Goal: Information Seeking & Learning: Check status

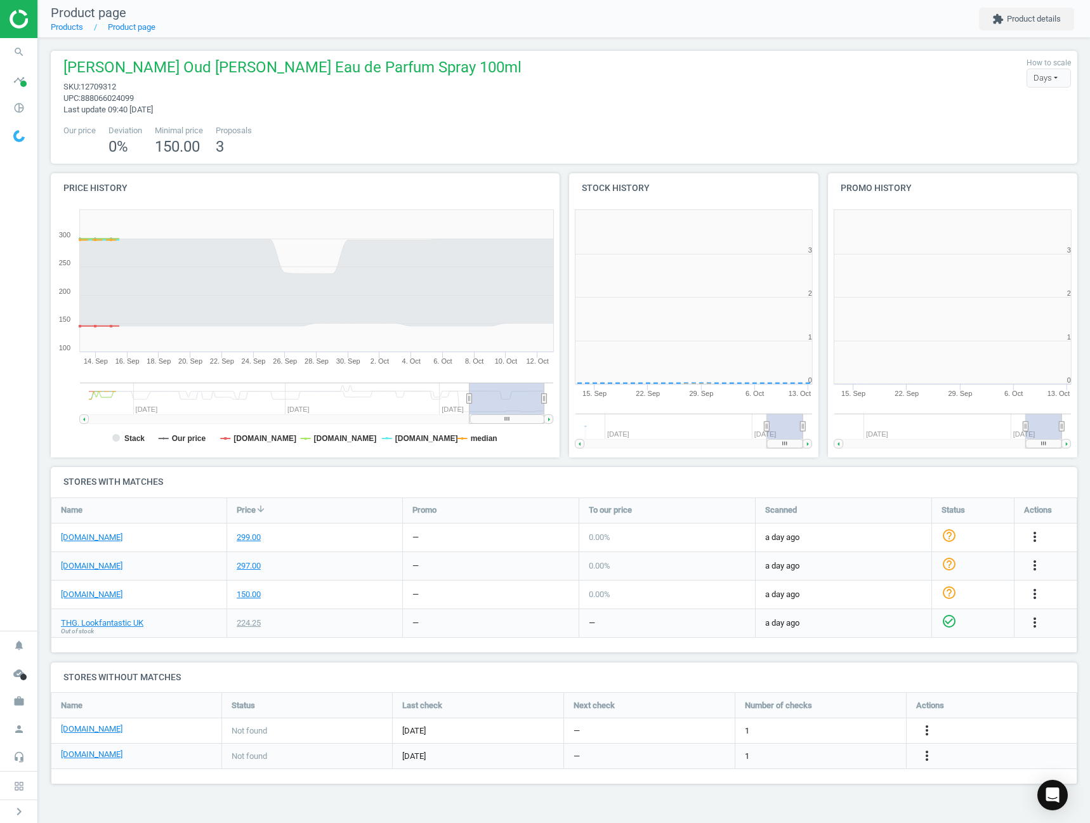
scroll to position [273, 270]
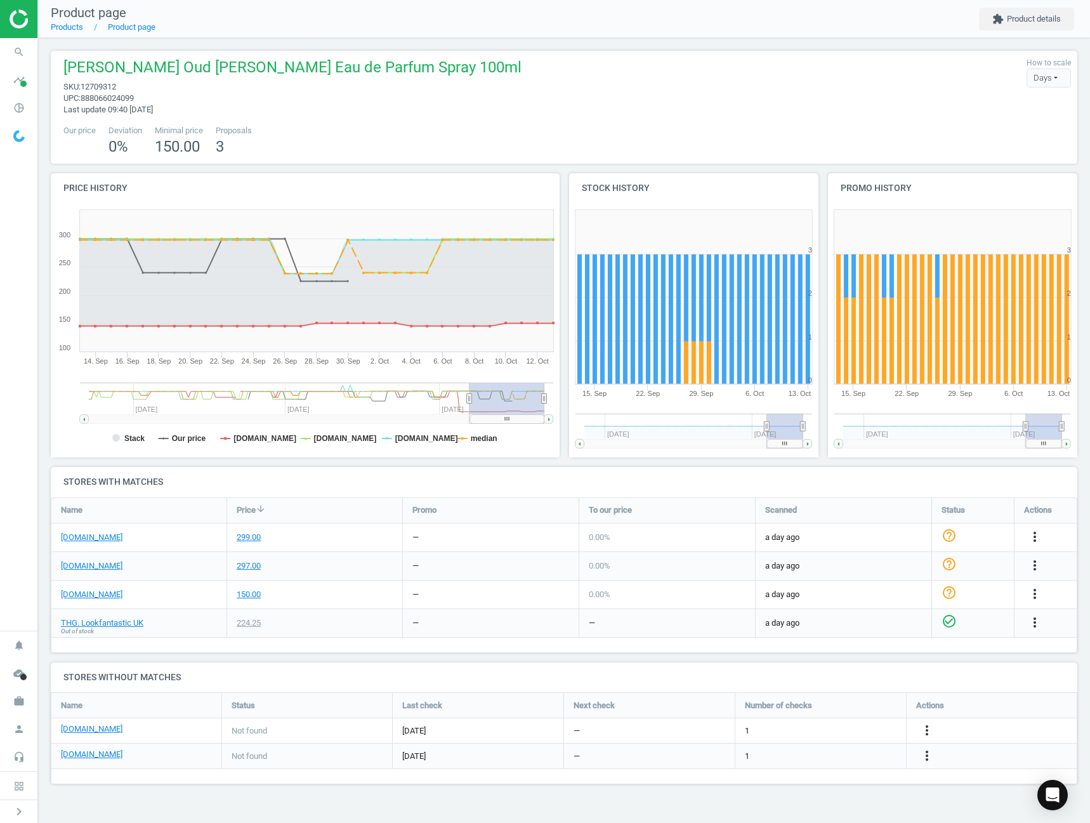
drag, startPoint x: 20, startPoint y: 87, endPoint x: 83, endPoint y: 126, distance: 74.1
click at [20, 87] on icon "timeline" at bounding box center [19, 80] width 24 height 24
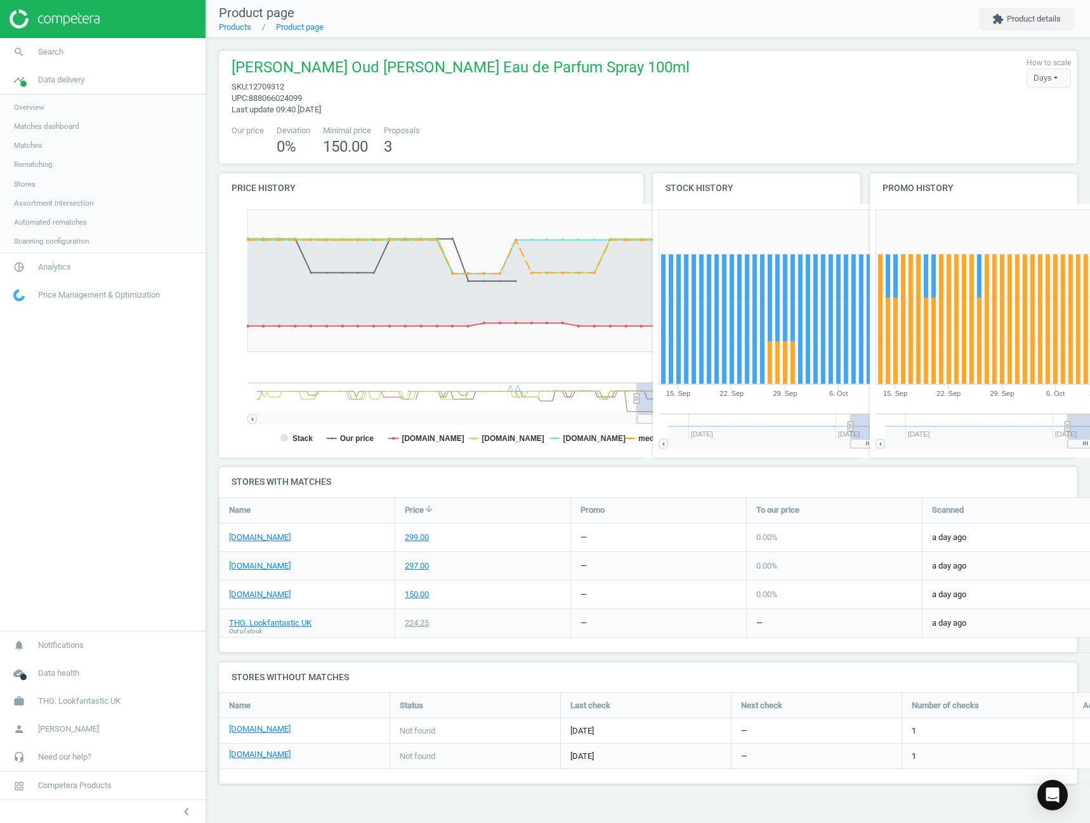
scroll to position [112, 878]
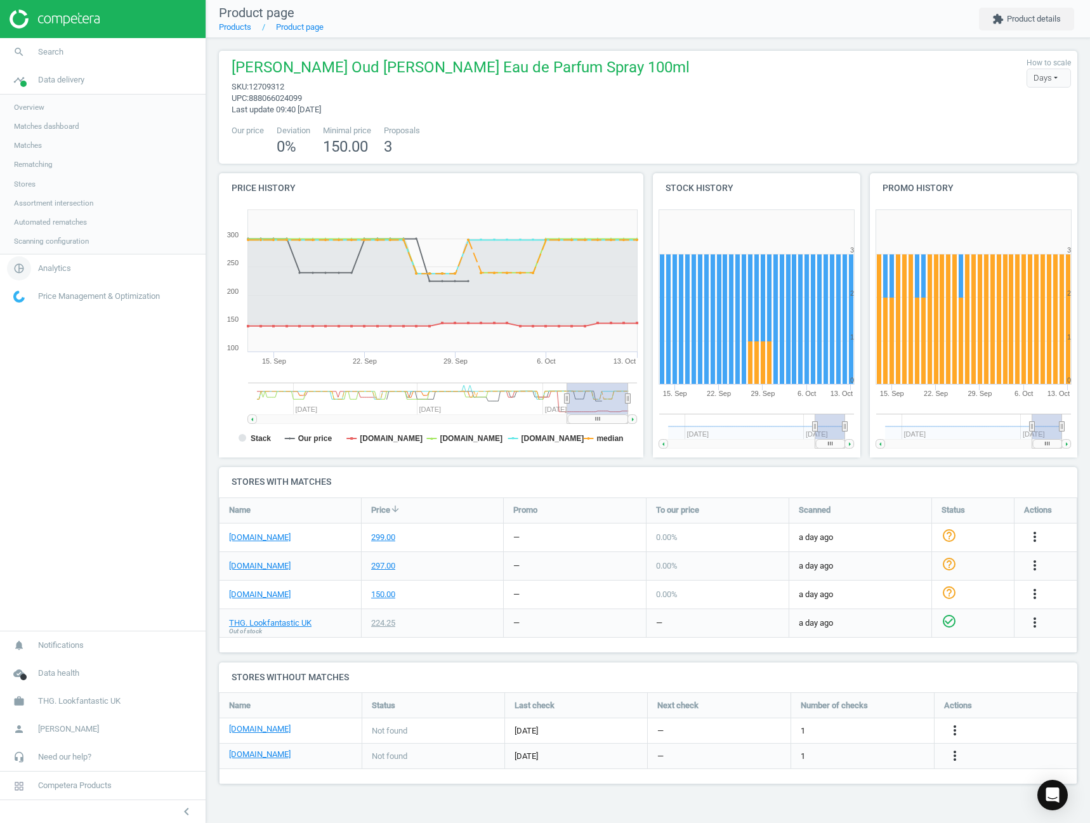
click at [49, 259] on link "pie_chart_outlined Analytics" at bounding box center [103, 268] width 206 height 28
click at [36, 160] on link "Products" at bounding box center [103, 154] width 206 height 19
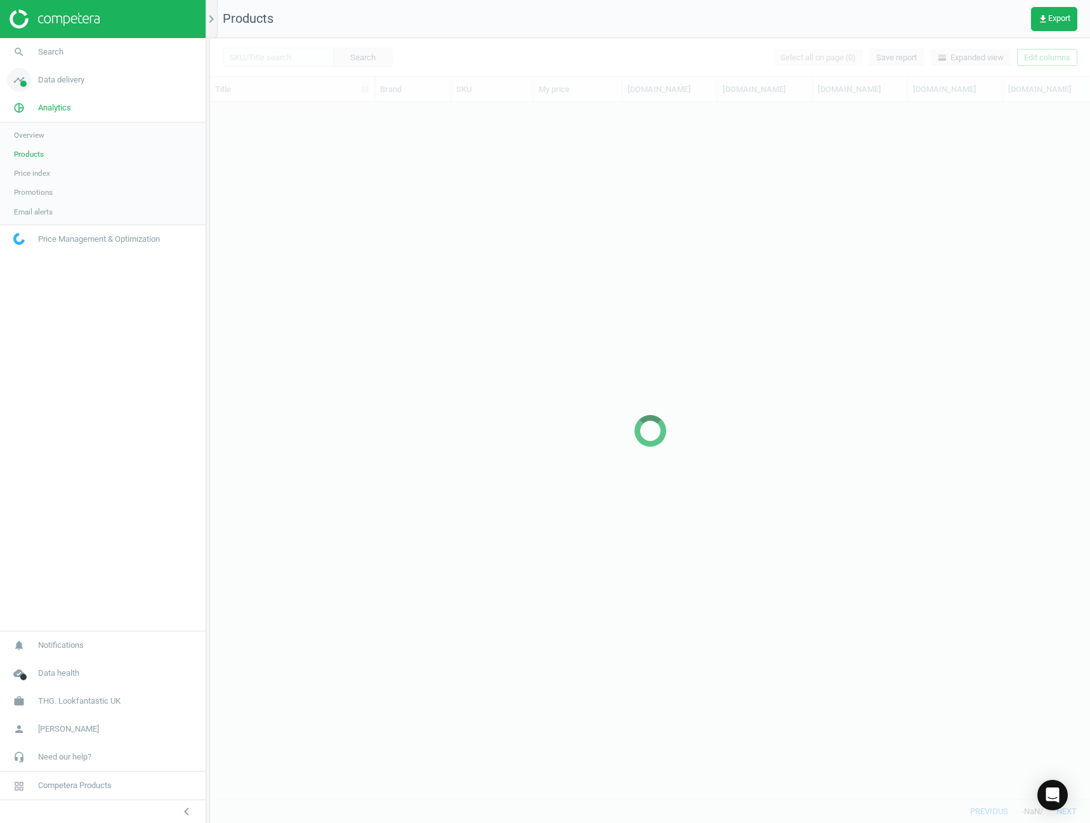
scroll to position [677, 870]
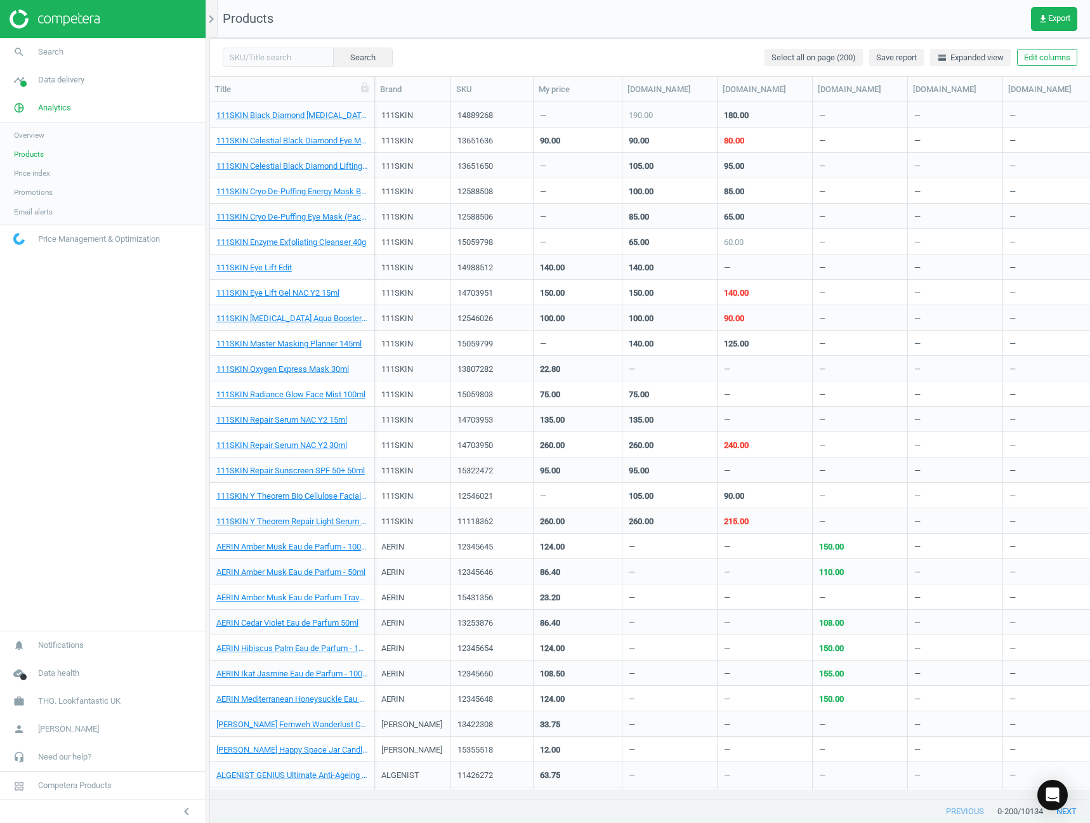
drag, startPoint x: 185, startPoint y: 811, endPoint x: 263, endPoint y: 148, distance: 668.2
click at [185, 811] on icon "chevron_left" at bounding box center [186, 811] width 15 height 15
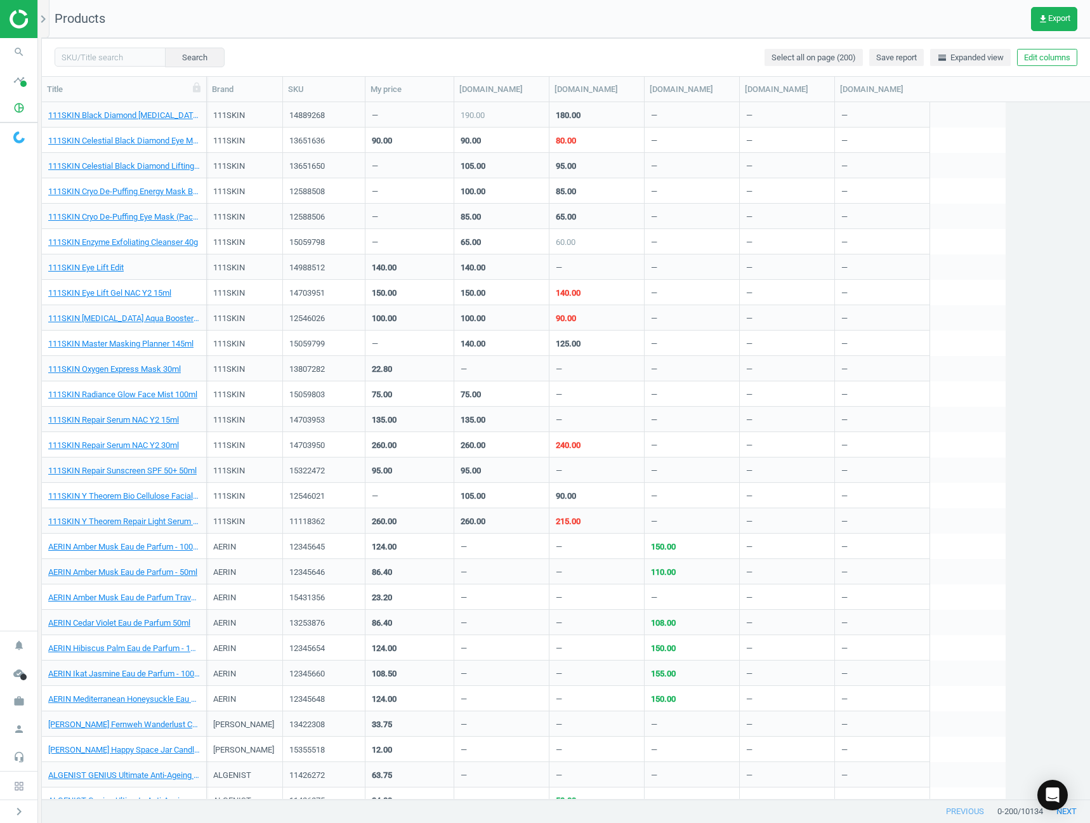
scroll to position [687, 1038]
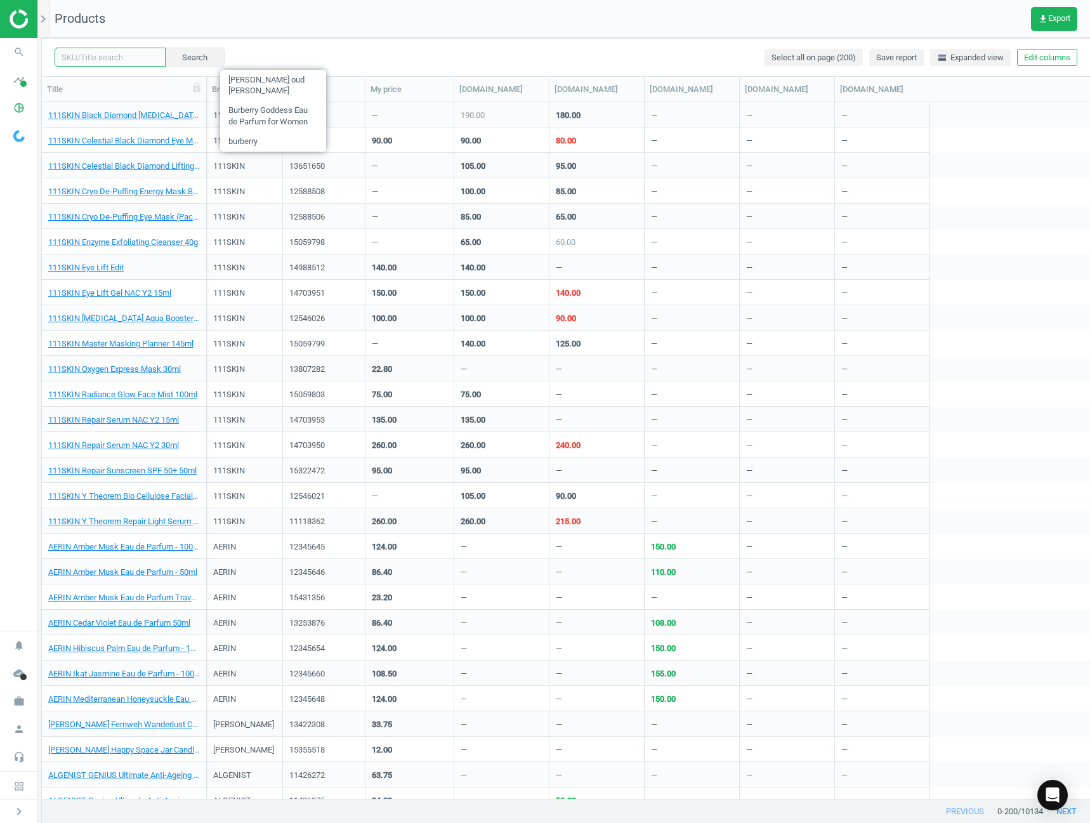
click at [129, 53] on input "text" at bounding box center [110, 57] width 111 height 19
type input "tom ford oud wood"
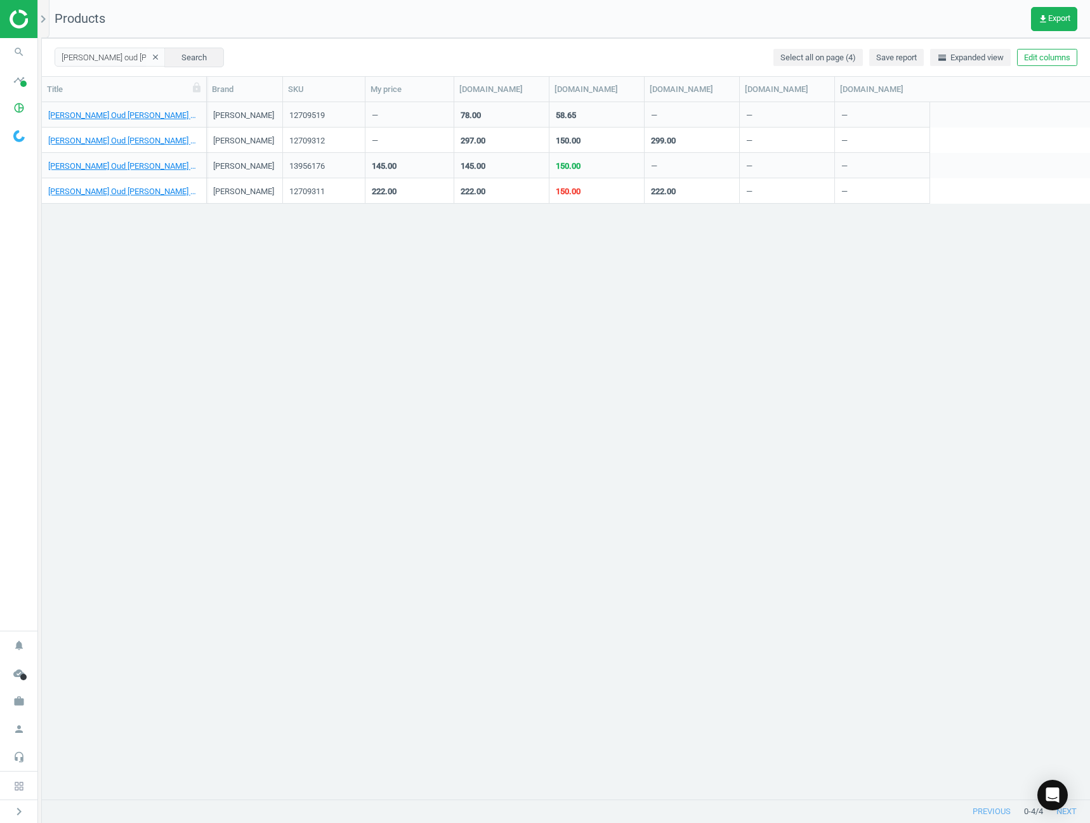
click at [521, 349] on div "Tom Ford Oud Wood Eau de Parfum Atomizer 10ml Tom Ford 12709519 — 78.00 58.65 —…" at bounding box center [566, 450] width 1048 height 697
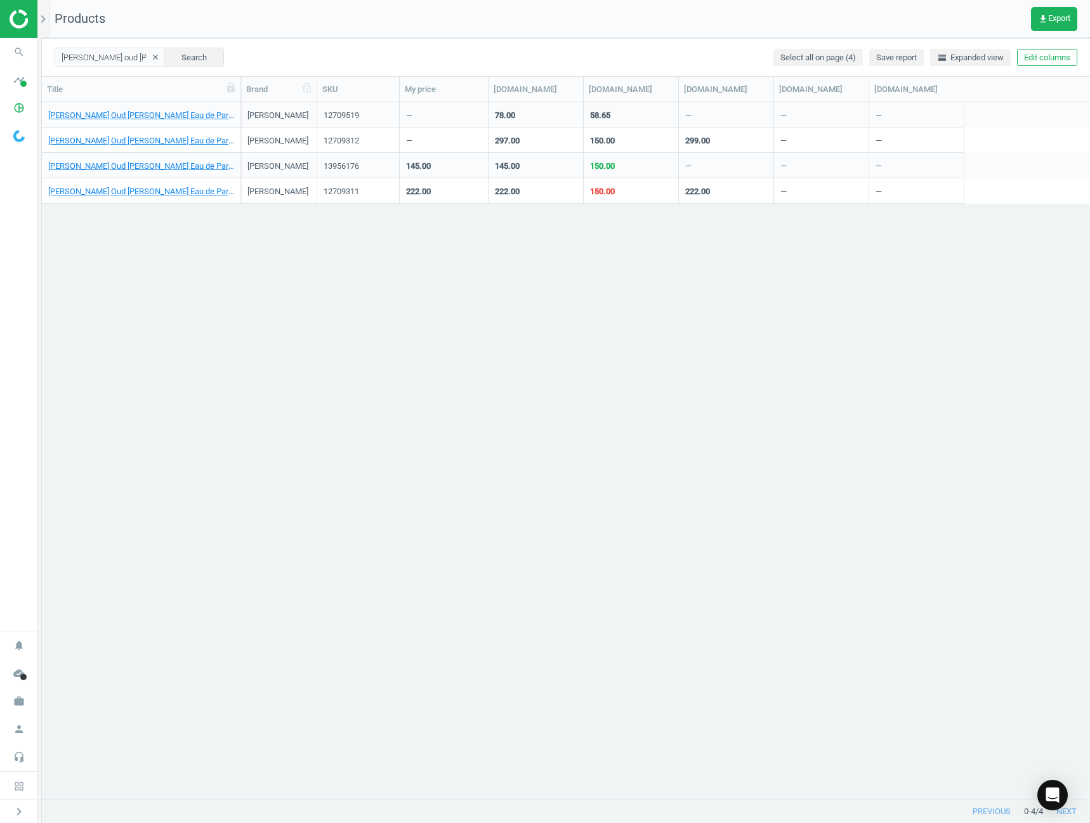
scroll to position [677, 1038]
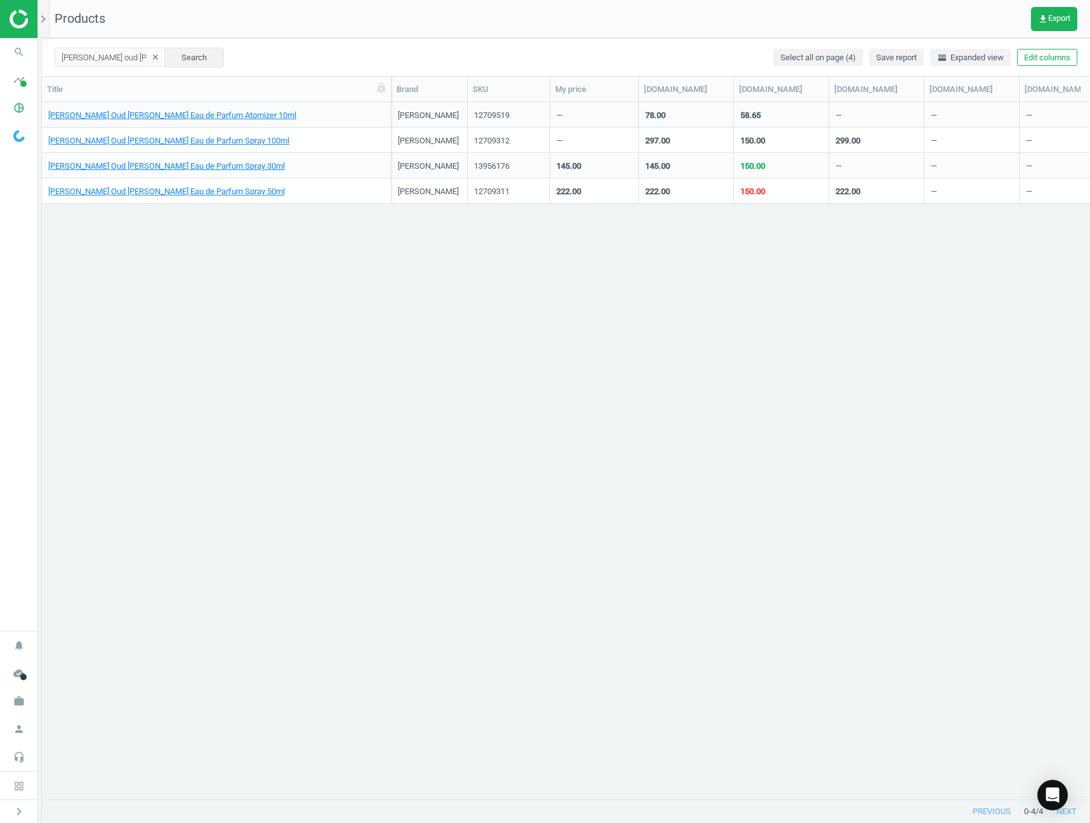
drag, startPoint x: 242, startPoint y: 93, endPoint x: 394, endPoint y: 85, distance: 151.8
click at [394, 85] on div at bounding box center [390, 89] width 13 height 25
click at [29, 670] on icon "cloud_done" at bounding box center [19, 673] width 24 height 24
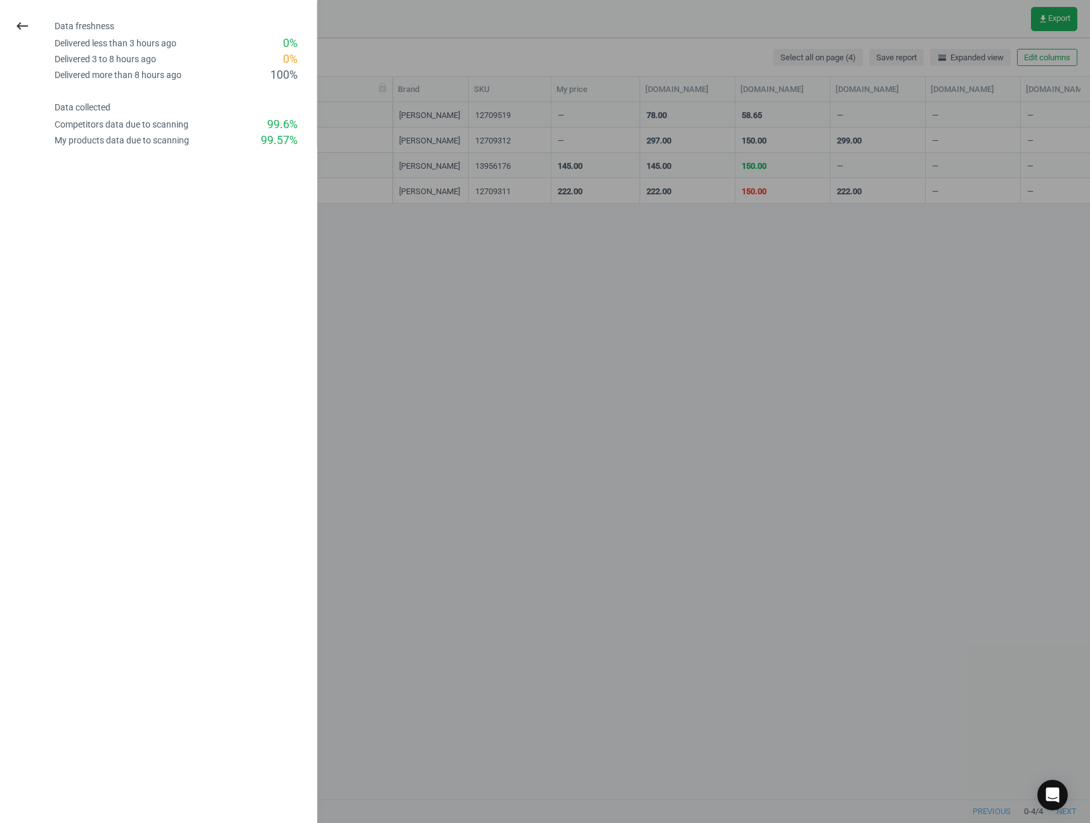
click at [18, 24] on icon "keyboard_backspace" at bounding box center [22, 25] width 15 height 15
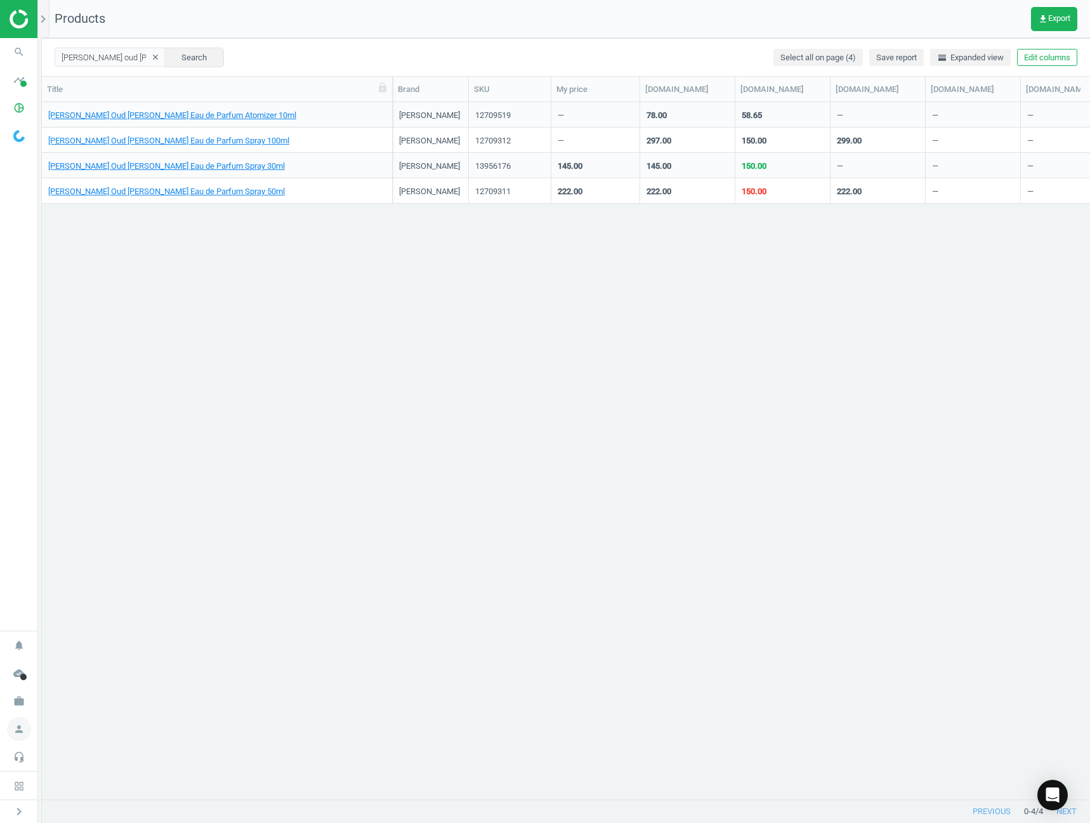
click at [16, 725] on icon "person" at bounding box center [19, 729] width 24 height 24
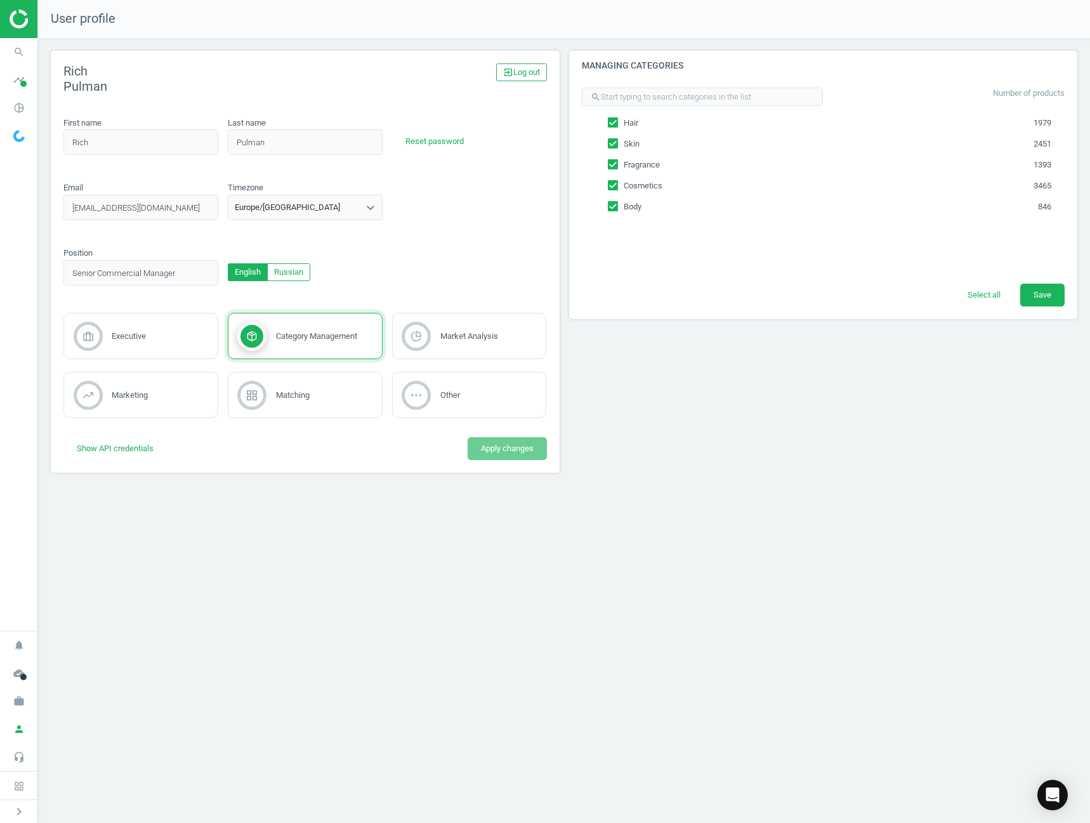
drag, startPoint x: 16, startPoint y: 816, endPoint x: 25, endPoint y: 802, distance: 16.9
click at [20, 813] on icon "chevron_right" at bounding box center [18, 811] width 15 height 15
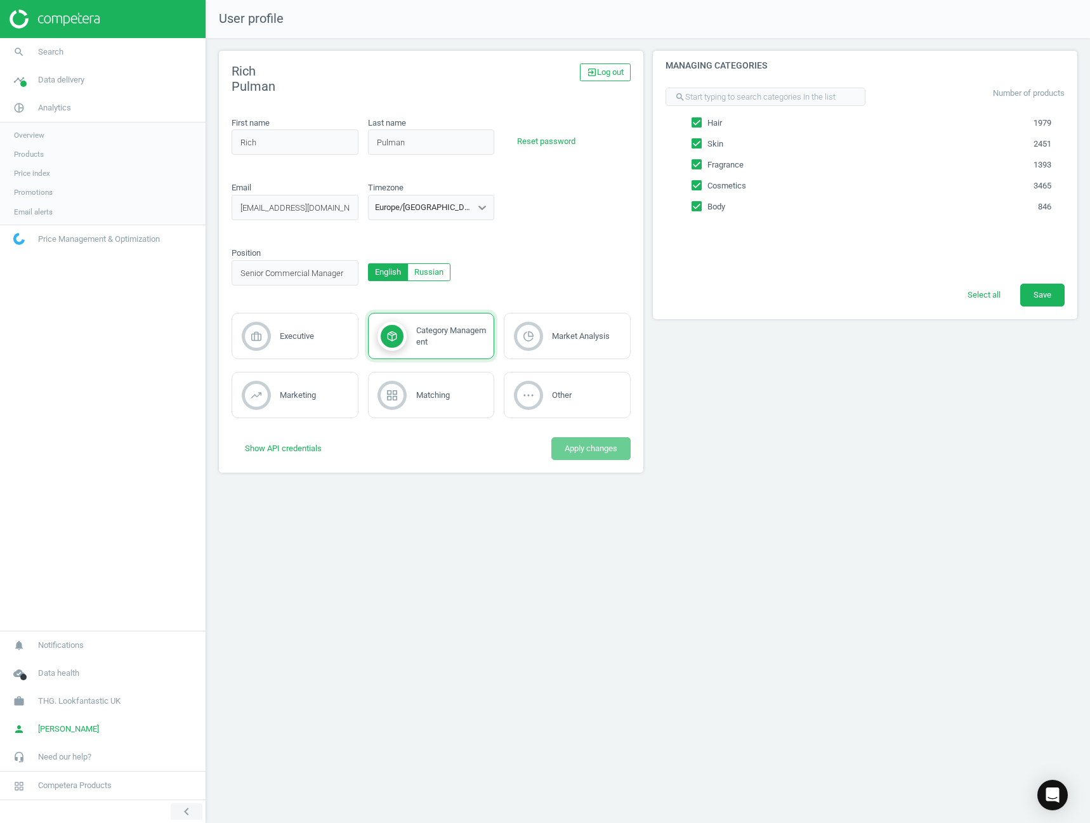
click at [193, 810] on icon "chevron_left" at bounding box center [186, 811] width 15 height 15
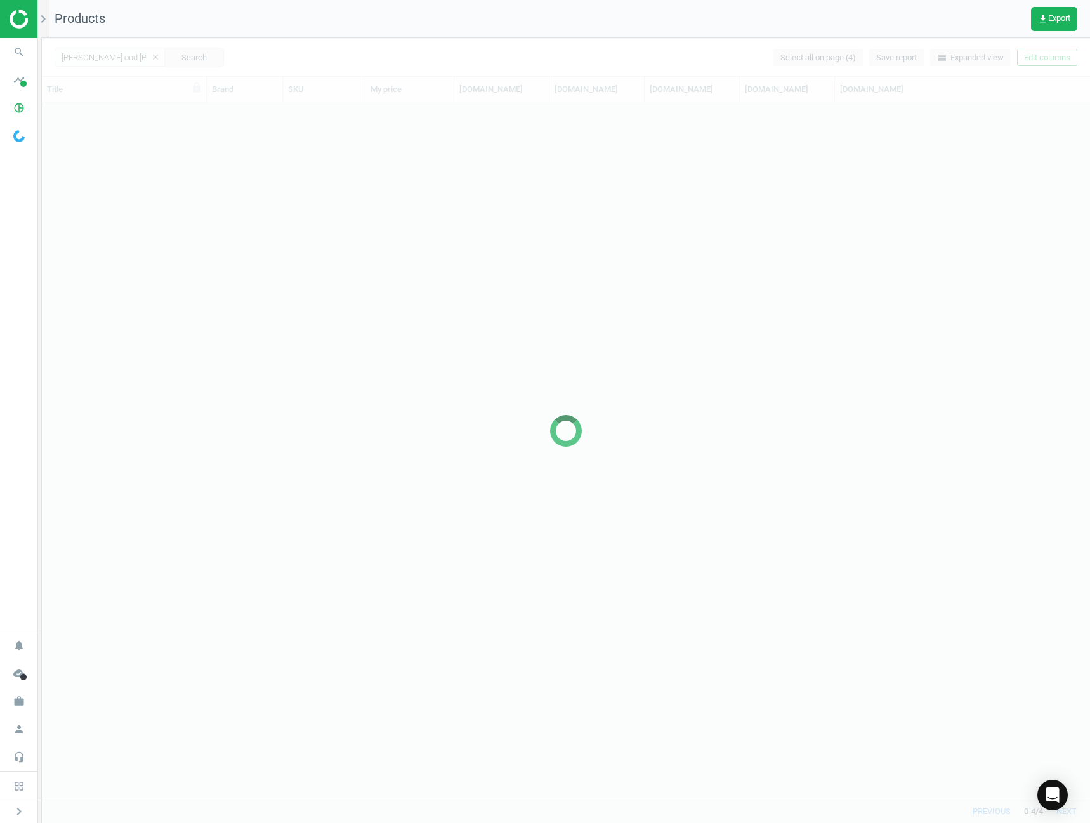
scroll to position [687, 1038]
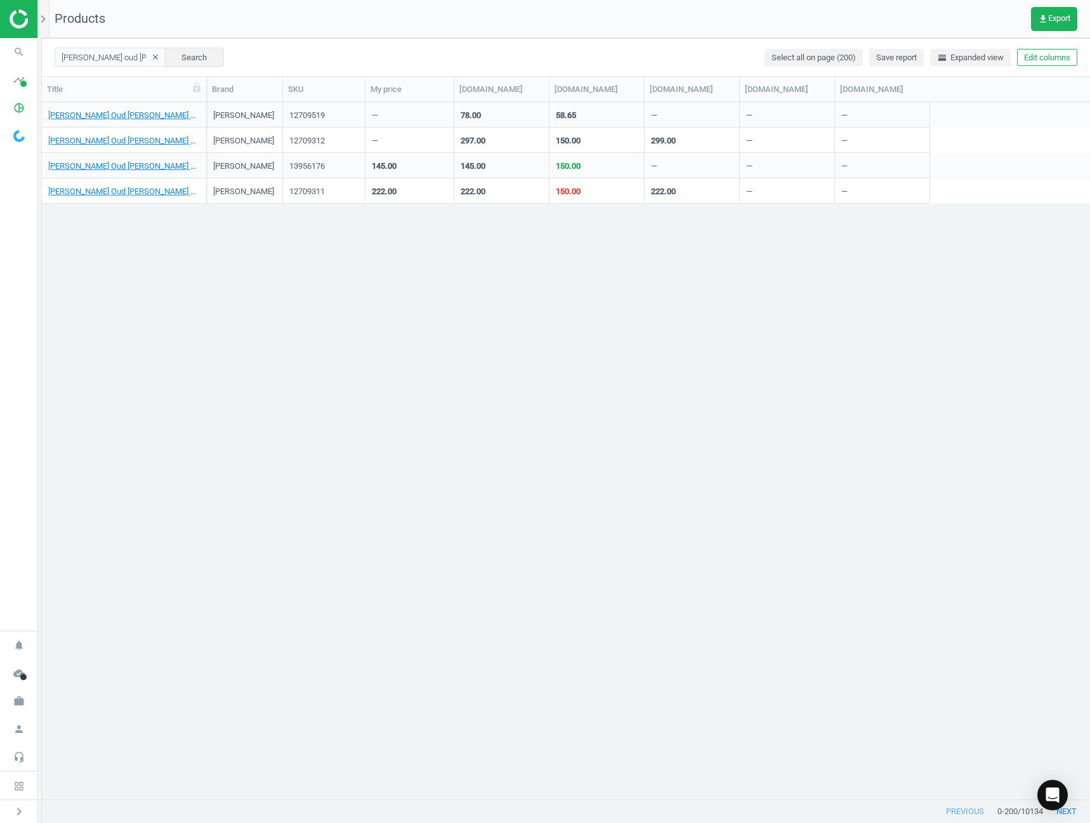
drag, startPoint x: 702, startPoint y: 261, endPoint x: 693, endPoint y: 251, distance: 14.0
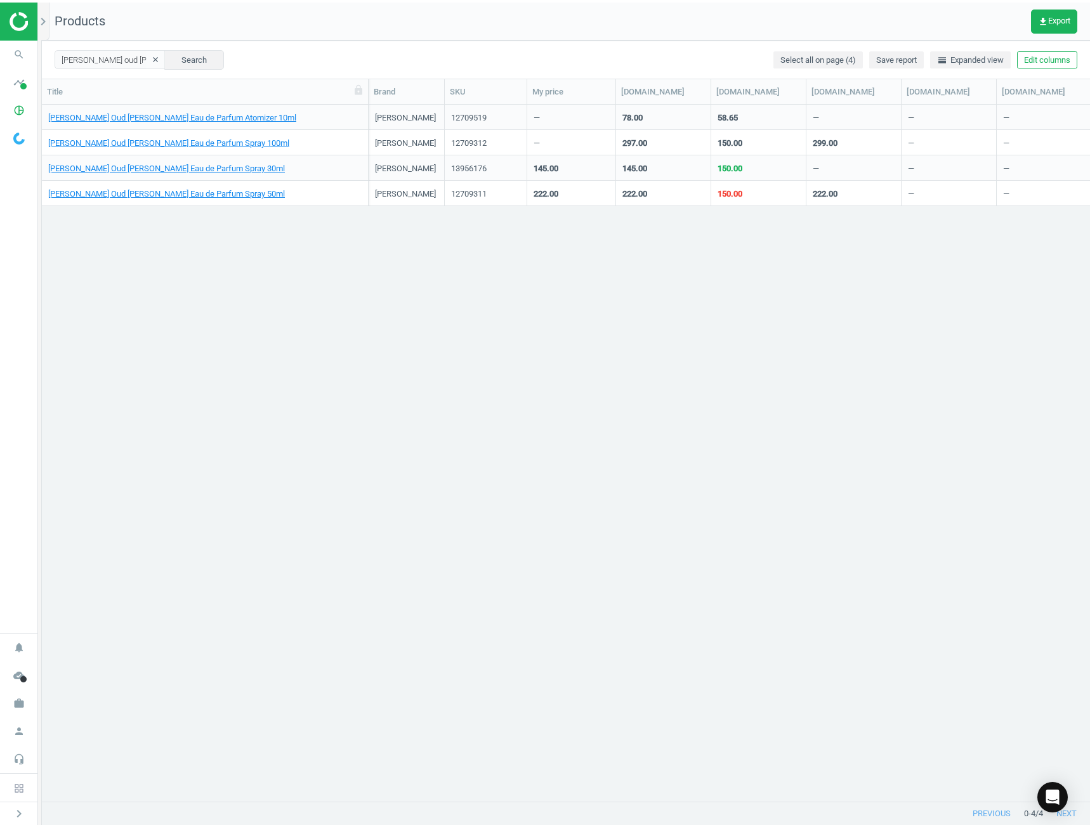
scroll to position [677, 1038]
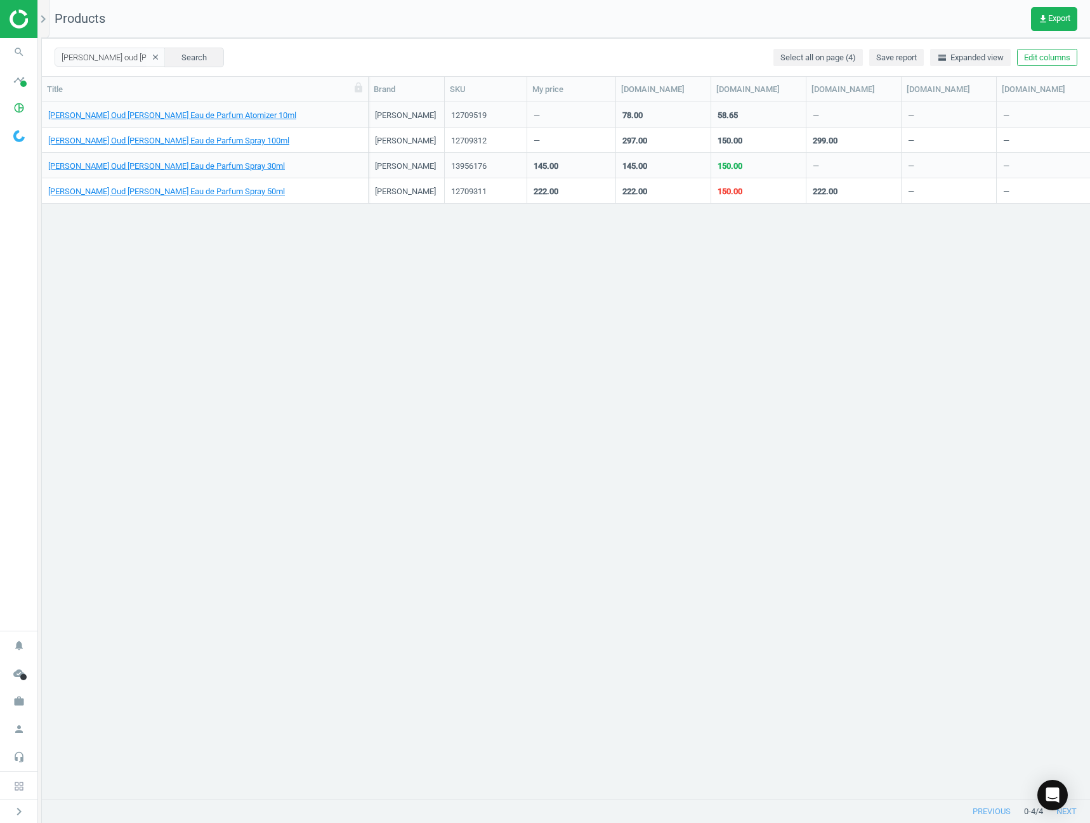
drag, startPoint x: 205, startPoint y: 81, endPoint x: 257, endPoint y: 117, distance: 63.3
click at [367, 87] on div at bounding box center [368, 89] width 13 height 25
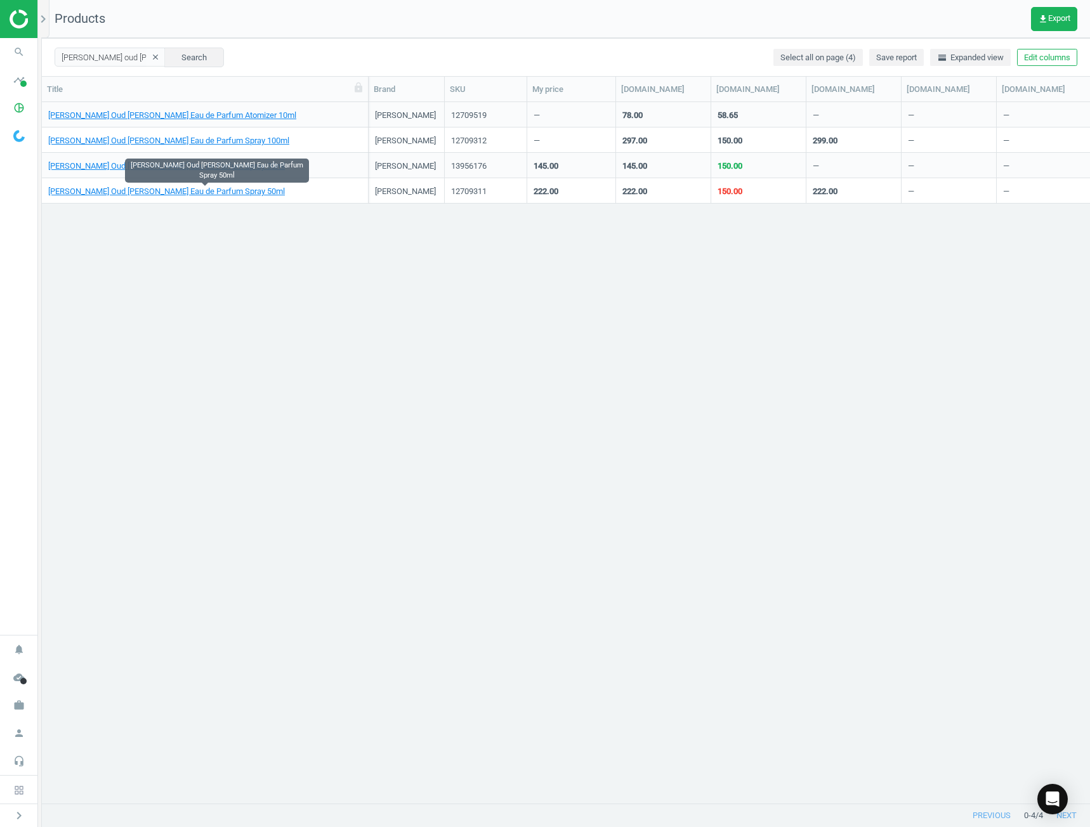
scroll to position [682, 1038]
click at [129, 63] on input "tom ford oud wood" at bounding box center [110, 57] width 111 height 19
type input "lost cherry#"
click at [194, 193] on link "Tom Ford Lost Cherry Eau de Parfum Spray 50ml" at bounding box center [148, 191] width 200 height 11
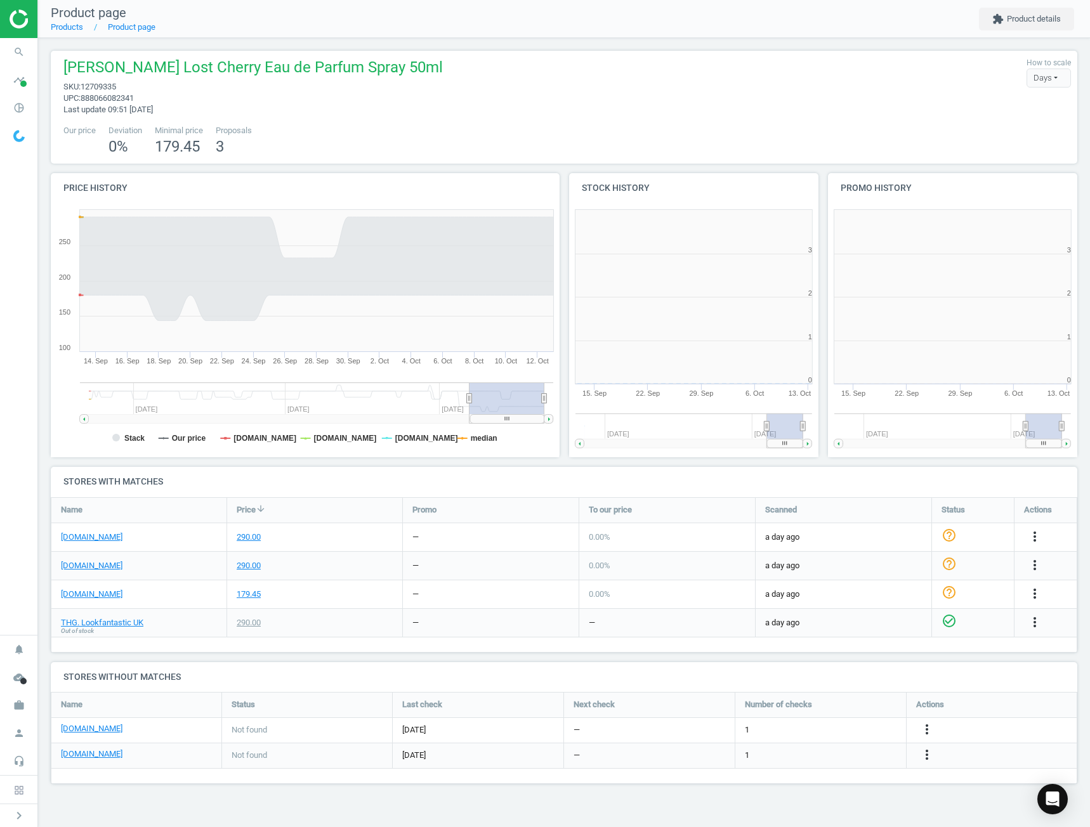
scroll to position [273, 270]
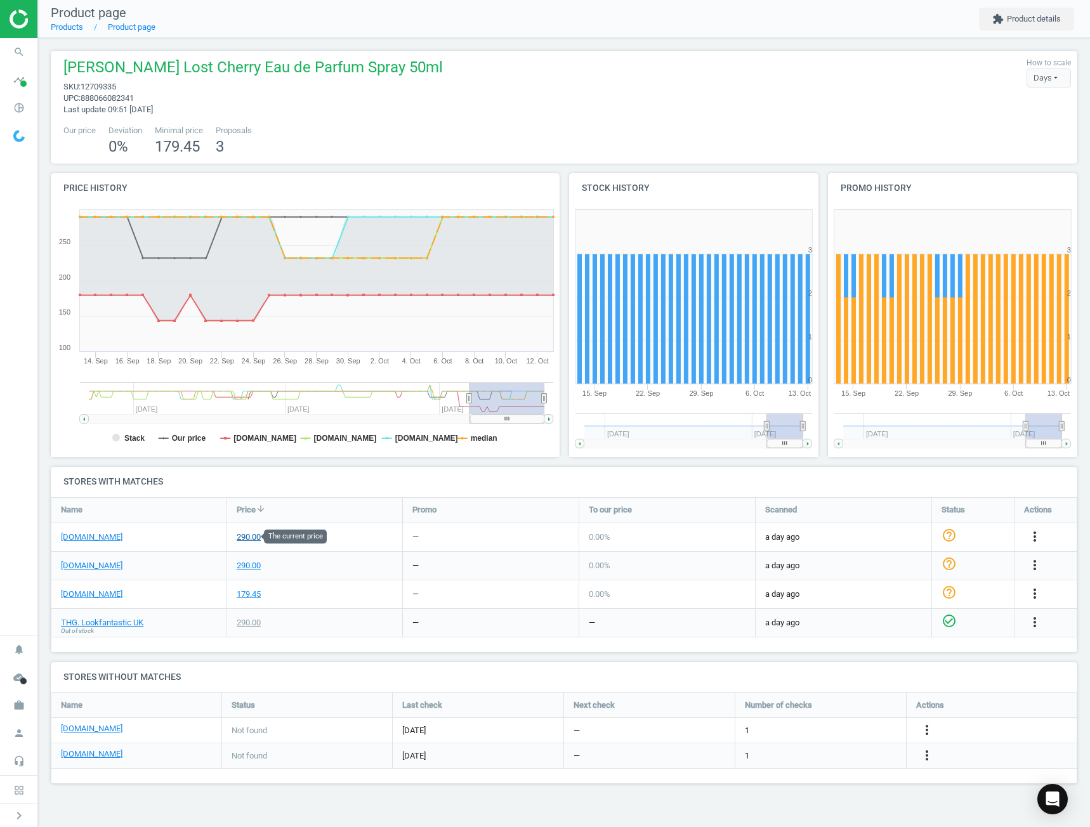
click at [250, 532] on div "290.00" at bounding box center [249, 537] width 24 height 11
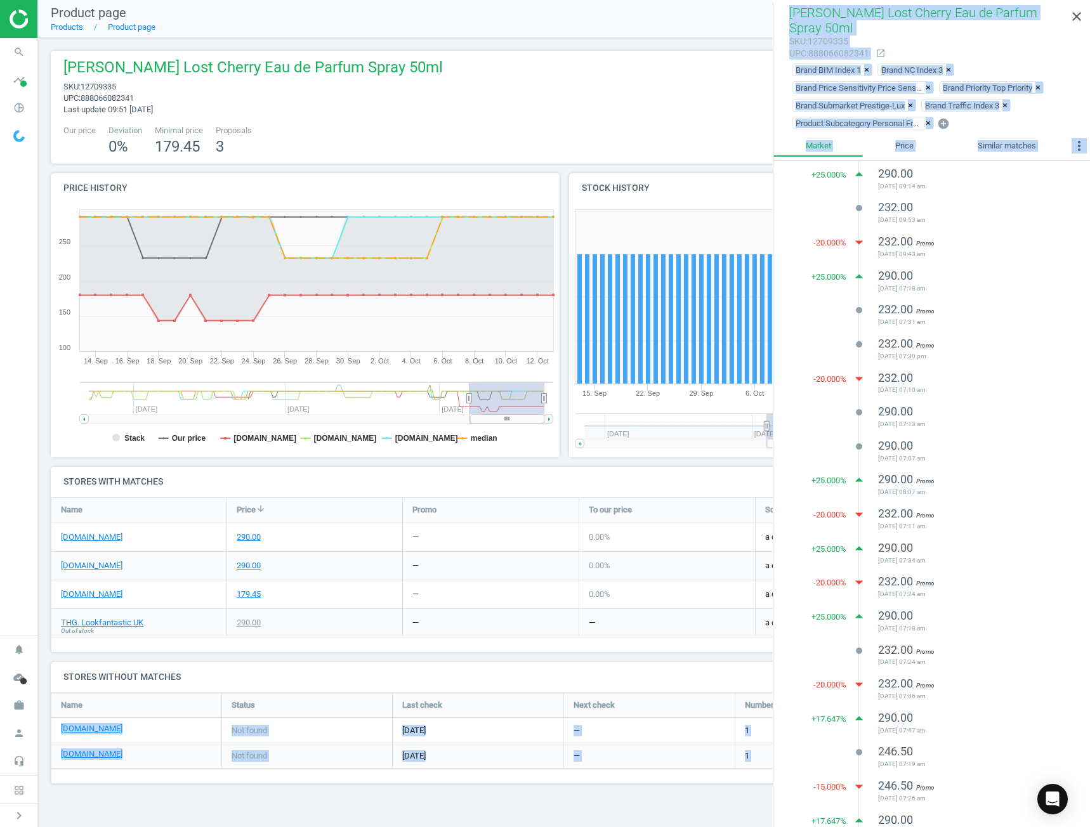
scroll to position [350, 0]
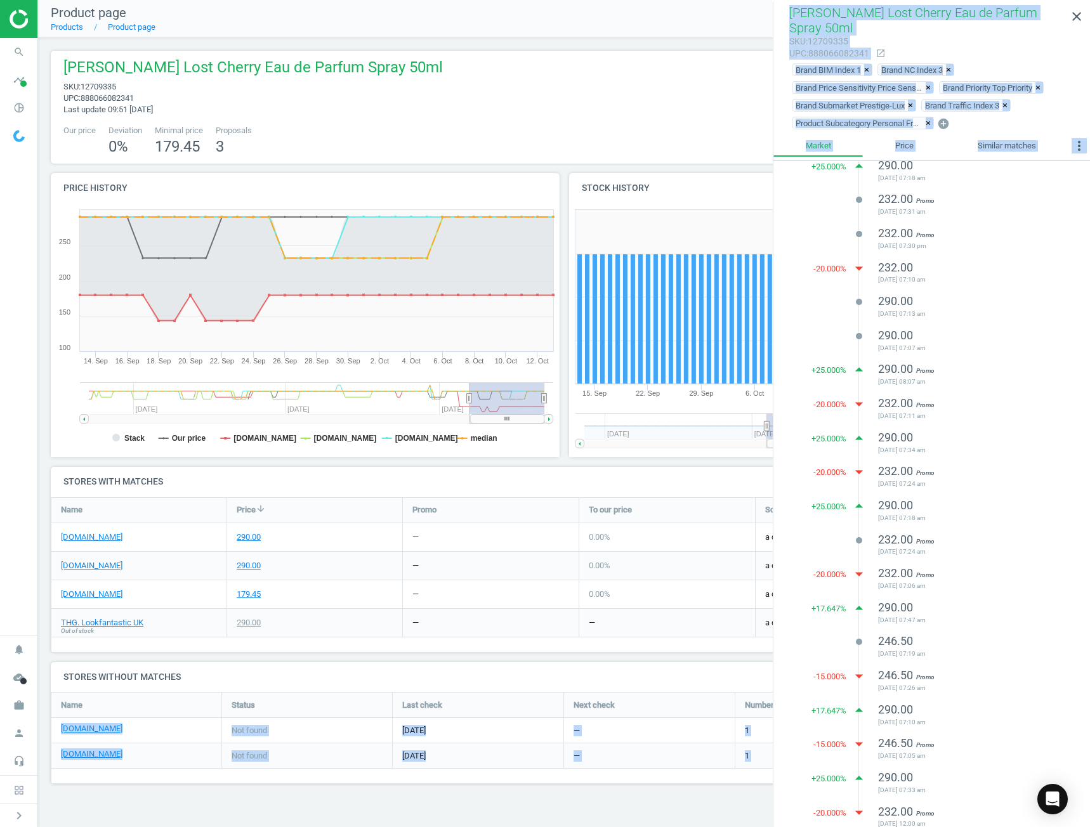
drag, startPoint x: 804, startPoint y: 179, endPoint x: 985, endPoint y: 814, distance: 660.0
click at [985, 814] on div "+ 25.000 % arrow_drop_up 290.00 2025-10-06 09:20 am lens 232.00 2025-09-30 09:2…" at bounding box center [931, 321] width 317 height 1021
copy ul "290.00 2025-10-06 09:20 am lens 232.00 2025-09-30 09:21 am -20.000 % arrow_drop…"
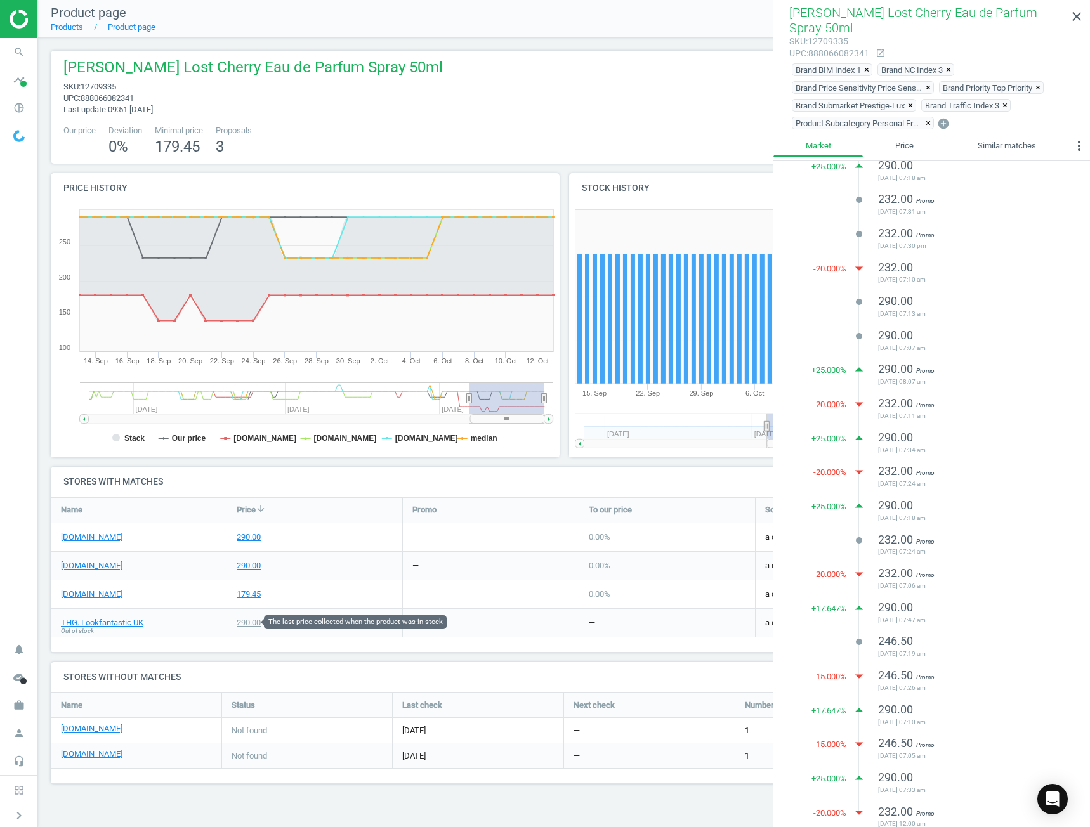
click at [247, 622] on div "290.00" at bounding box center [249, 622] width 24 height 11
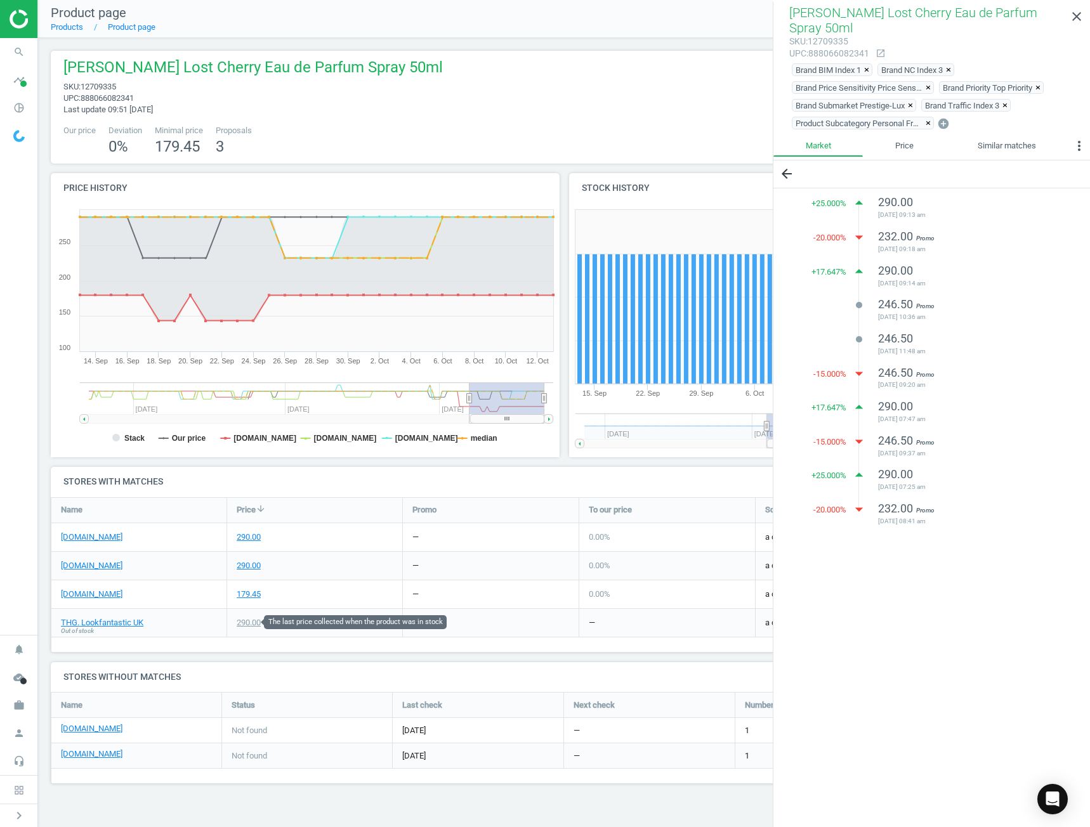
scroll to position [0, 0]
click at [105, 619] on link "THG. Lookfantastic UK" at bounding box center [102, 622] width 82 height 11
click at [246, 594] on div "179.45" at bounding box center [249, 594] width 24 height 11
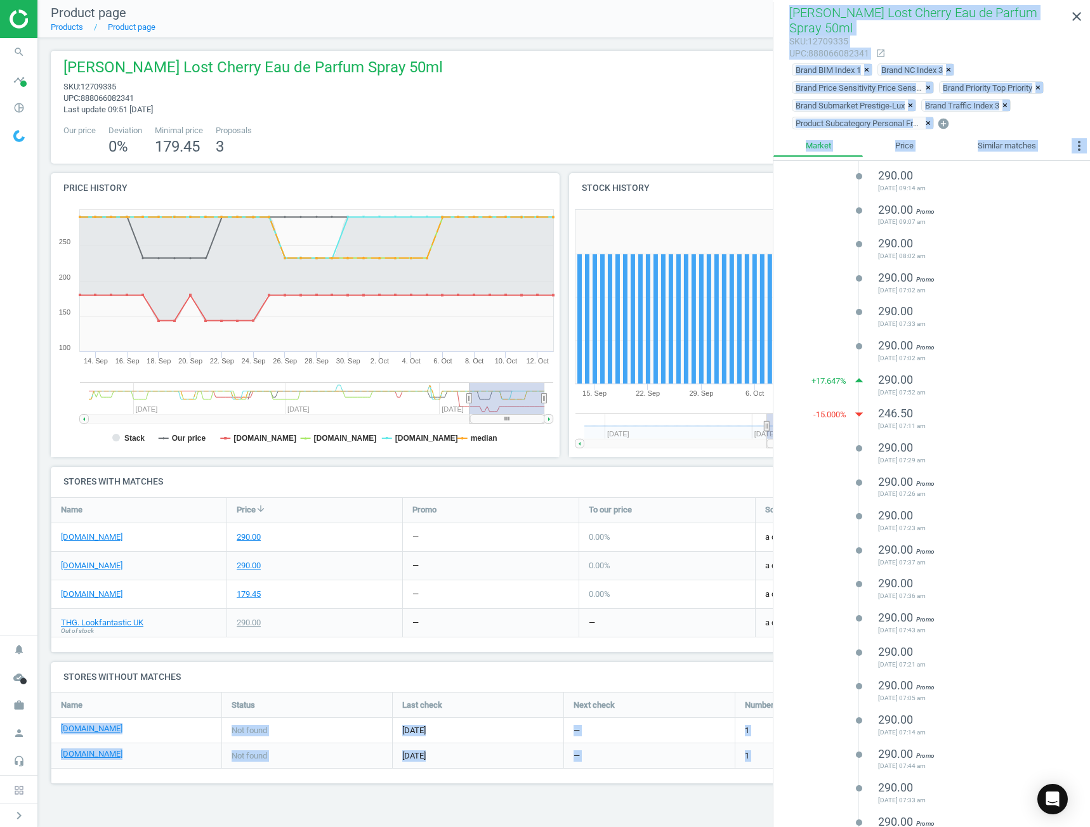
scroll to position [724, 0]
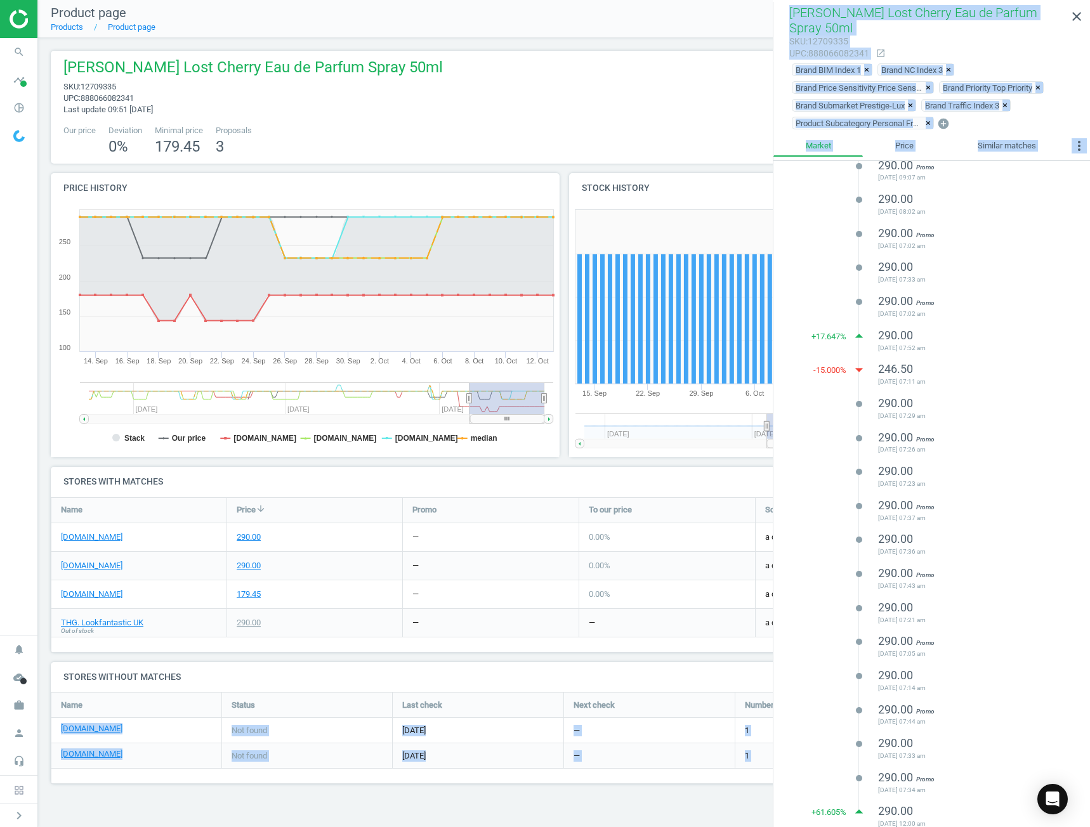
drag, startPoint x: 806, startPoint y: 184, endPoint x: 977, endPoint y: 813, distance: 651.4
click at [977, 813] on div "+ 25.096 % arrow_drop_up 179.45 2025-09-25 10:08 am -20.061 % arrow_drop_down 1…" at bounding box center [931, 134] width 317 height 1395
copy ul "179.45 2025-09-25 10:08 am -20.061 % arrow_drop_down 143.45 2025-09-21 09:47 am…"
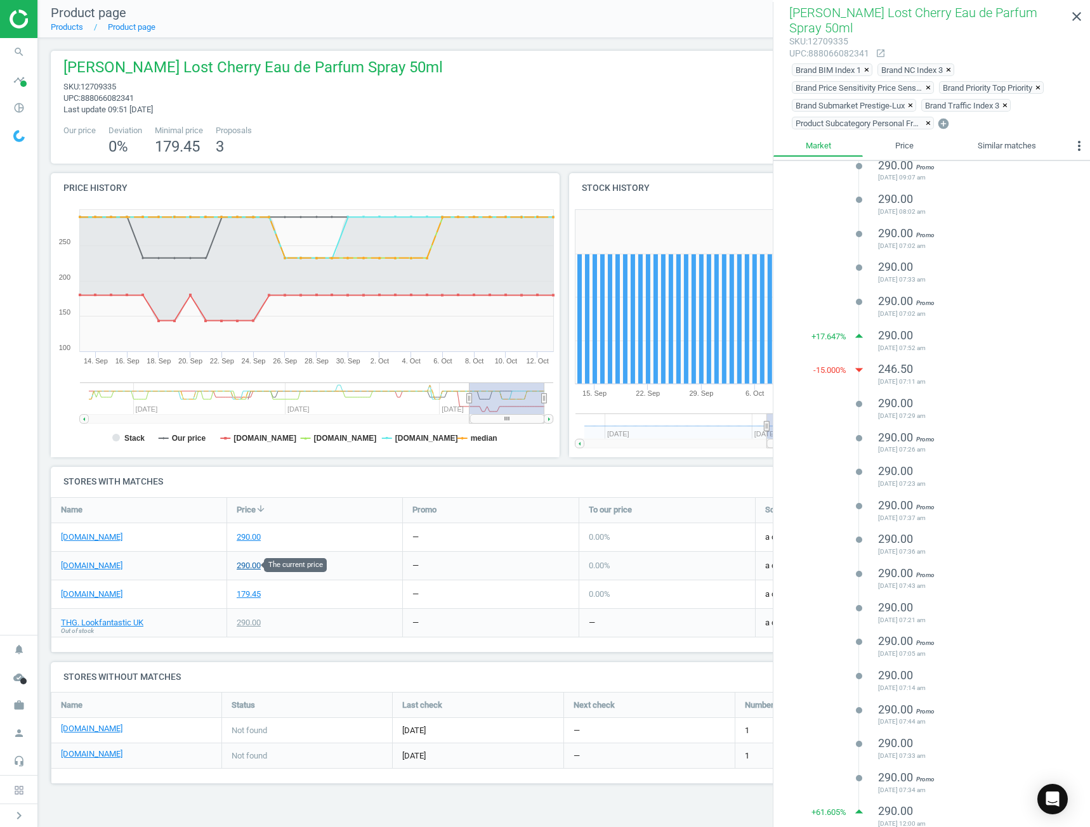
click at [249, 565] on div "290.00" at bounding box center [249, 565] width 24 height 11
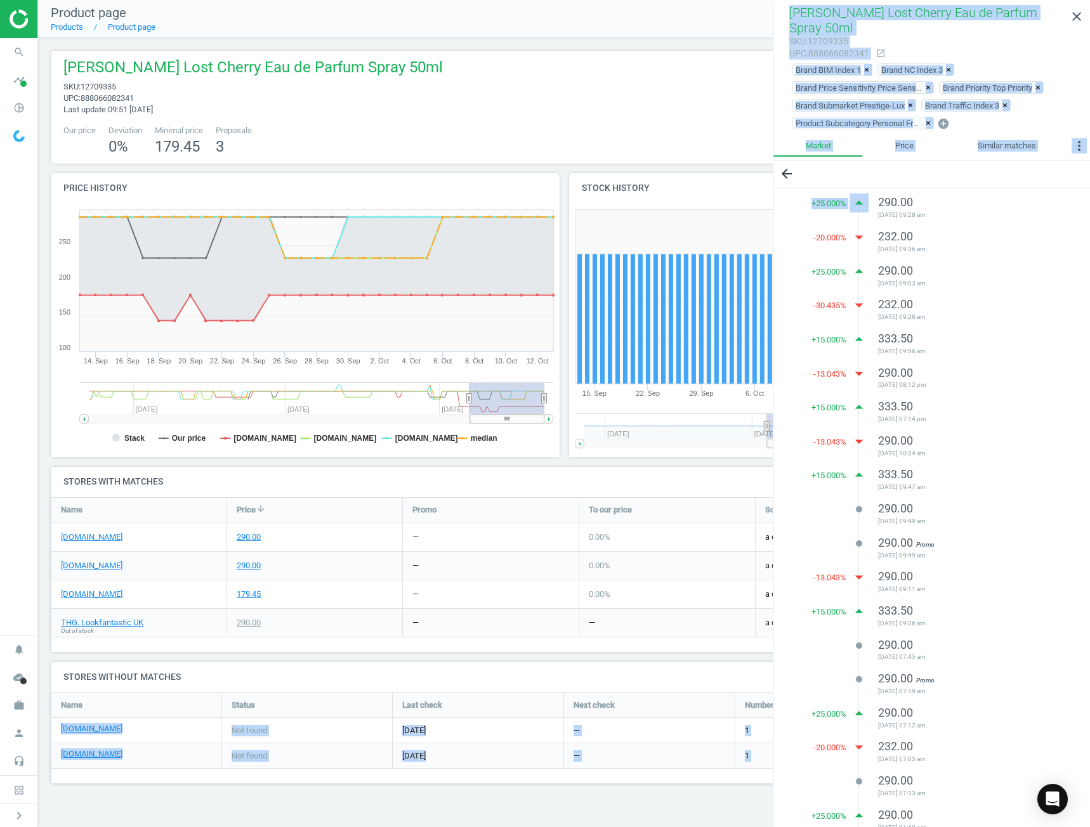
scroll to position [78, 0]
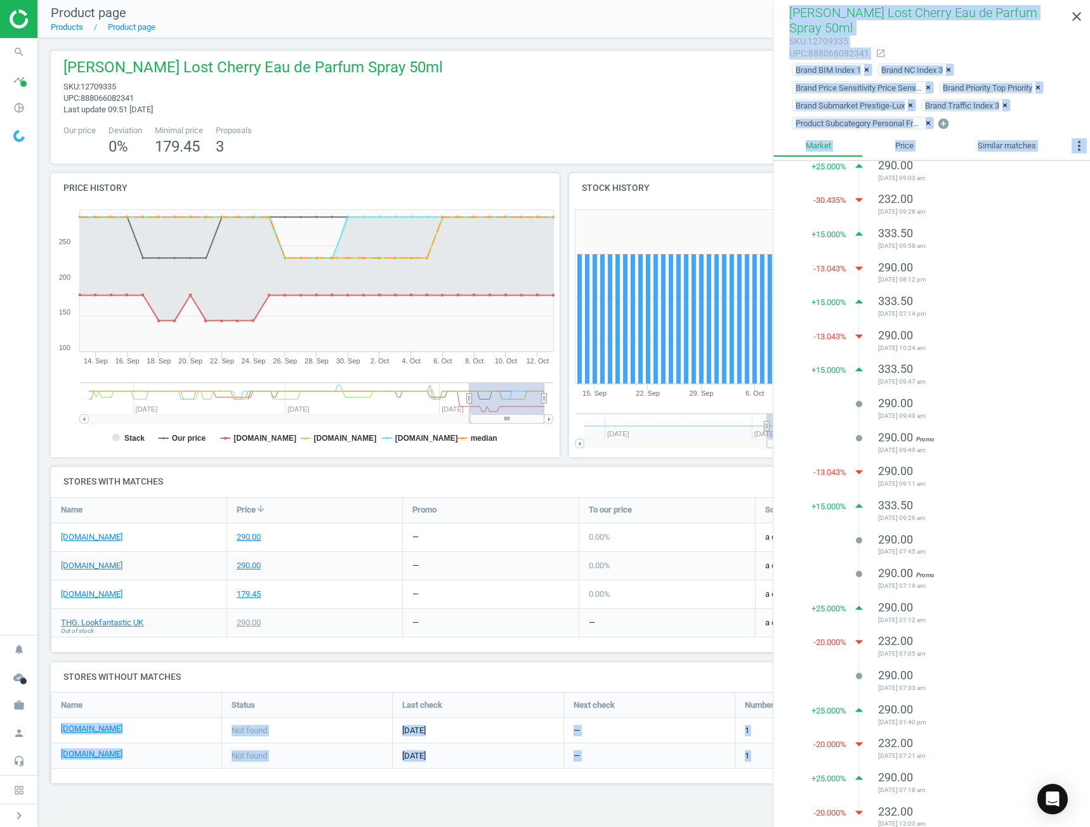
drag, startPoint x: 896, startPoint y: 290, endPoint x: 960, endPoint y: 806, distance: 520.3
click at [960, 806] on div "+ 25.000 % arrow_drop_up 290.00 2025-09-30 09:28 am -20.000 % arrow_drop_down 2…" at bounding box center [931, 457] width 317 height 749
copy ul "290.00 2025-09-30 09:28 am -20.000 % arrow_drop_down 232.00 2025-09-26 09:36 am…"
click at [979, 770] on div "290.00 2025-04-15 07:18 am" at bounding box center [968, 784] width 180 height 28
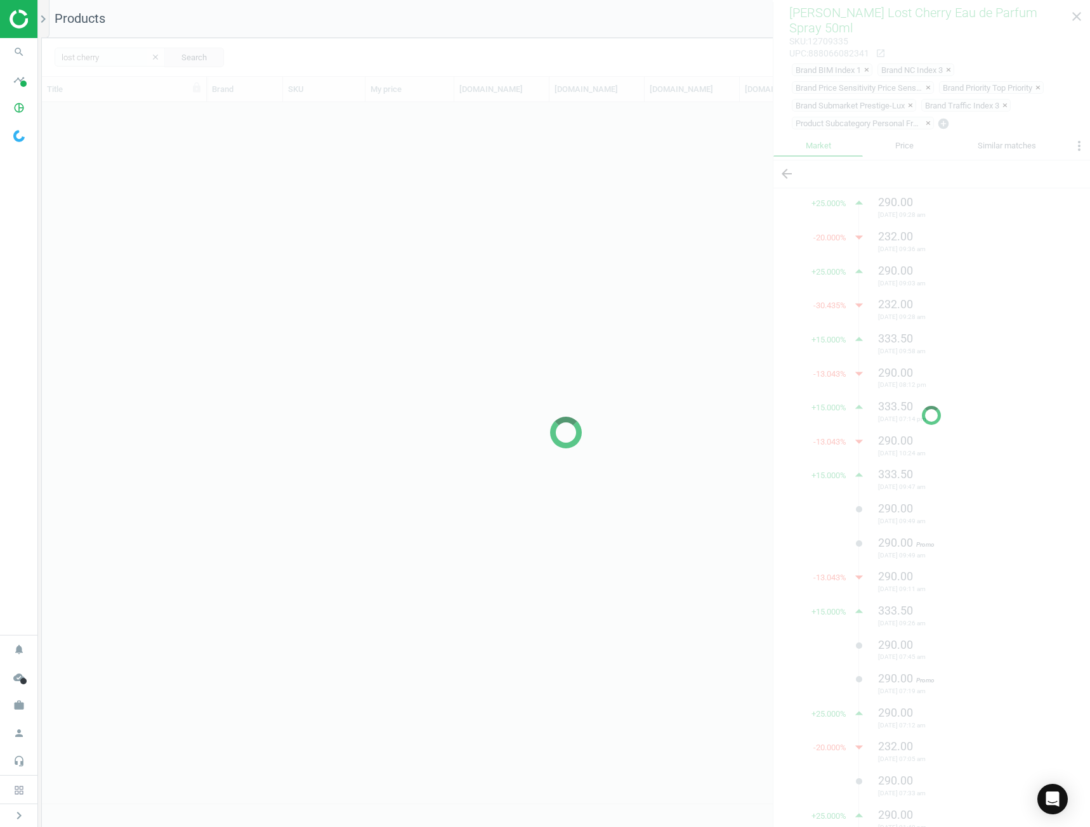
scroll to position [691, 1038]
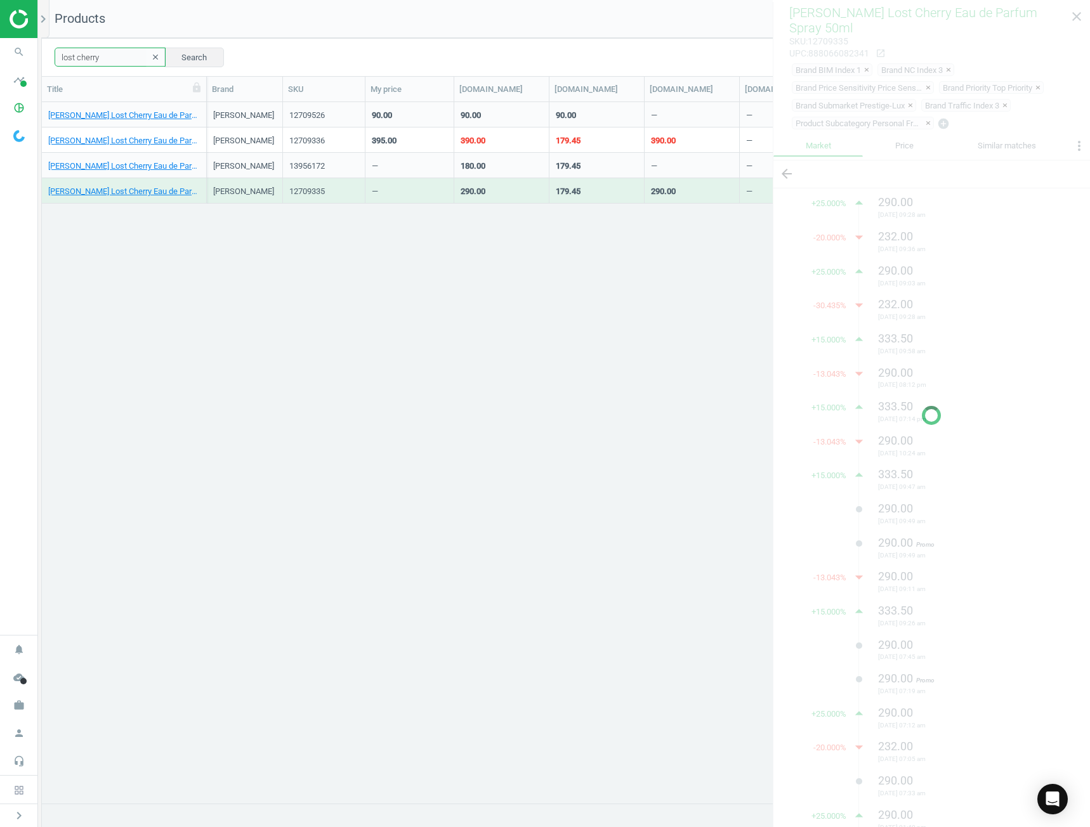
click at [114, 56] on input "lost cherry" at bounding box center [110, 57] width 111 height 19
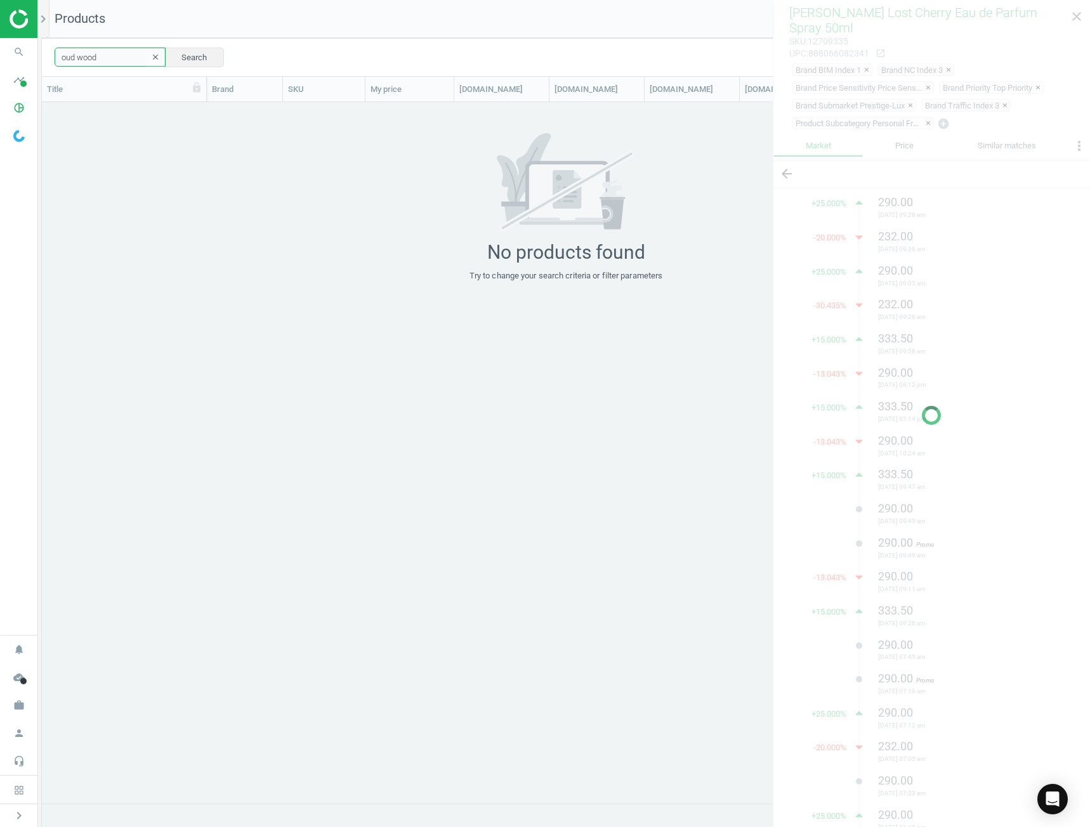
type input "oud wood"
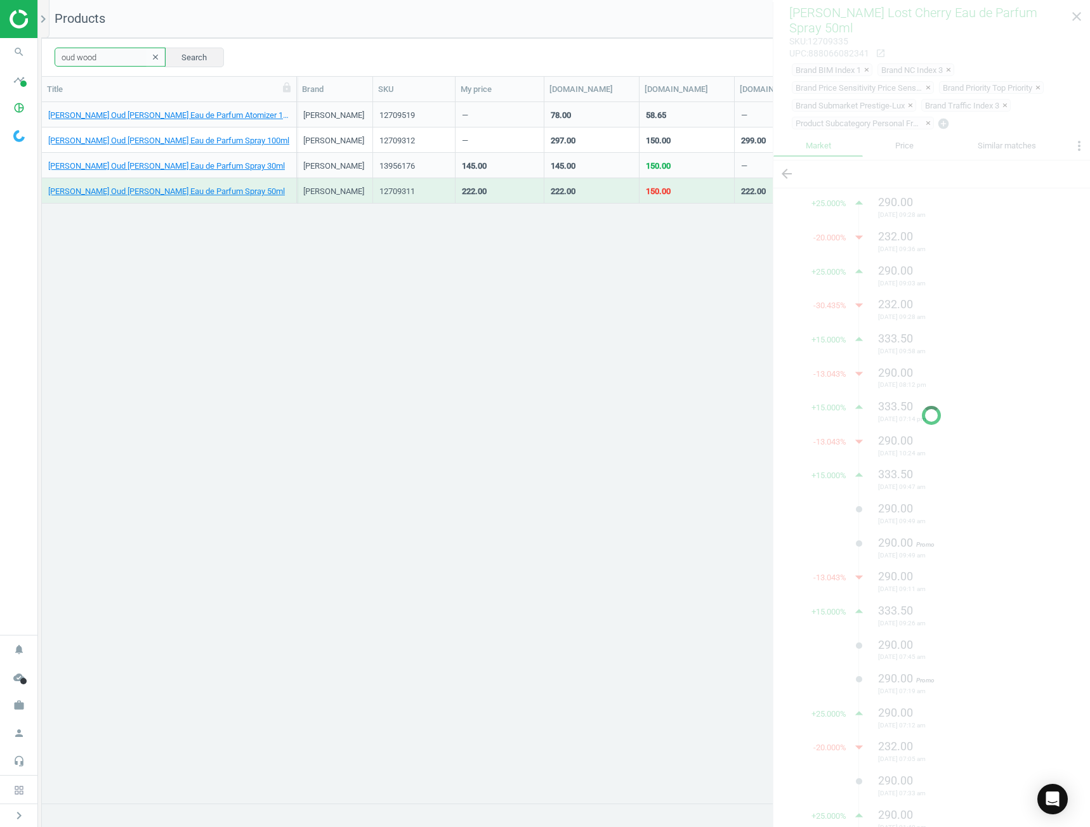
drag, startPoint x: 206, startPoint y: 90, endPoint x: 286, endPoint y: 103, distance: 81.6
click at [288, 103] on div "Title Brand SKU My price spacenk.com sephora.co.uk johnlewis.com boots.com beau…" at bounding box center [566, 441] width 1048 height 728
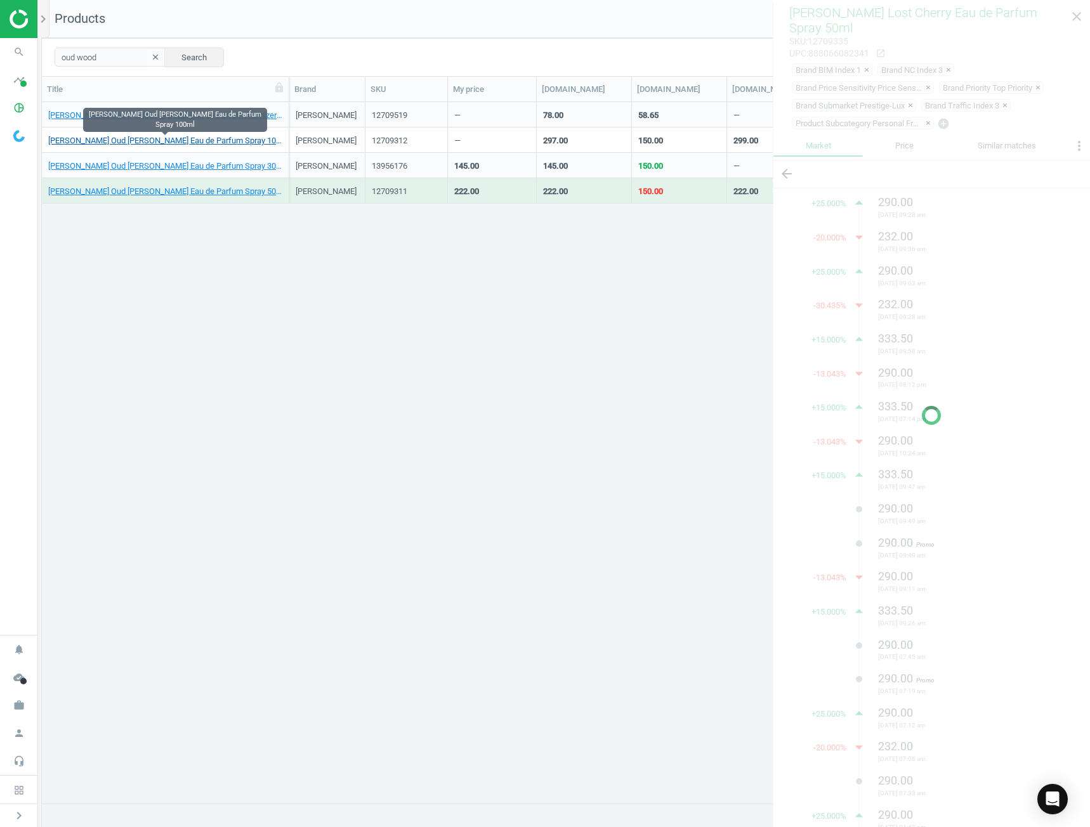
click at [202, 141] on link "Tom Ford Oud Wood Eau de Parfum Spray 100ml" at bounding box center [165, 140] width 234 height 11
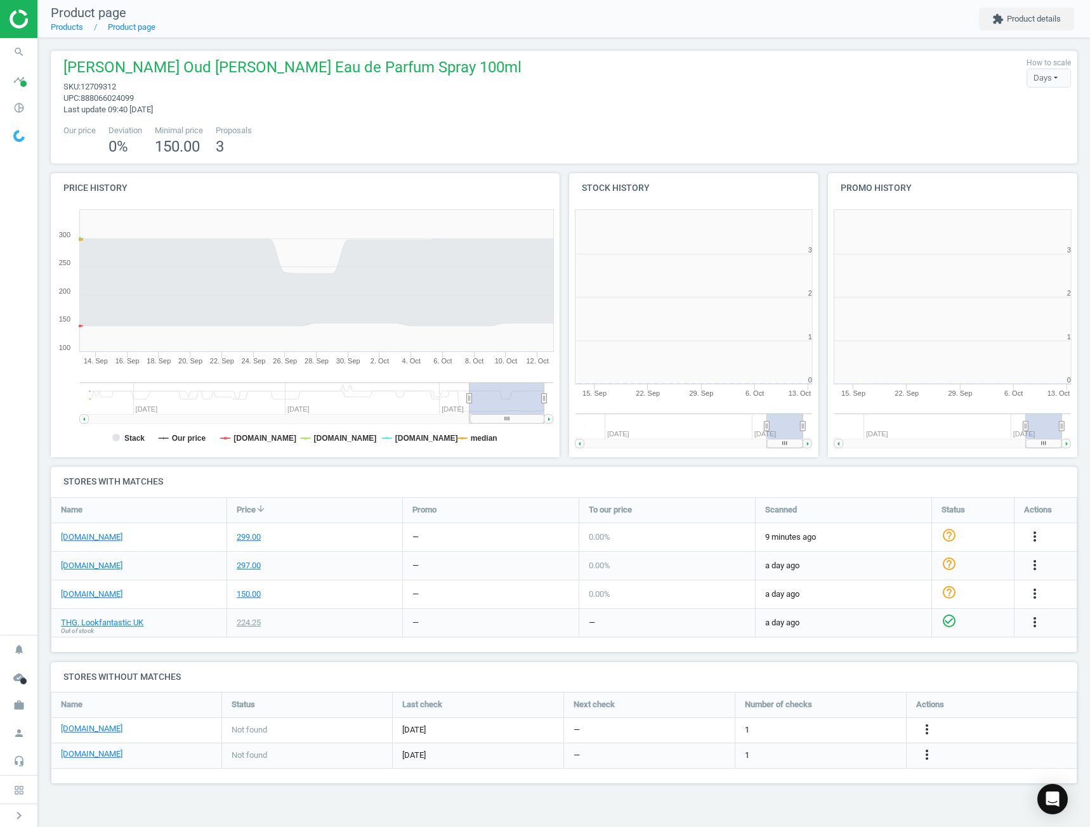
scroll to position [273, 270]
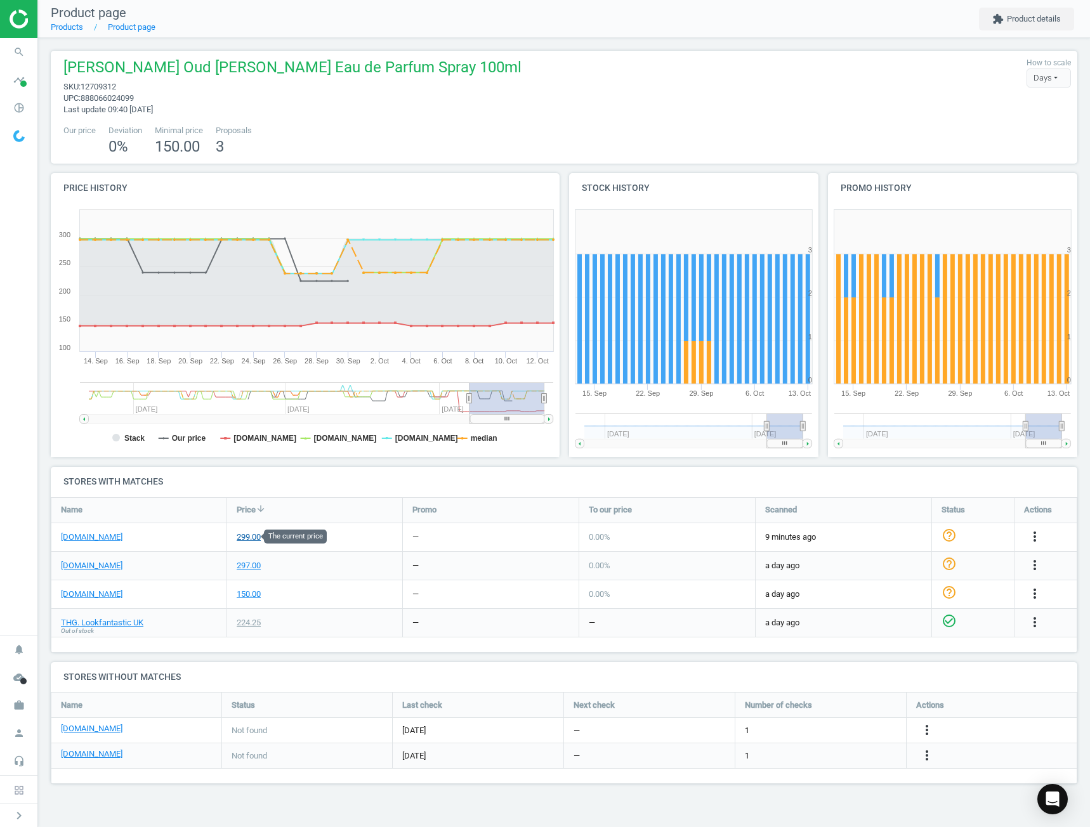
click at [250, 538] on div "299.00" at bounding box center [249, 537] width 24 height 11
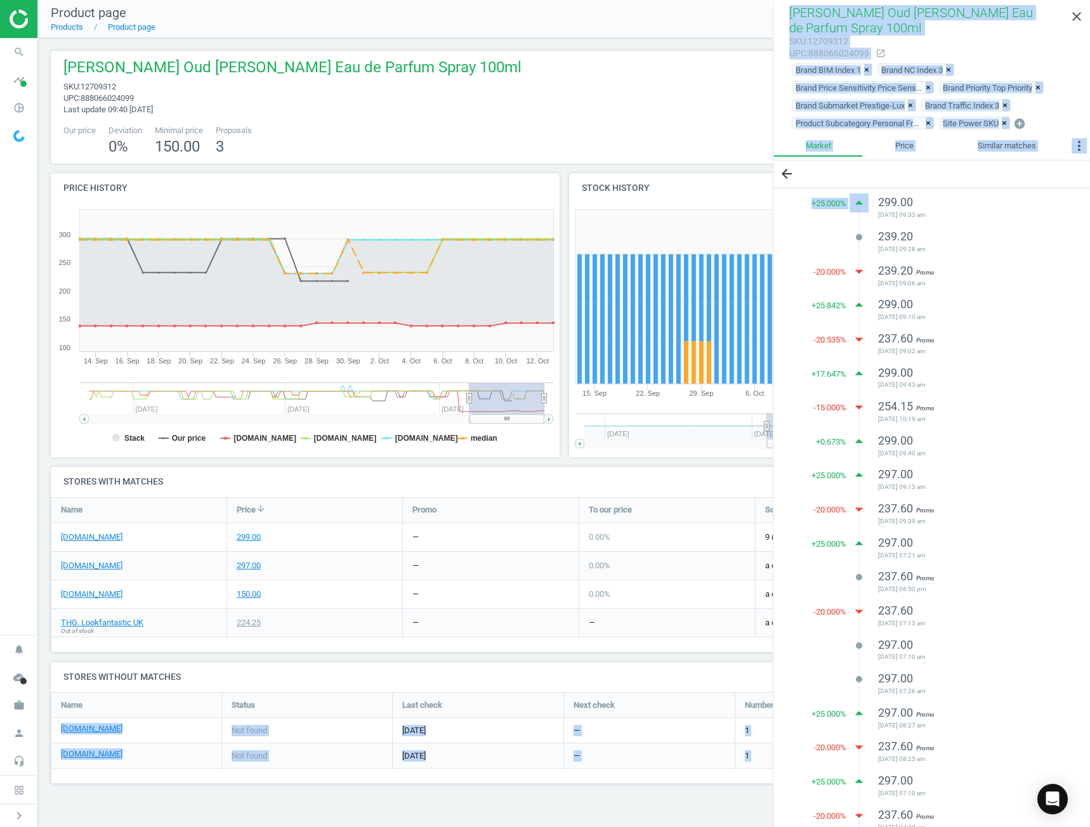
scroll to position [331, 0]
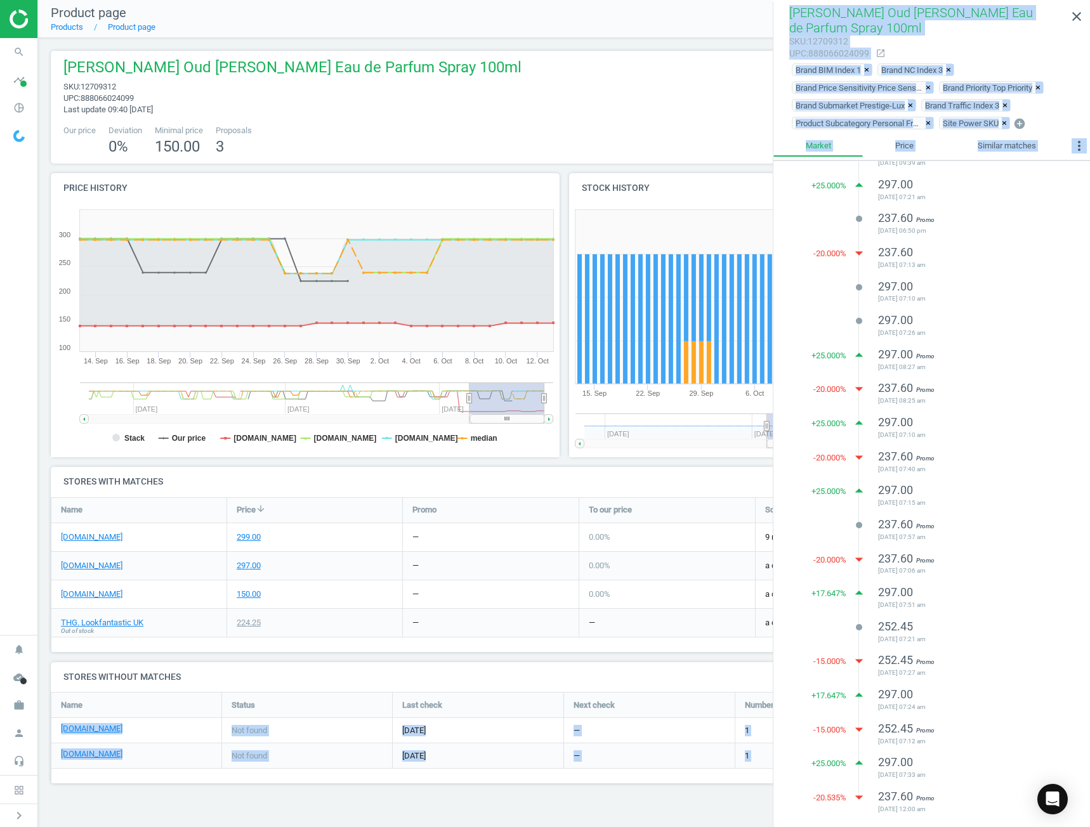
drag, startPoint x: 804, startPoint y: 206, endPoint x: 966, endPoint y: 806, distance: 620.9
click at [966, 806] on div "+ 25.000 % arrow_drop_up 299.00 2025-10-06 09:33 am lens 239.20 2025-10-01 09:2…" at bounding box center [931, 323] width 317 height 986
copy ul "299.00 2025-10-06 09:33 am lens 239.20 2025-10-01 09:28 am -20.000 % arrow_drop…"
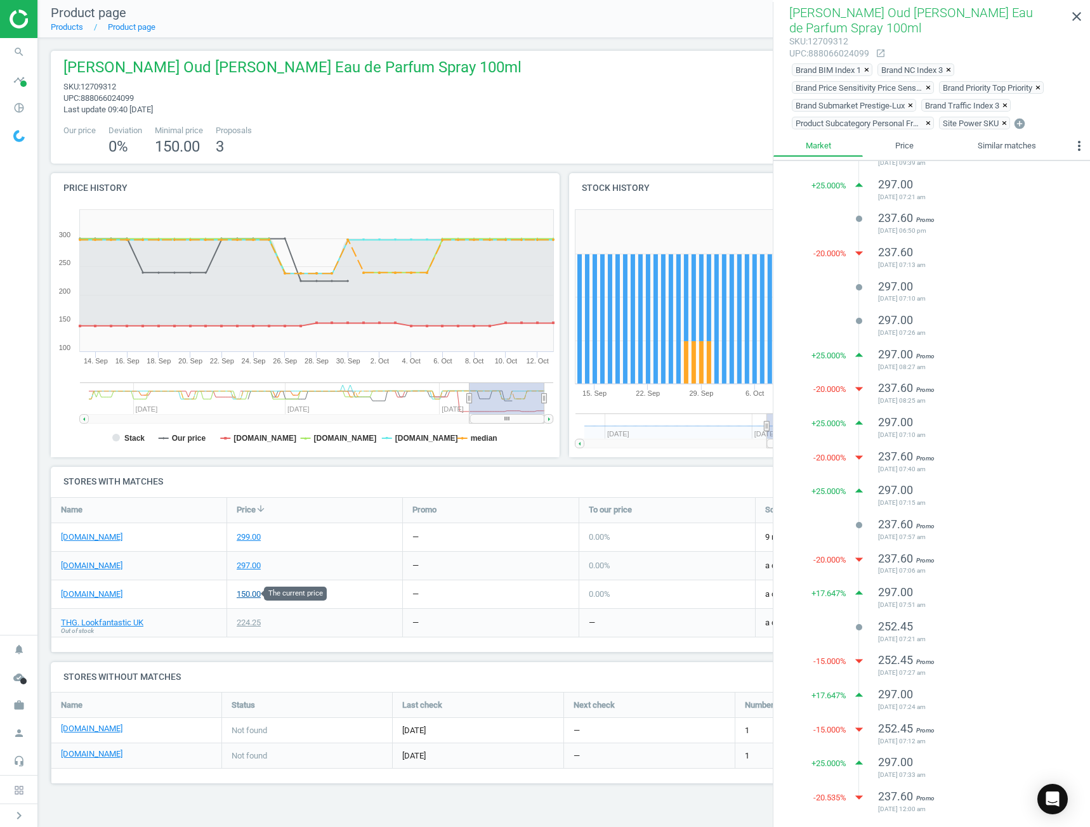
click at [251, 594] on div "150.00" at bounding box center [249, 594] width 24 height 11
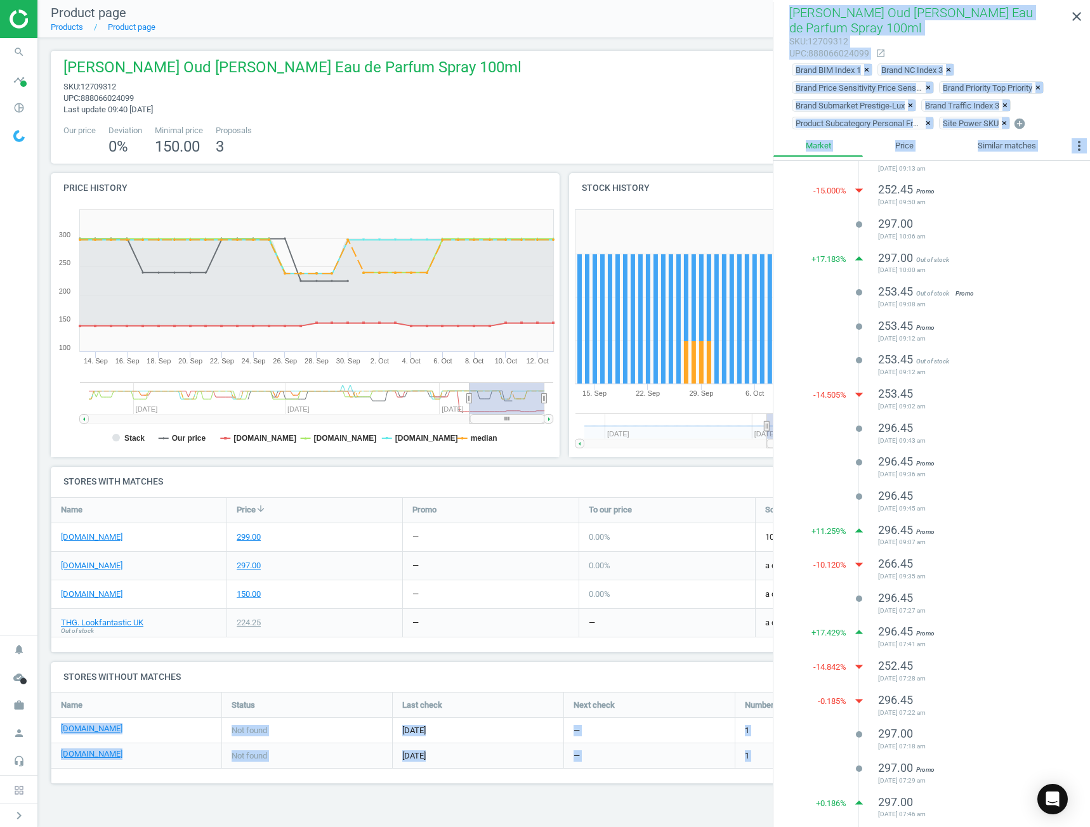
scroll to position [1318, 0]
drag, startPoint x: 807, startPoint y: 202, endPoint x: 953, endPoint y: 817, distance: 631.9
click at [953, 817] on div "+ 3.448 % arrow_drop_up 150.00 2025-10-10 10:15 am lens 145.00 2025-10-09 09:55…" at bounding box center [931, 495] width 317 height 669
copy ul "150.00 2025-10-10 10:15 am lens 145.00 2025-10-09 09:55 am lens 145.00 2025-10-…"
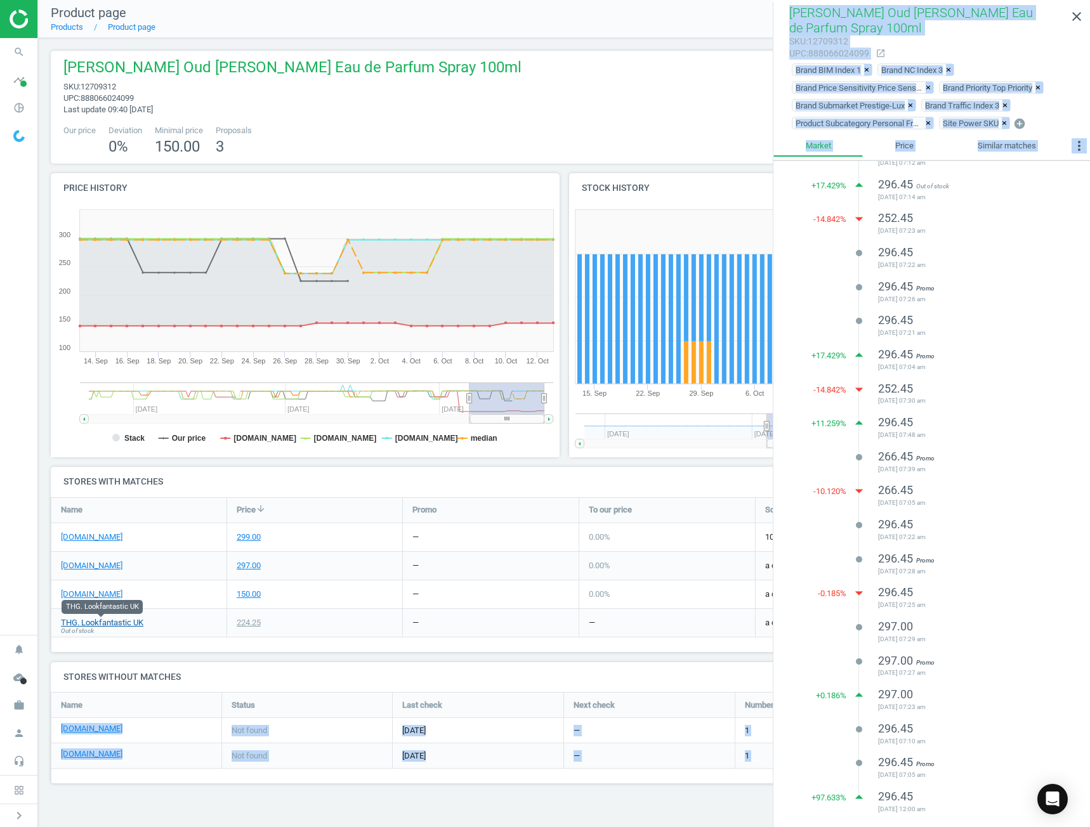
click at [128, 618] on link "THG. Lookfantastic UK" at bounding box center [102, 622] width 82 height 11
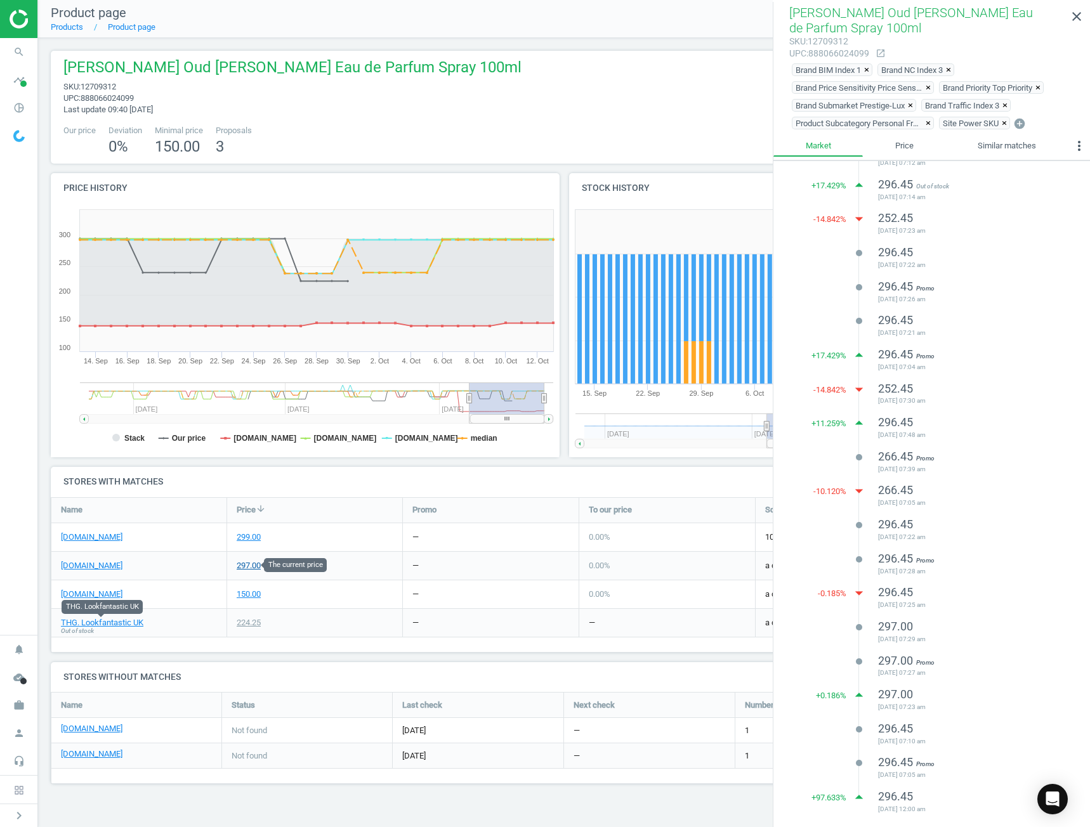
click at [241, 568] on div "297.00" at bounding box center [249, 565] width 24 height 11
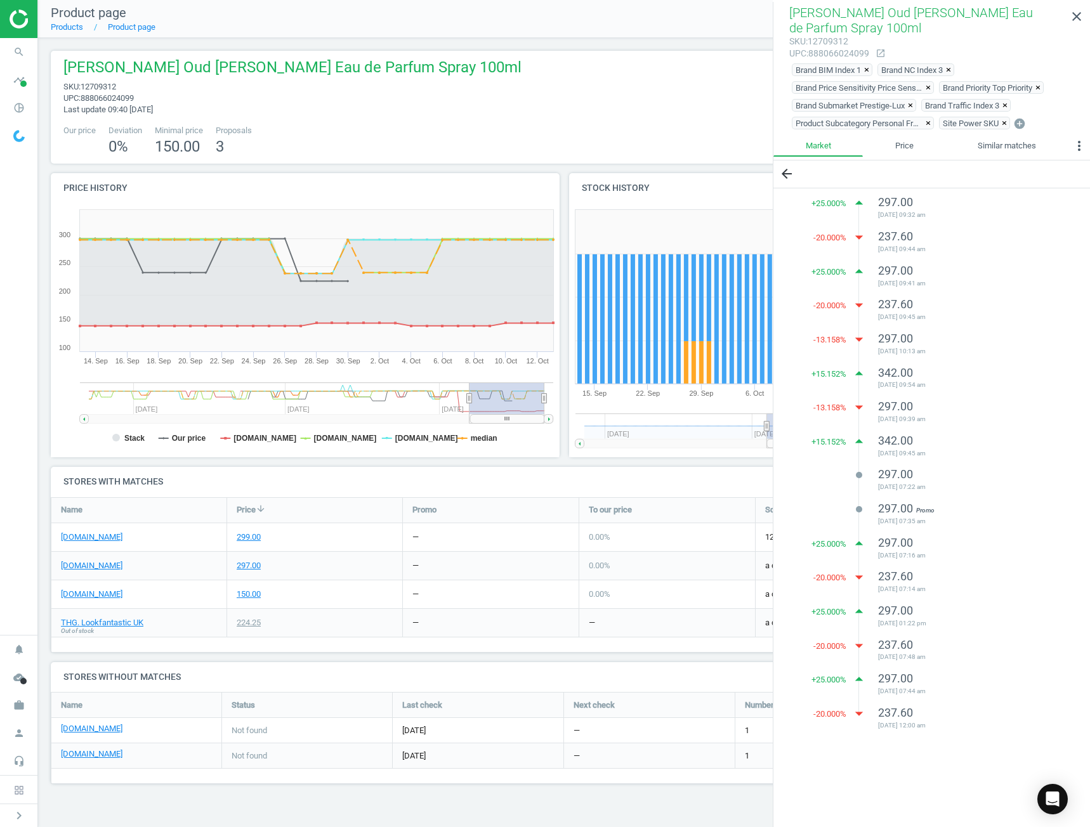
scroll to position [0, 0]
drag, startPoint x: 980, startPoint y: 736, endPoint x: 796, endPoint y: 204, distance: 563.1
click at [796, 204] on div "+ 25.000 % arrow_drop_up 297.00 2025-09-30 09:32 am -20.000 % arrow_drop_down 2…" at bounding box center [931, 467] width 317 height 558
copy ul "297.00 2025-09-30 09:32 am -20.000 % arrow_drop_down 237.60 2025-09-26 09:44 am…"
click at [552, 641] on div "Name Price arrow_downward Promo To our price Scanned Status Actions johnlewis.c…" at bounding box center [564, 574] width 1026 height 155
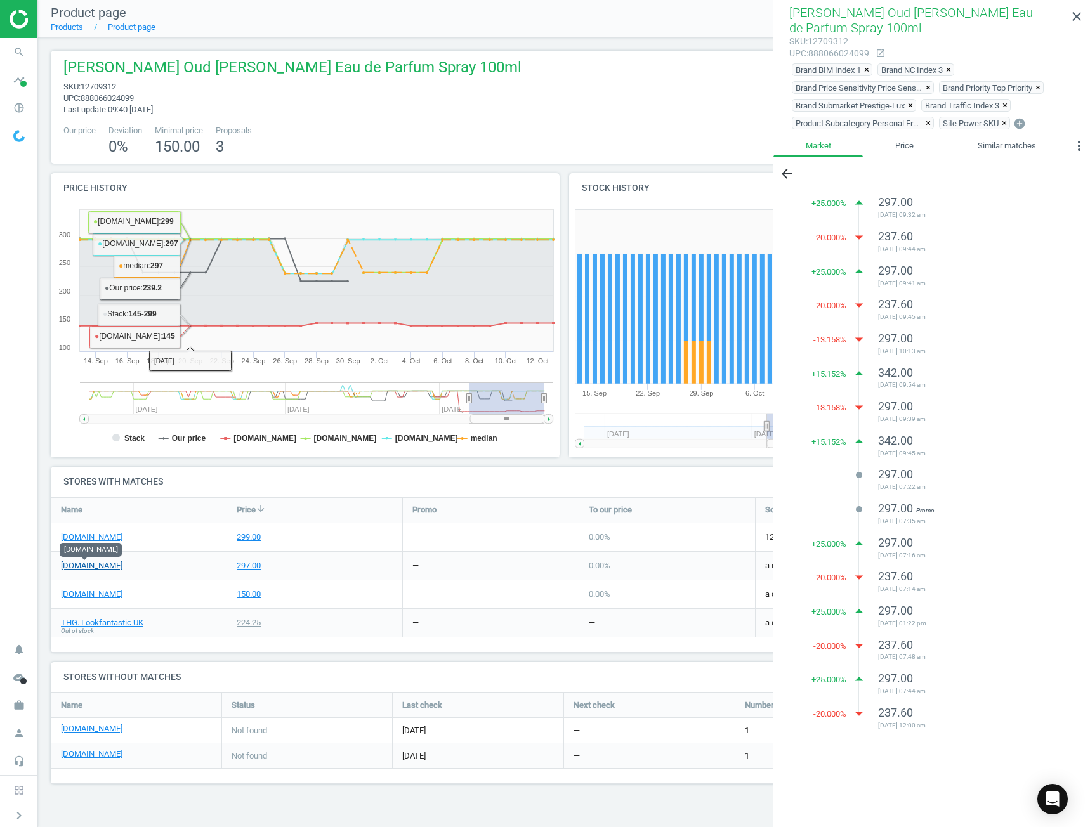
click at [97, 561] on link "[DOMAIN_NAME]" at bounding box center [92, 565] width 62 height 11
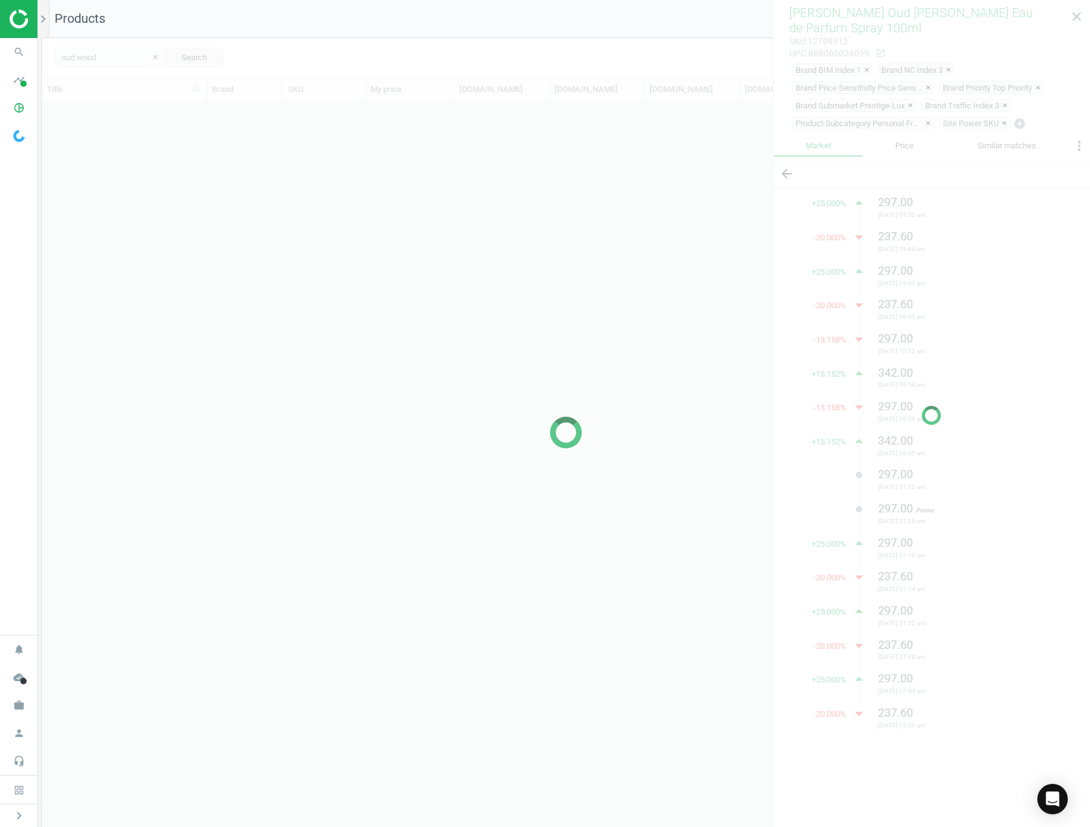
scroll to position [691, 1038]
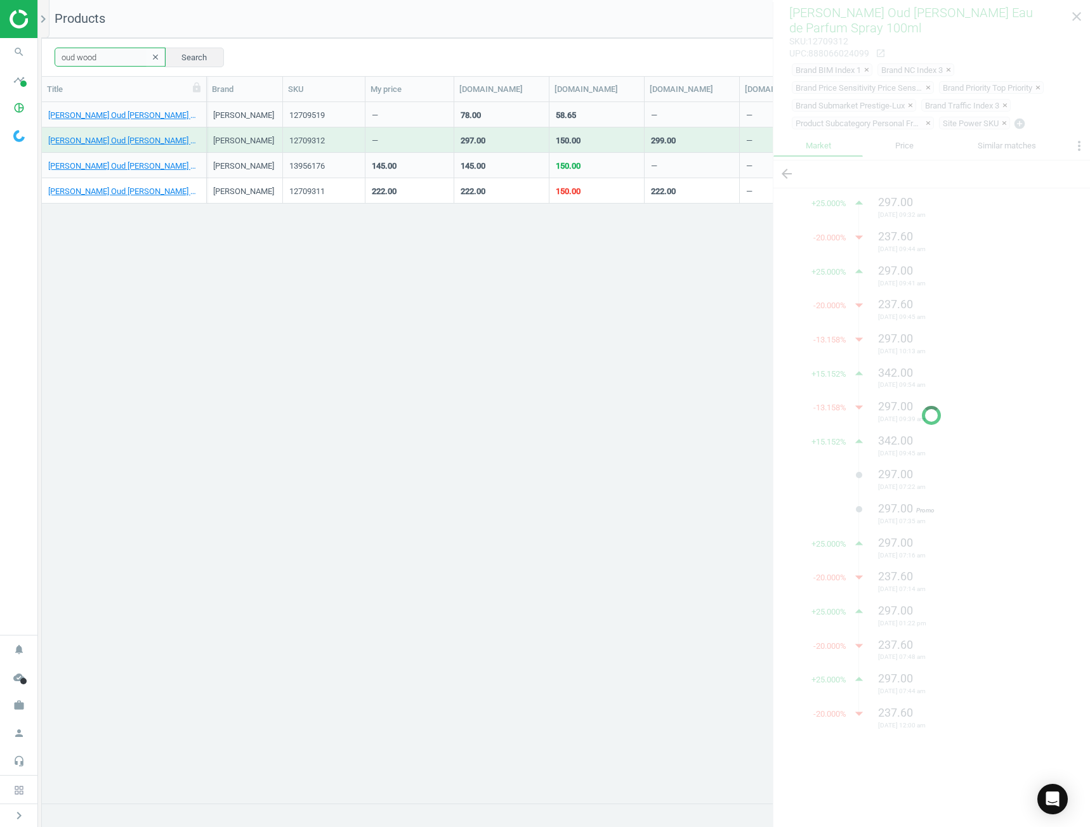
click at [108, 55] on input "oud wood" at bounding box center [110, 57] width 111 height 19
type input "lost cherry"
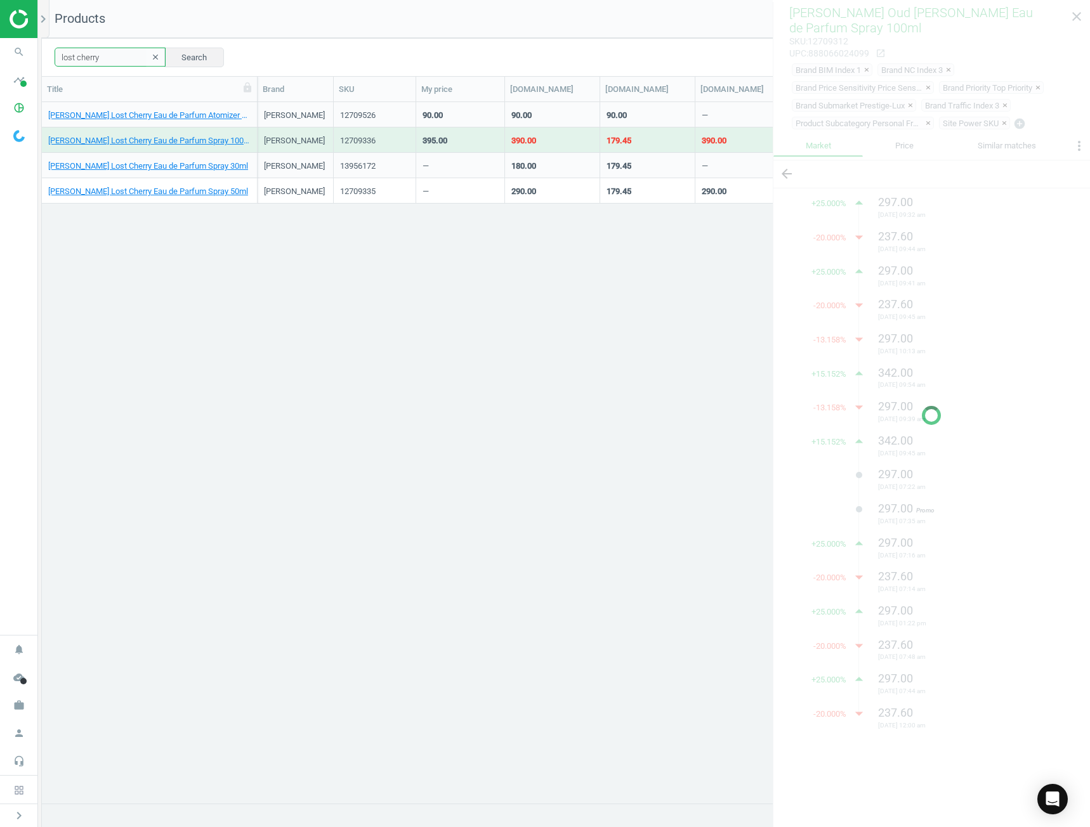
drag, startPoint x: 203, startPoint y: 89, endPoint x: 316, endPoint y: 83, distance: 113.1
click at [263, 83] on div at bounding box center [257, 89] width 13 height 25
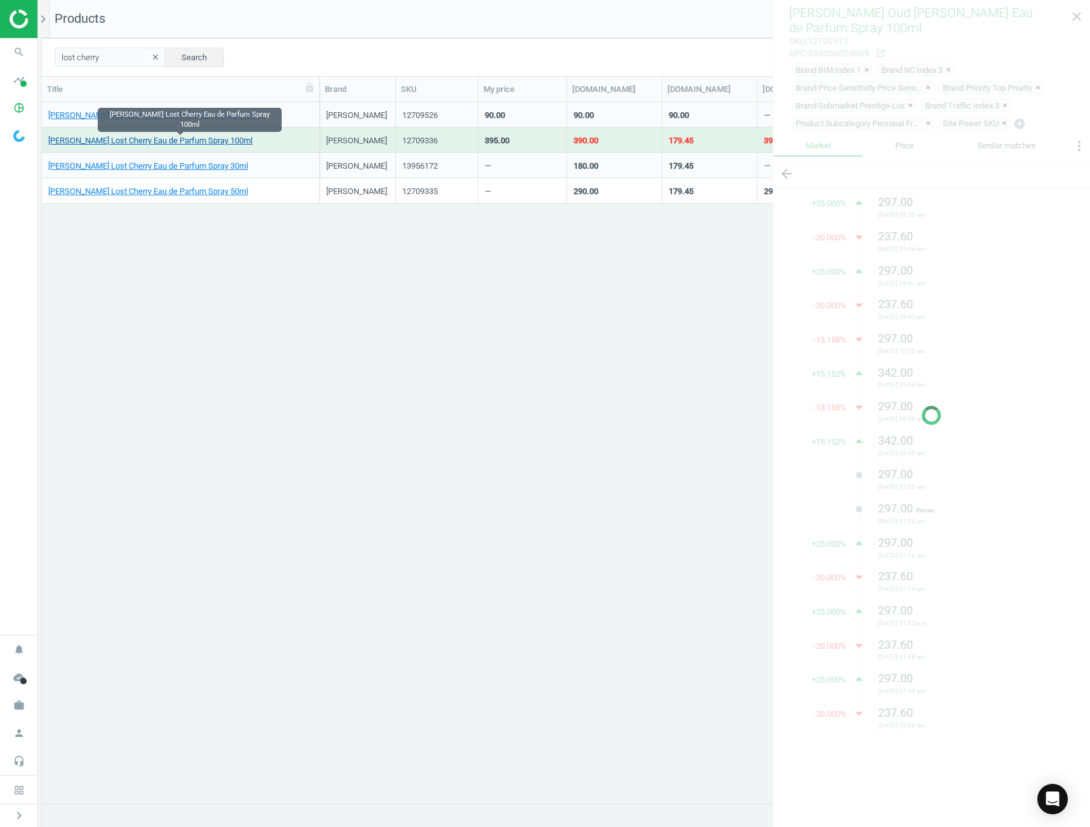
click at [216, 138] on link "Tom Ford Lost Cherry Eau de Parfum Spray 100ml" at bounding box center [150, 140] width 204 height 11
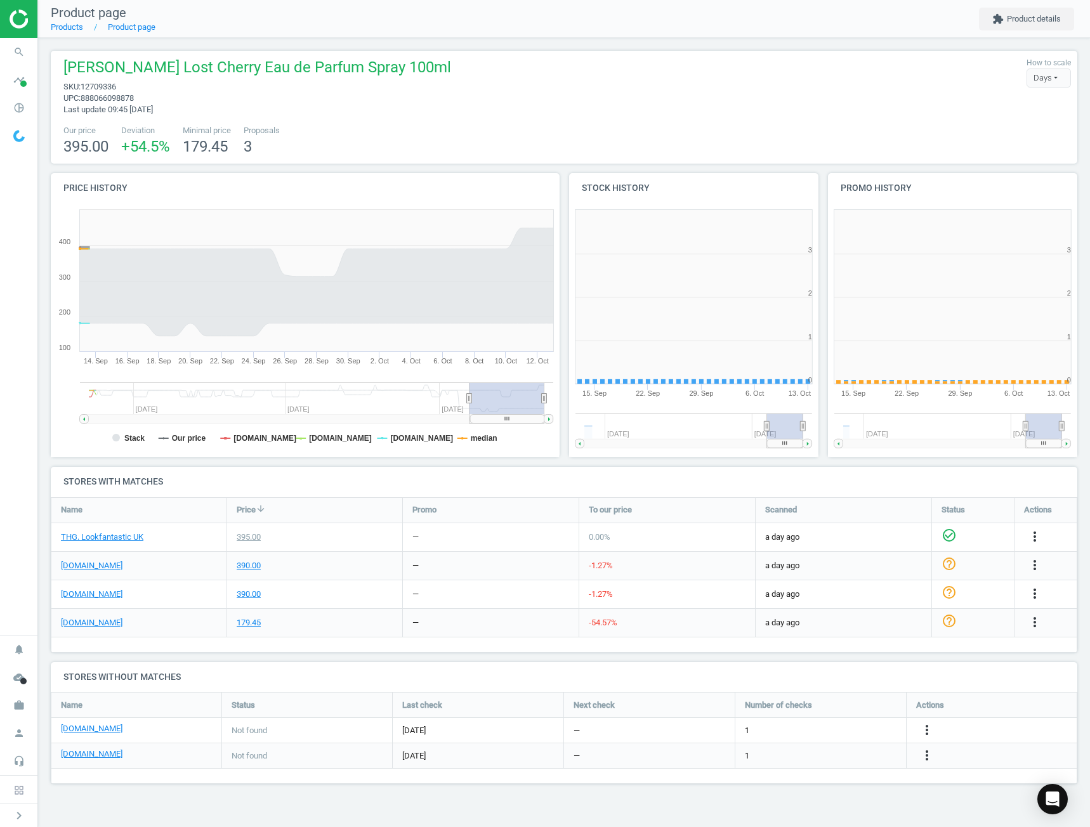
scroll to position [273, 270]
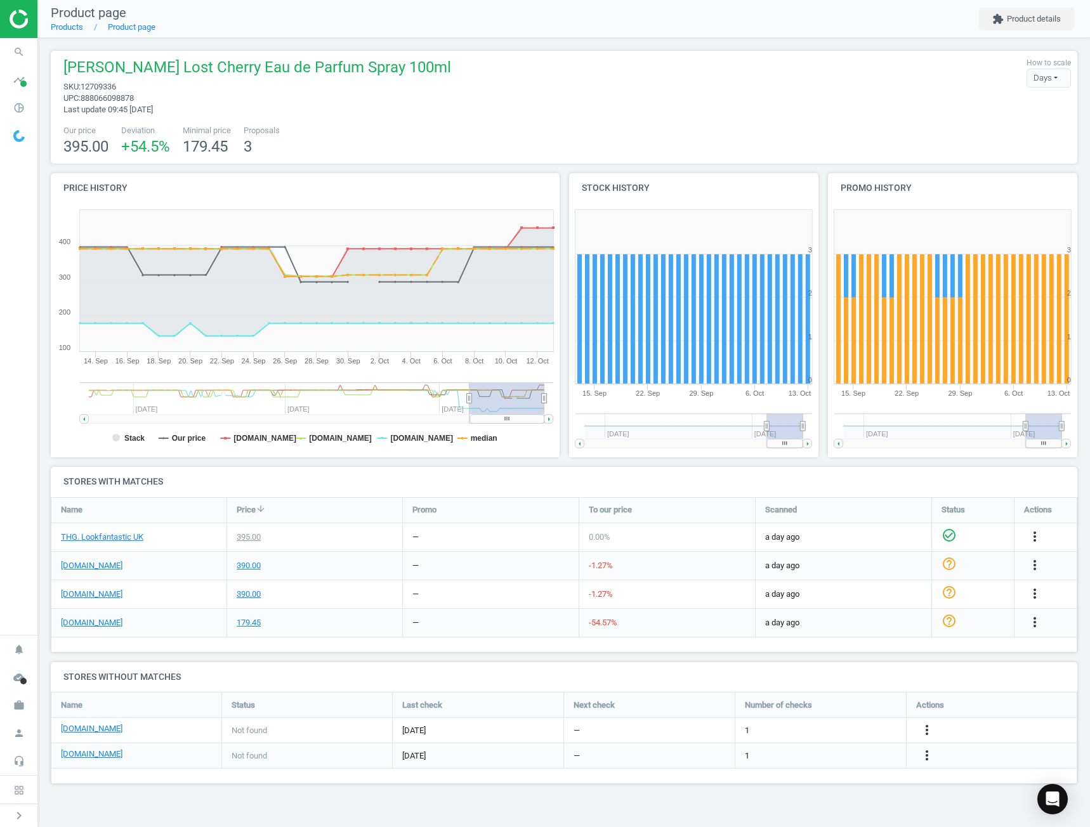
click at [324, 77] on span "Tom Ford Lost Cherry Eau de Parfum Spray 100ml" at bounding box center [257, 69] width 388 height 24
copy span "Tom Ford Lost Cherry Eau de Parfum Spray 100ml"
click at [257, 535] on div "395.00" at bounding box center [249, 537] width 24 height 11
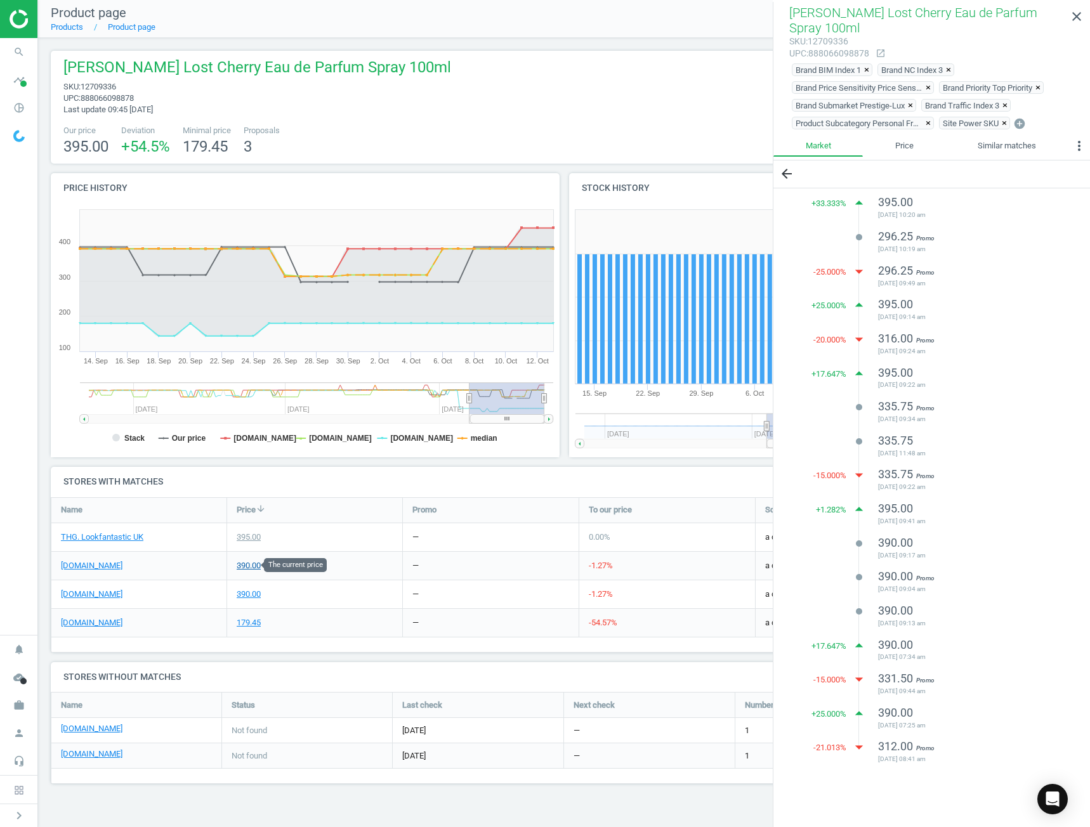
click at [250, 560] on div "390.00" at bounding box center [249, 565] width 24 height 11
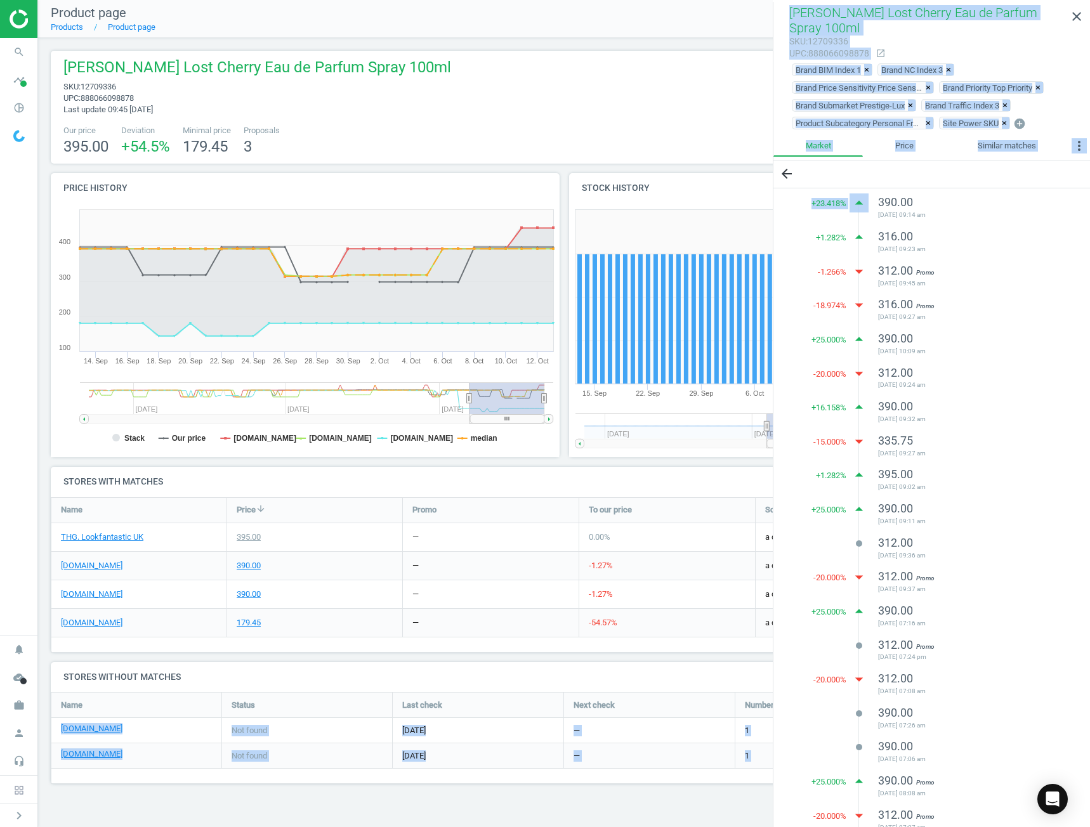
scroll to position [331, 0]
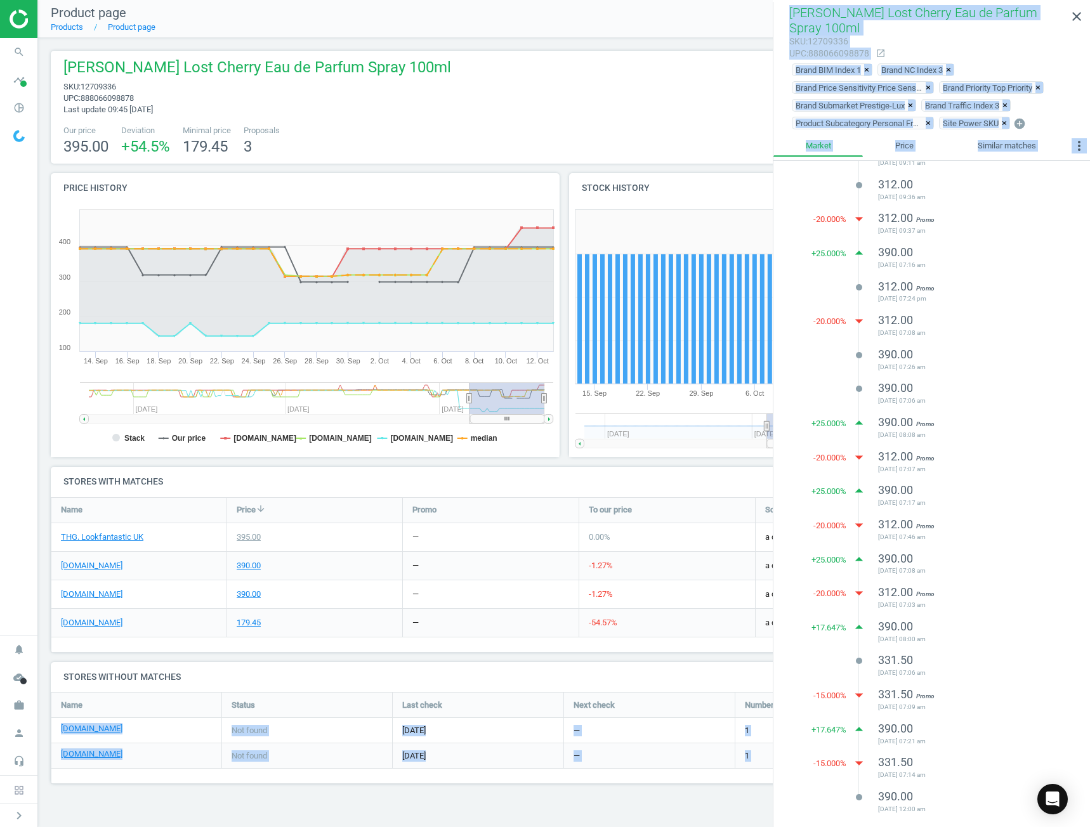
drag, startPoint x: 807, startPoint y: 221, endPoint x: 958, endPoint y: 810, distance: 607.7
click at [958, 810] on div "+ 23.418 % arrow_drop_up 390.00 2025-10-06 09:14 am + 1.282 % arrow_drop_up 316…" at bounding box center [931, 323] width 317 height 986
copy ul "390.00 2025-10-06 09:14 am + 1.282 % arrow_drop_up 316.00 2025-09-30 09:23 am -…"
click at [920, 484] on div "390.00 2025-05-27 07:17 am" at bounding box center [968, 497] width 180 height 28
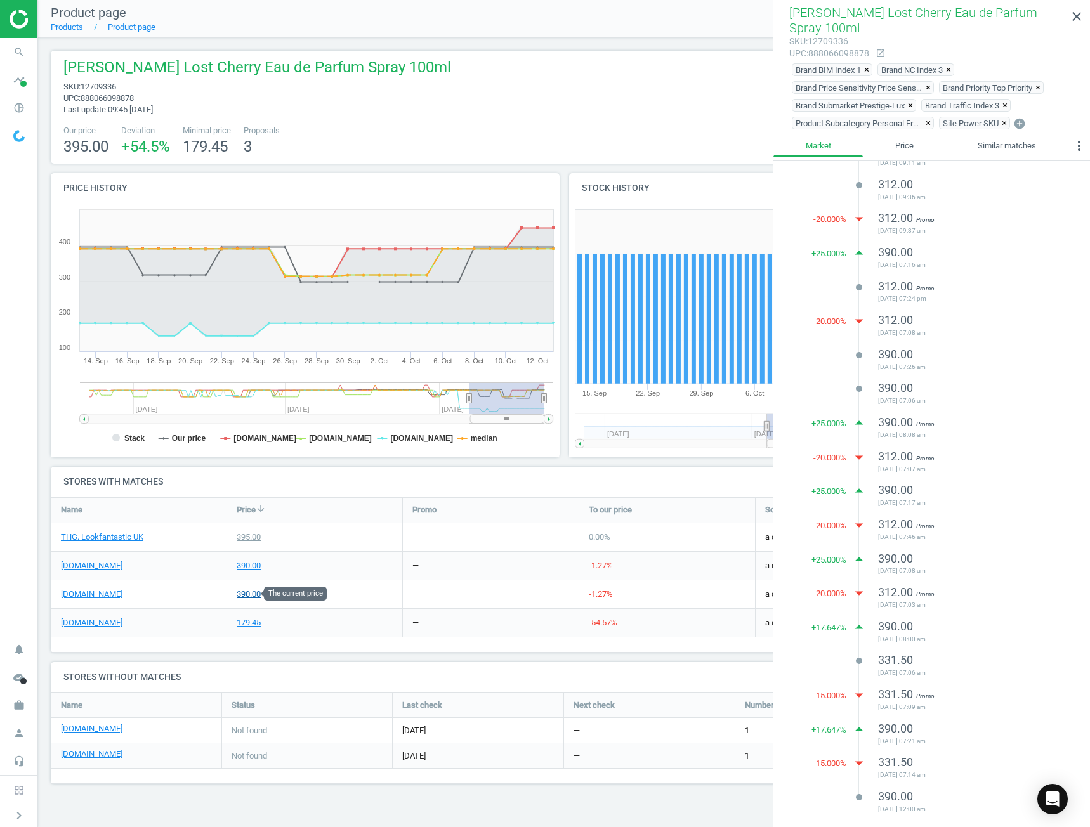
click at [250, 591] on div "390.00" at bounding box center [249, 594] width 24 height 11
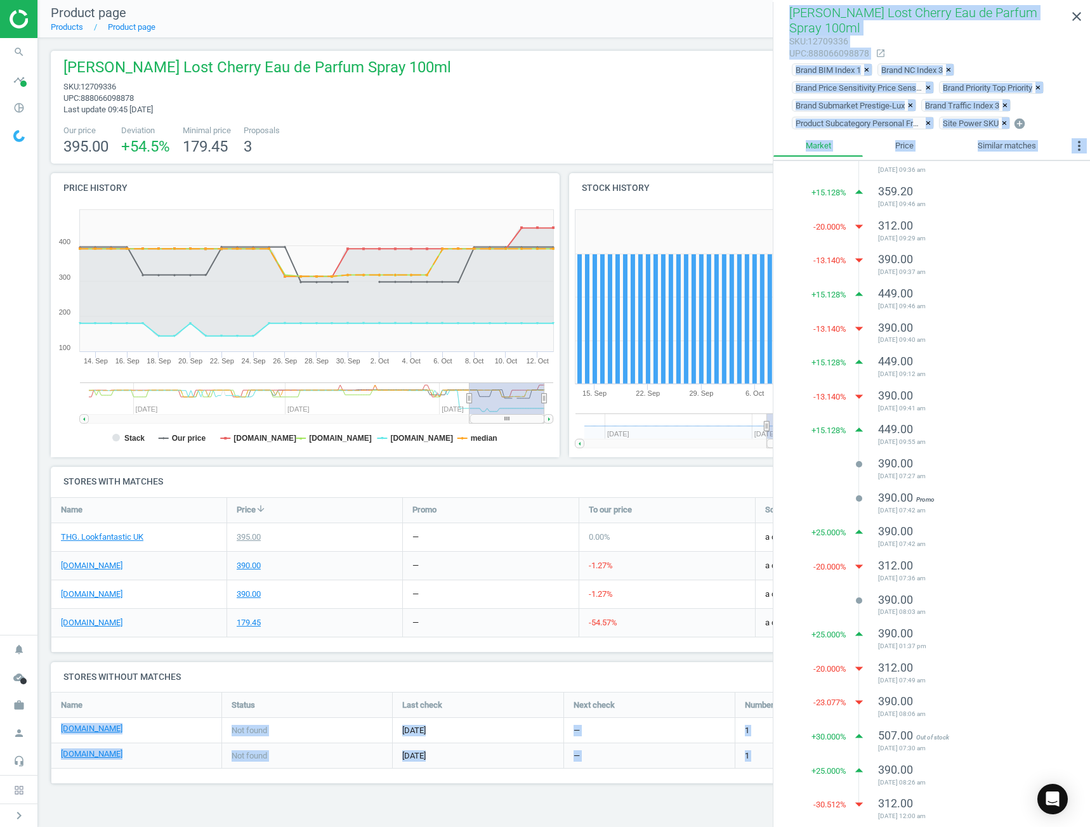
scroll to position [298, 0]
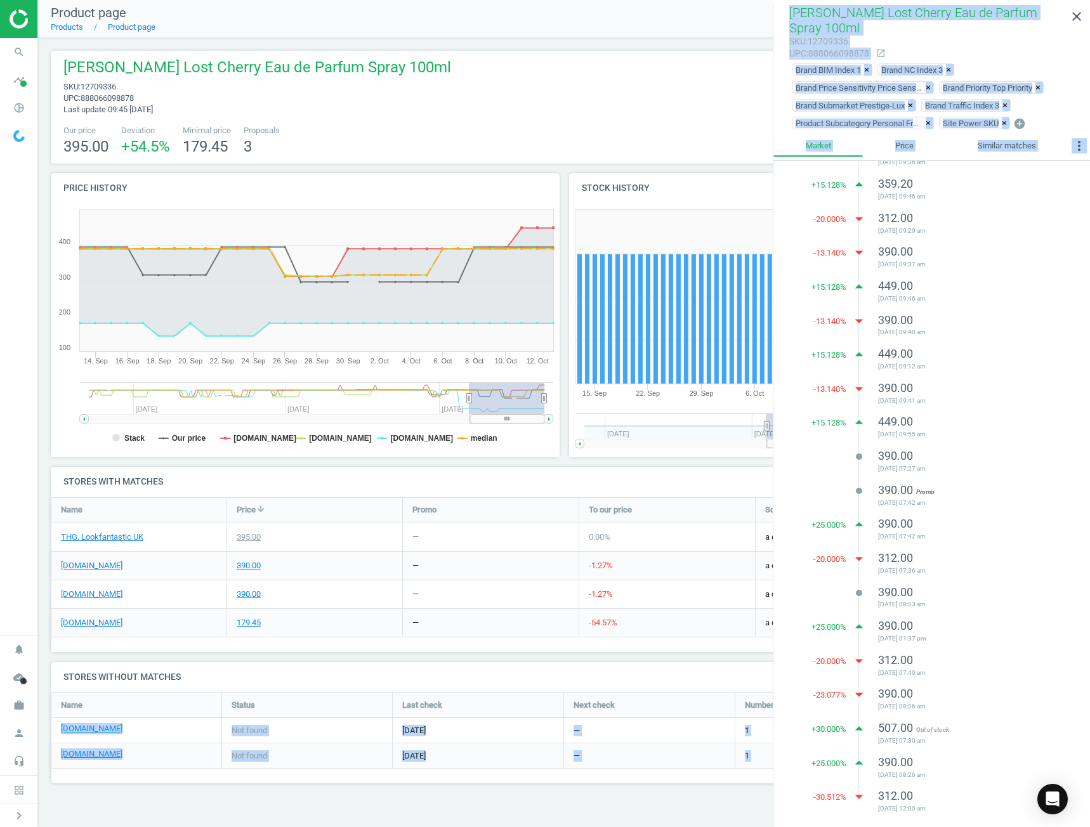
drag, startPoint x: 806, startPoint y: 202, endPoint x: 977, endPoint y: 812, distance: 633.8
click at [977, 812] on div "+ 15.128 % arrow_drop_up 449.00 2025-10-11 09:20 am lens 390.00 2025-10-10 09:2…" at bounding box center [931, 340] width 317 height 953
copy ul "449.00 2025-10-11 09:20 am lens 390.00 2025-10-10 09:25 am lens 390.00 2025-10-…"
click at [969, 566] on span "2025-06-10 07:36 am" at bounding box center [968, 570] width 180 height 9
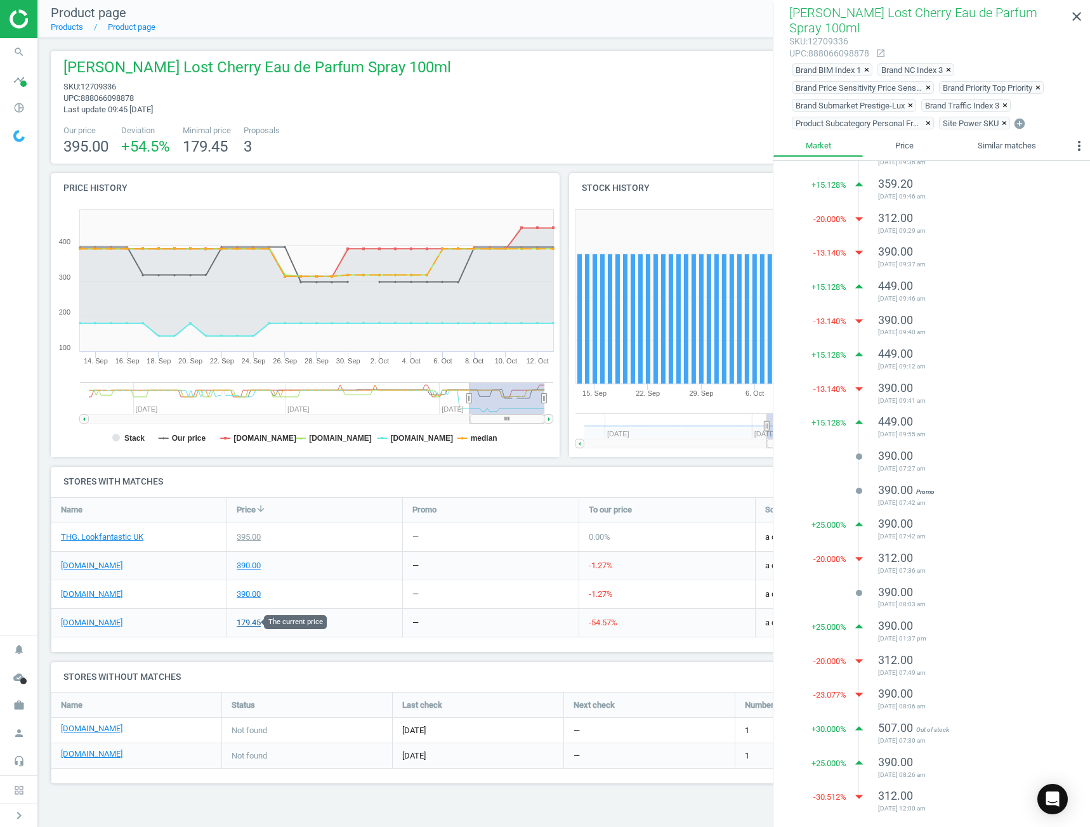
click at [244, 626] on div "179.45" at bounding box center [249, 622] width 24 height 11
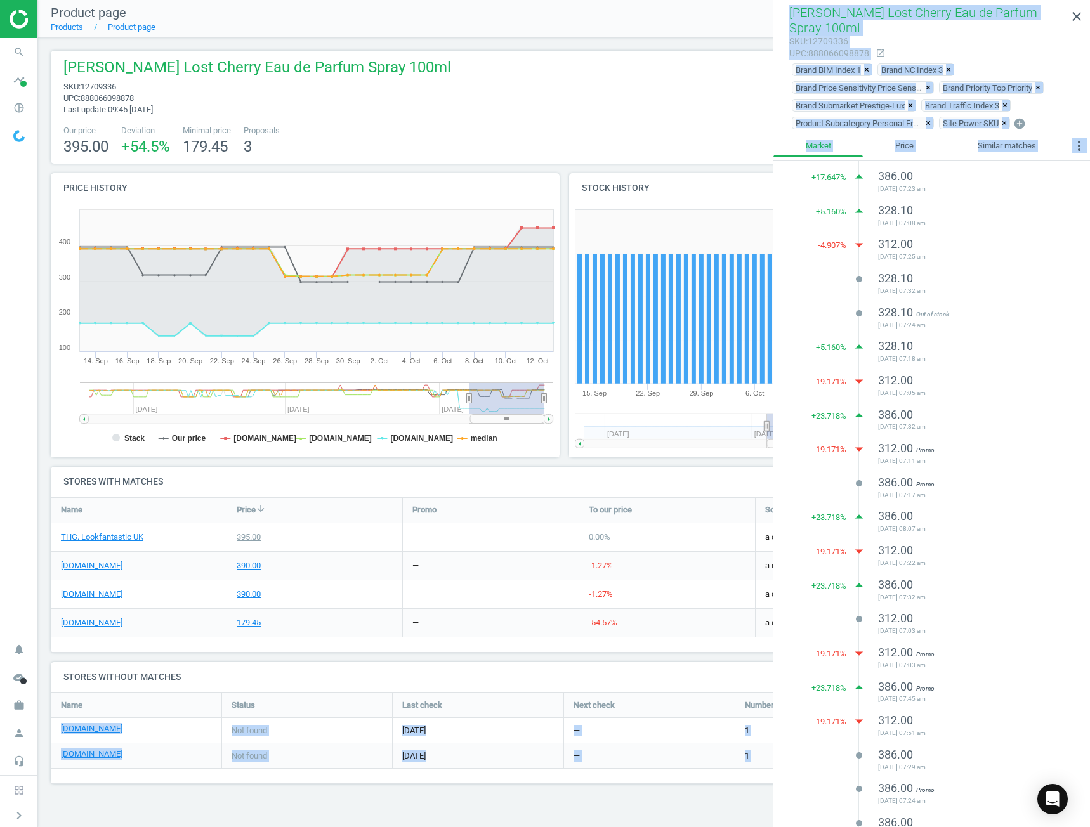
scroll to position [1522, 0]
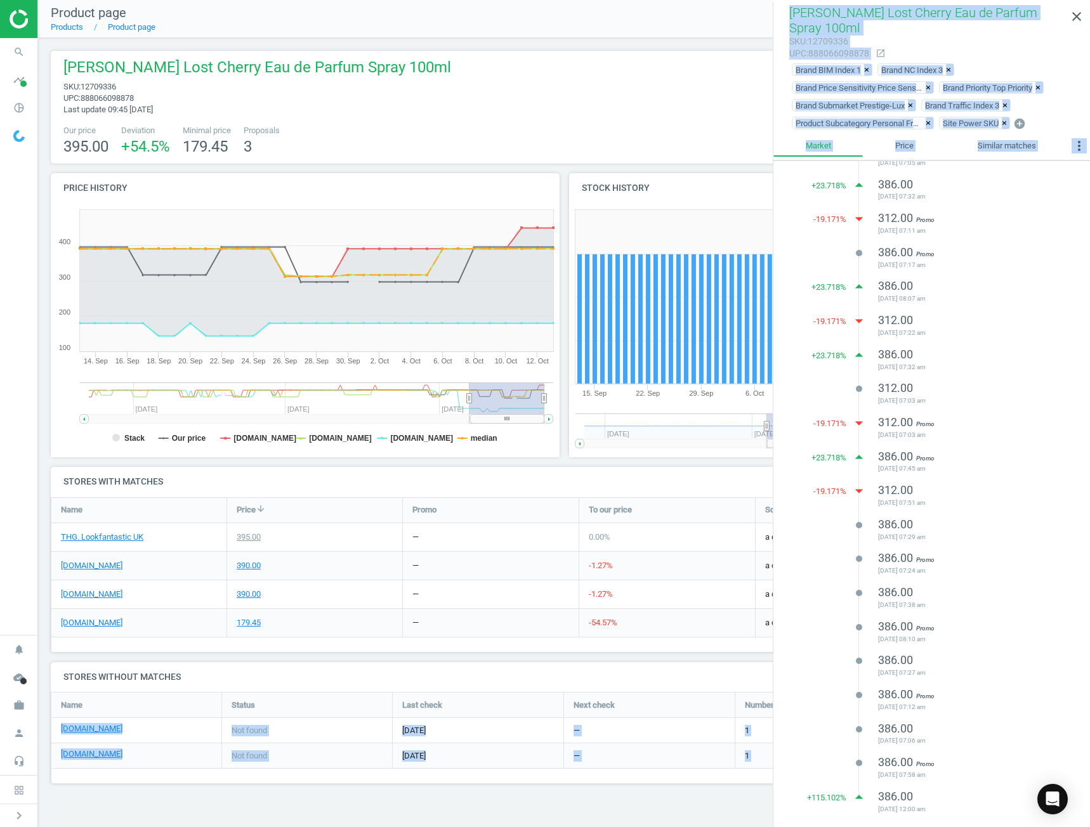
drag, startPoint x: 804, startPoint y: 202, endPoint x: 971, endPoint y: 819, distance: 638.8
click at [971, 819] on div "+ 25.096 % arrow_drop_up 179.45 2025-09-25 09:19 am -20.061 % arrow_drop_down 1…" at bounding box center [931, 495] width 317 height 669
copy ul "179.45 2025-09-25 09:19 am -20.061 % arrow_drop_down 143.45 2025-09-21 09:30 am…"
click at [1007, 620] on div "386.00 Promo 2025-04-30 08:10 am" at bounding box center [968, 633] width 180 height 28
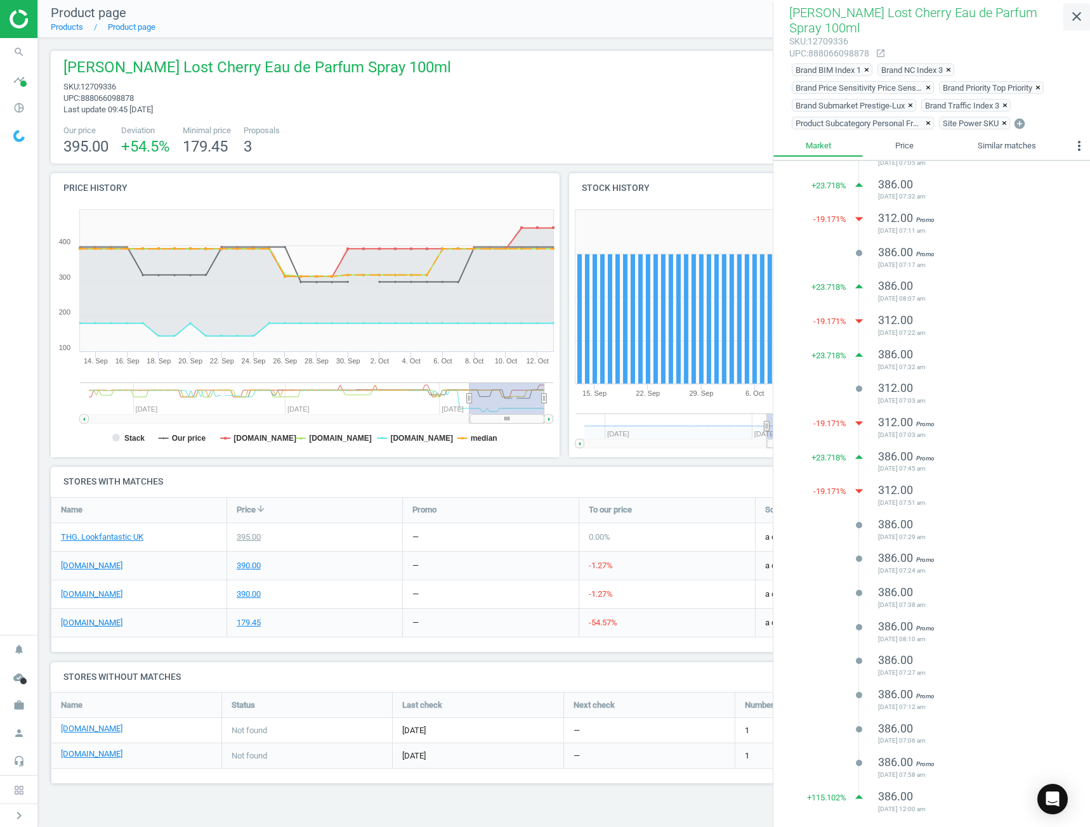
click at [1076, 18] on icon "close" at bounding box center [1076, 16] width 15 height 15
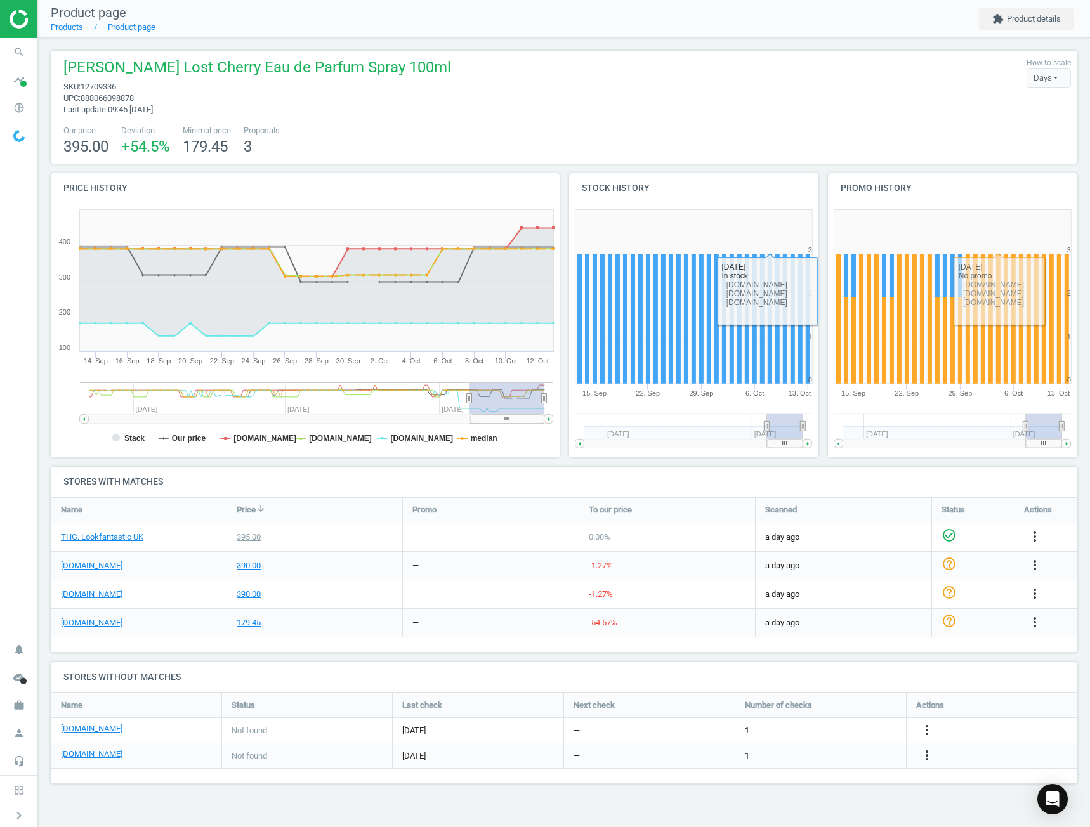
drag, startPoint x: 644, startPoint y: 143, endPoint x: 657, endPoint y: 143, distance: 13.3
click at [645, 143] on div "Our price 395.00 Deviation +54.5 % Minimal price 179.45 Proposals 3" at bounding box center [564, 141] width 1014 height 32
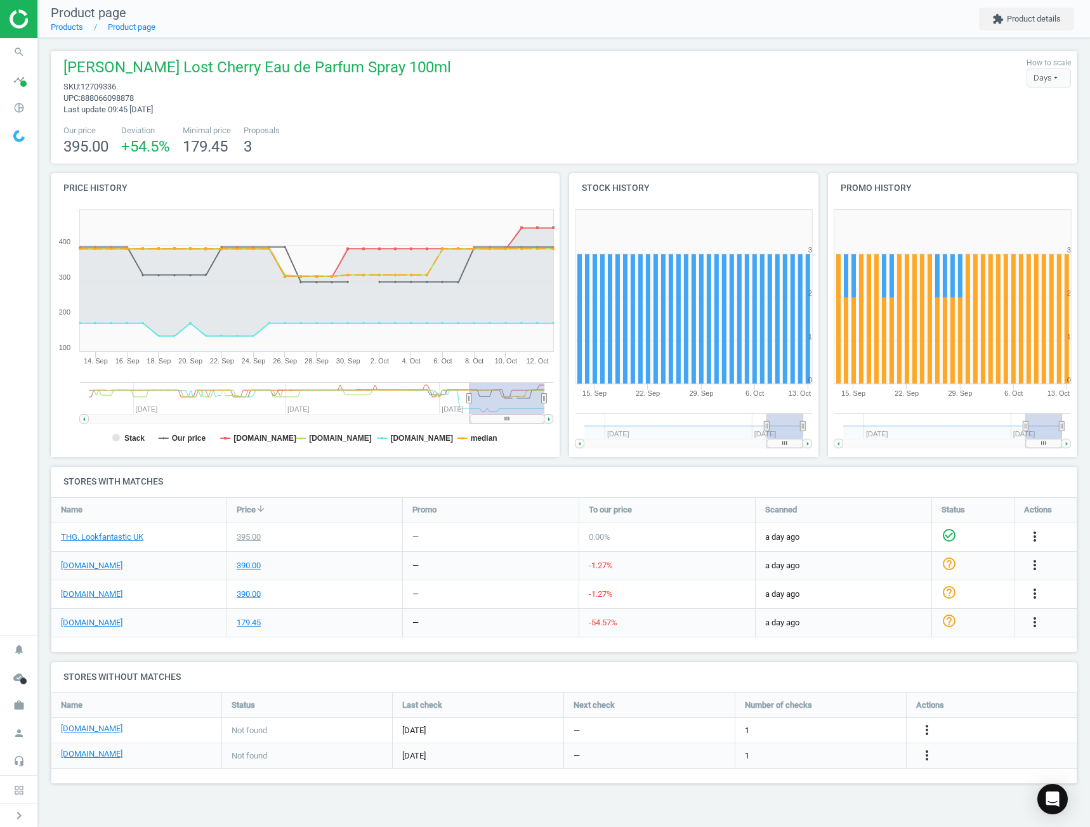
click at [729, 141] on div "Our price 395.00 Deviation +54.5 % Minimal price 179.45 Proposals 3" at bounding box center [564, 141] width 1014 height 32
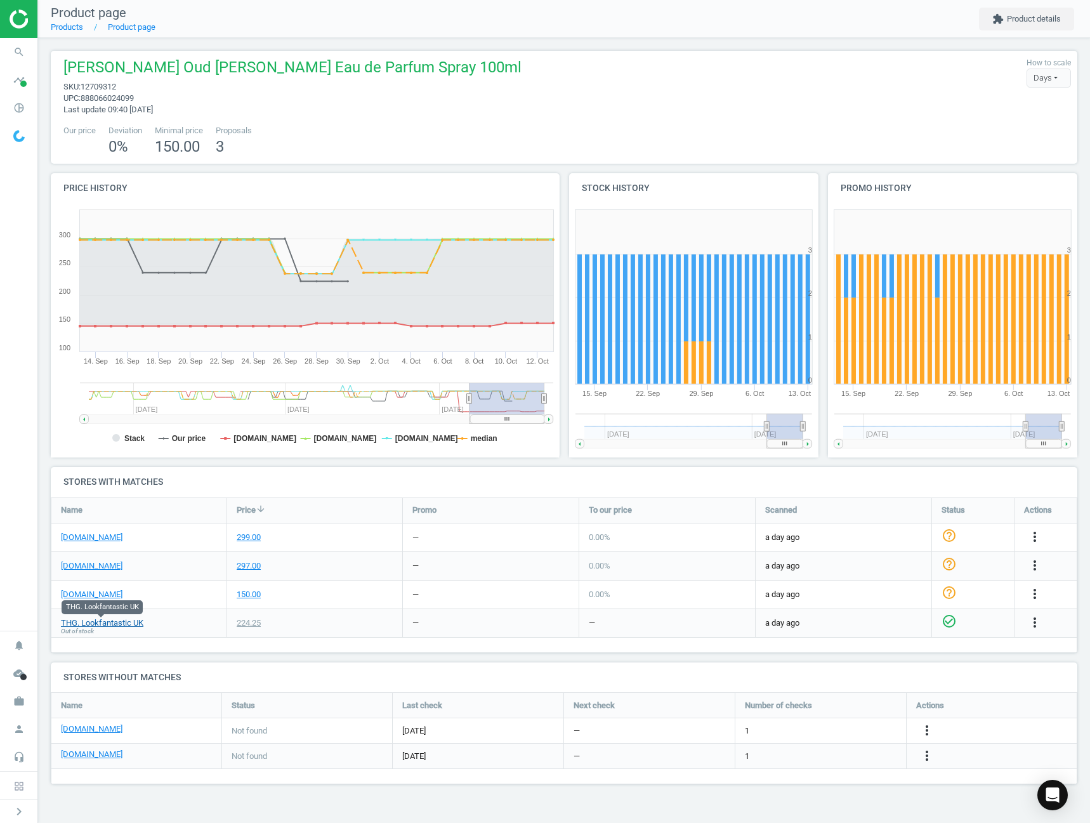
click at [124, 623] on link "THG. Lookfantastic UK" at bounding box center [102, 622] width 82 height 11
click at [1035, 627] on icon "more_vert" at bounding box center [1034, 622] width 15 height 15
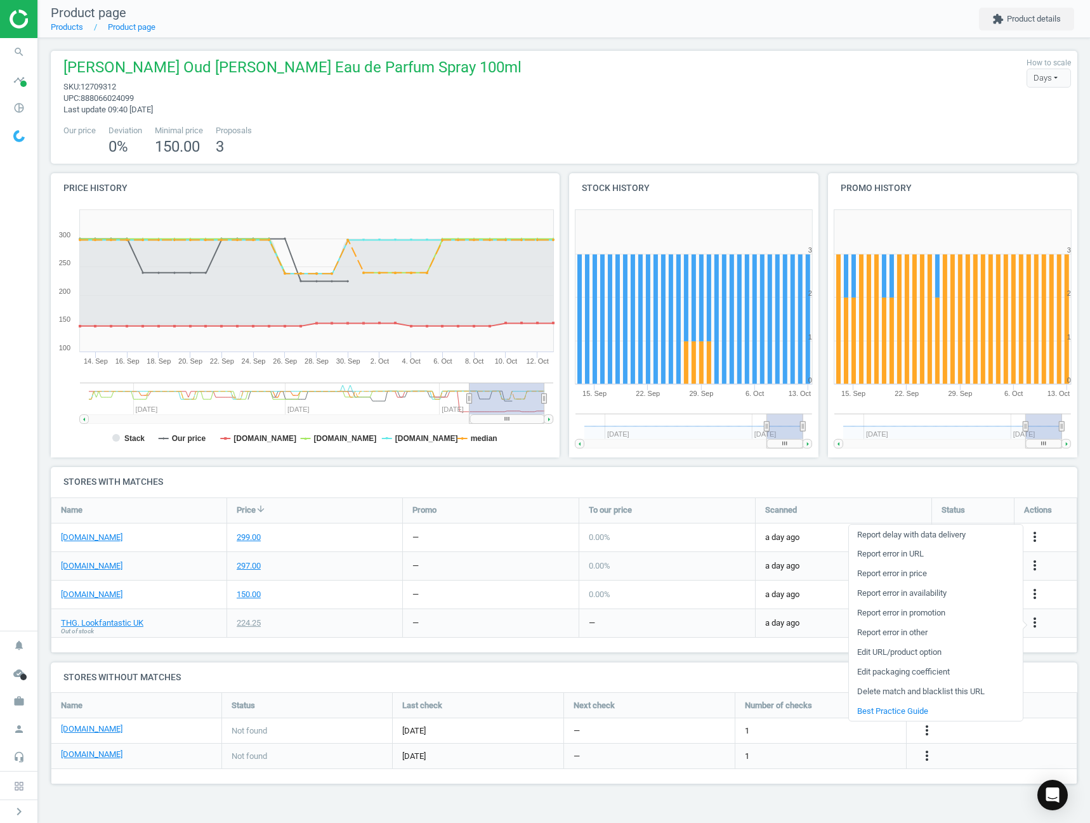
click at [922, 632] on link "Report error in other" at bounding box center [936, 633] width 174 height 20
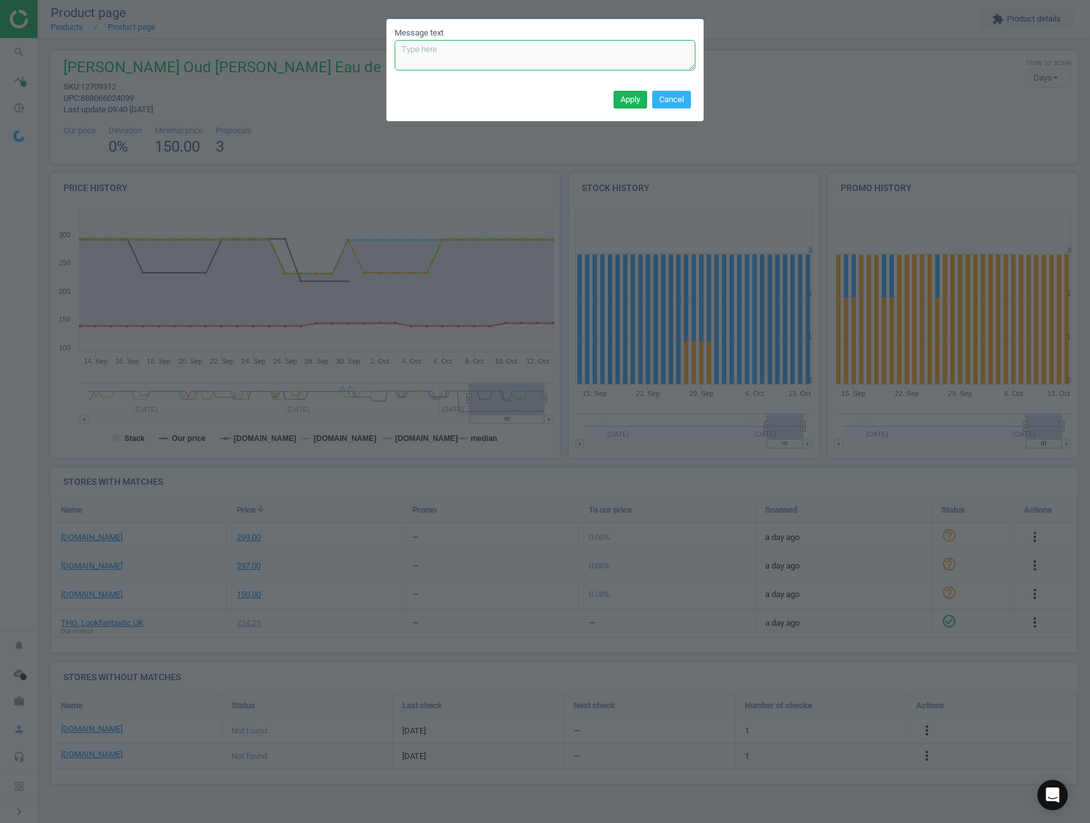
click at [492, 68] on textarea "Message text" at bounding box center [545, 55] width 301 height 30
type textarea "Showing as"
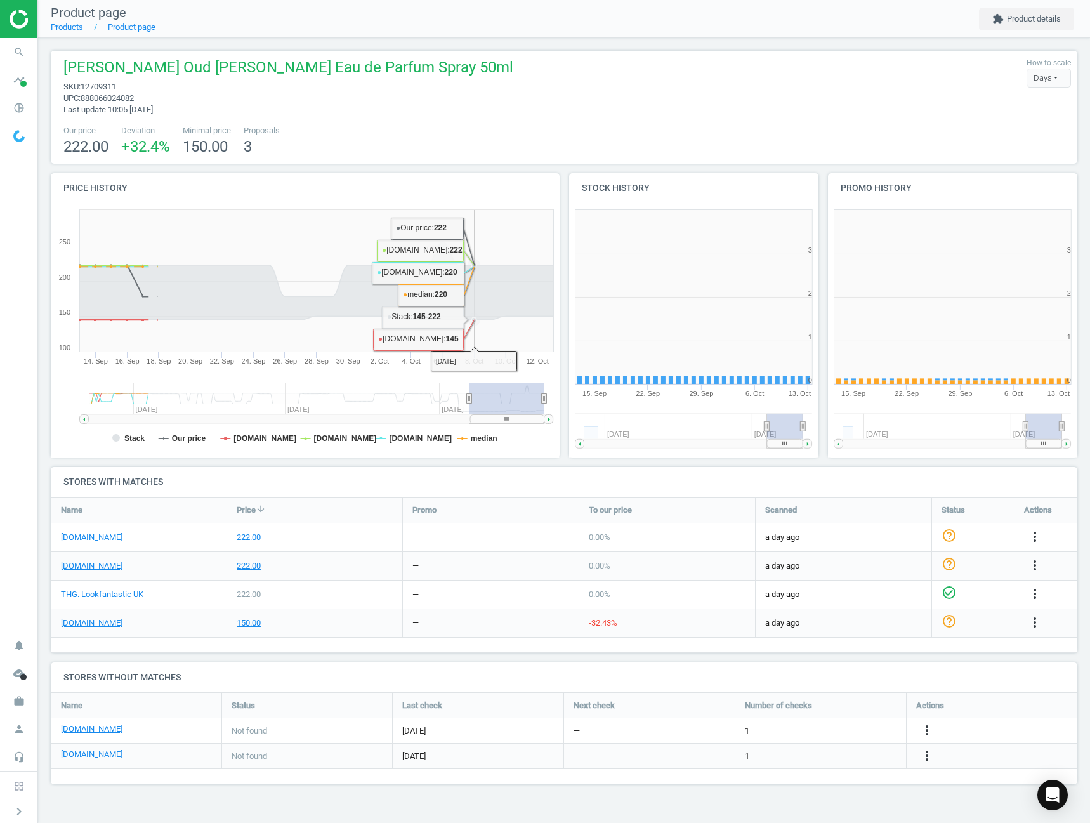
scroll to position [273, 270]
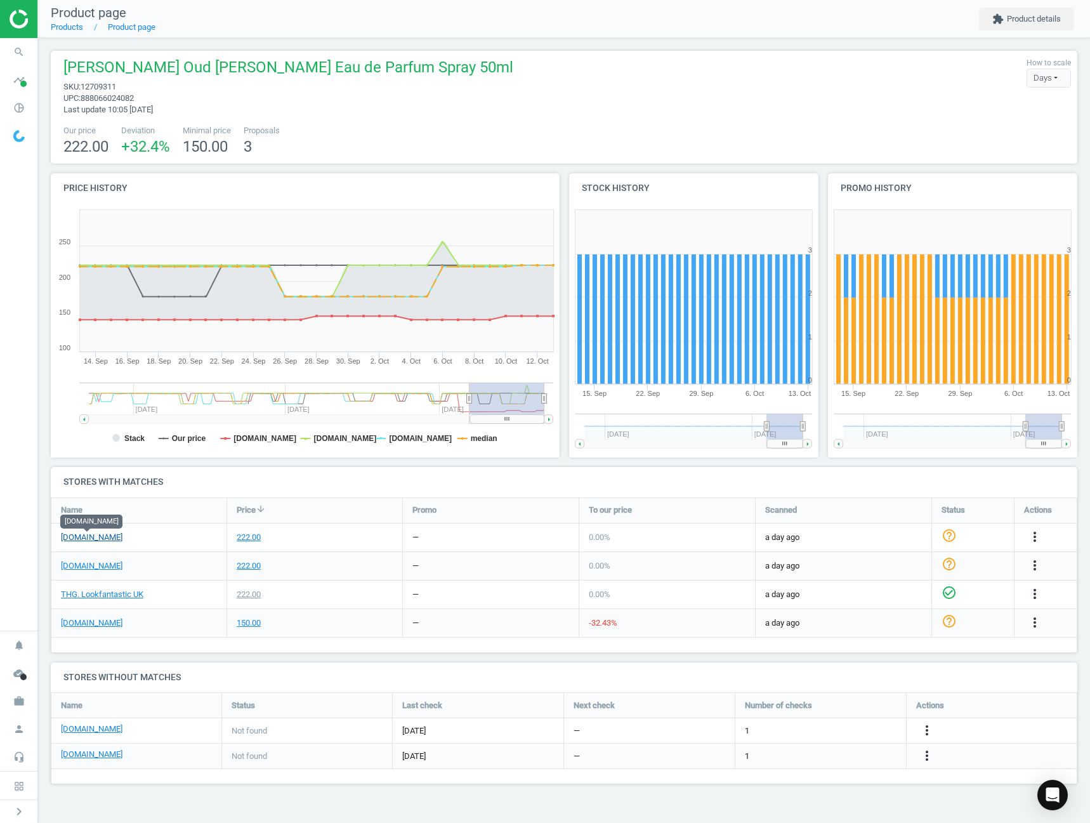
click at [104, 537] on link "[DOMAIN_NAME]" at bounding box center [92, 537] width 62 height 11
click at [251, 536] on div "222.00" at bounding box center [249, 537] width 24 height 11
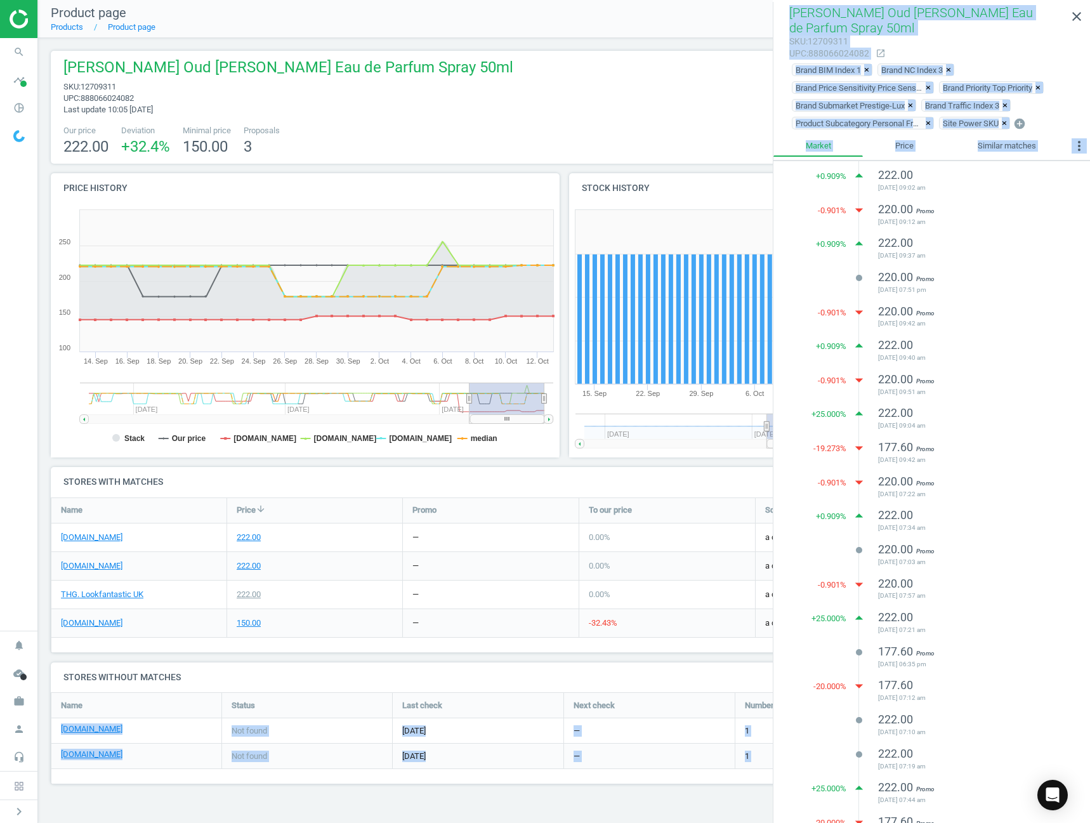
scroll to position [797, 0]
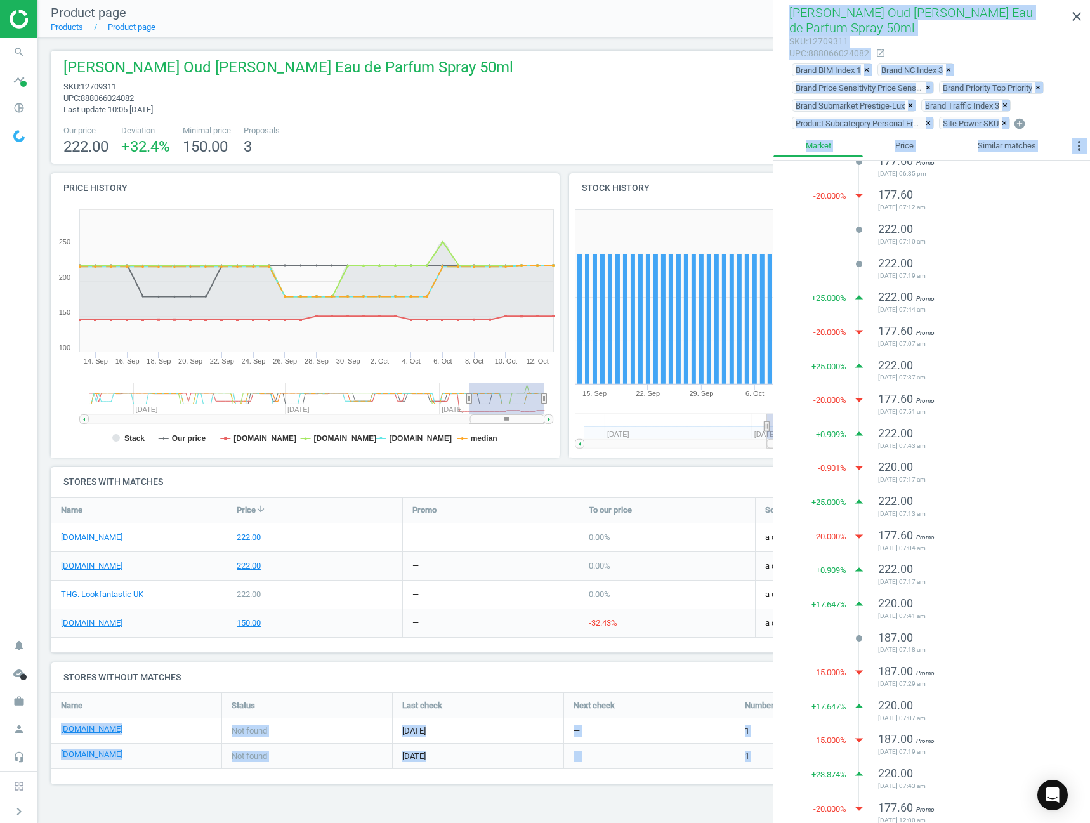
drag, startPoint x: 795, startPoint y: 180, endPoint x: 956, endPoint y: 801, distance: 642.2
click at [956, 801] on div "+ 0.909 % arrow_drop_up 222.00 [DATE] 09:36 am lens 220.00 [DATE] 09:30 am + 23…" at bounding box center [931, 95] width 317 height 1463
copy ul "222.00 [DATE] 09:36 am lens 220.00 [DATE] 09:30 am + 23.874 % arrow_drop_up 220…"
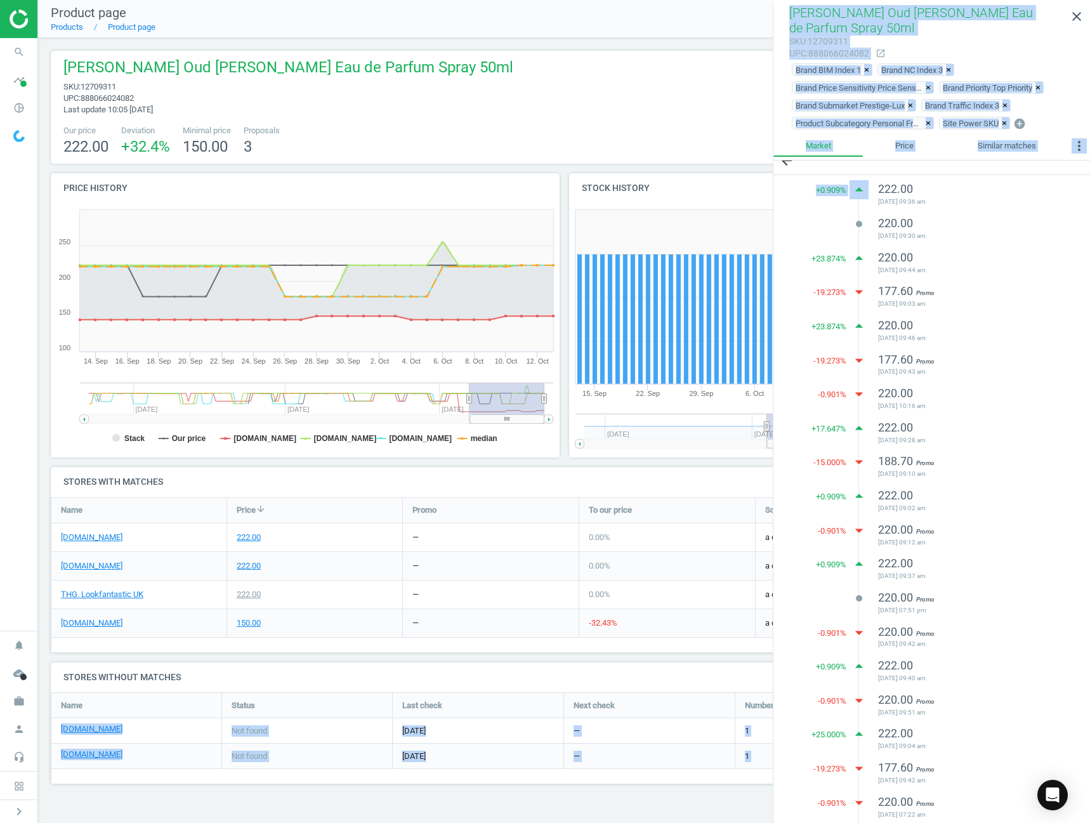
scroll to position [0, 0]
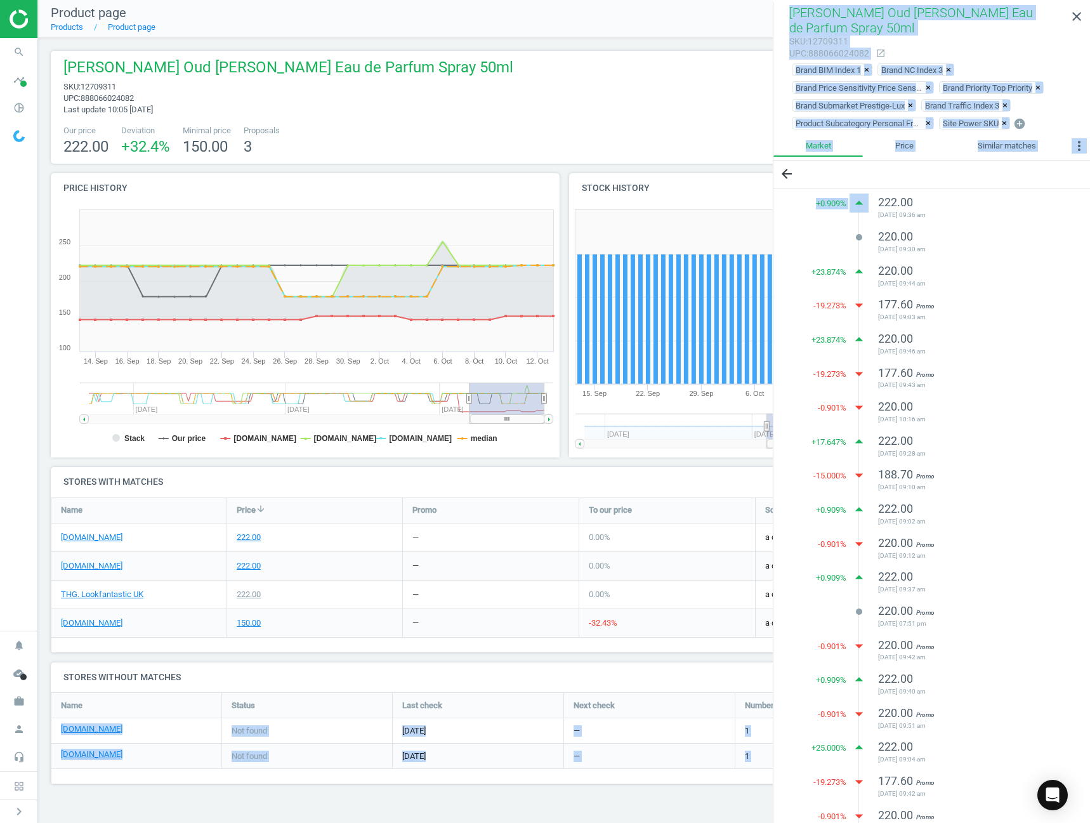
drag, startPoint x: 1030, startPoint y: 682, endPoint x: 1021, endPoint y: 673, distance: 13.0
click at [1030, 682] on div "222.00 [DATE] 09:40 am" at bounding box center [968, 685] width 180 height 28
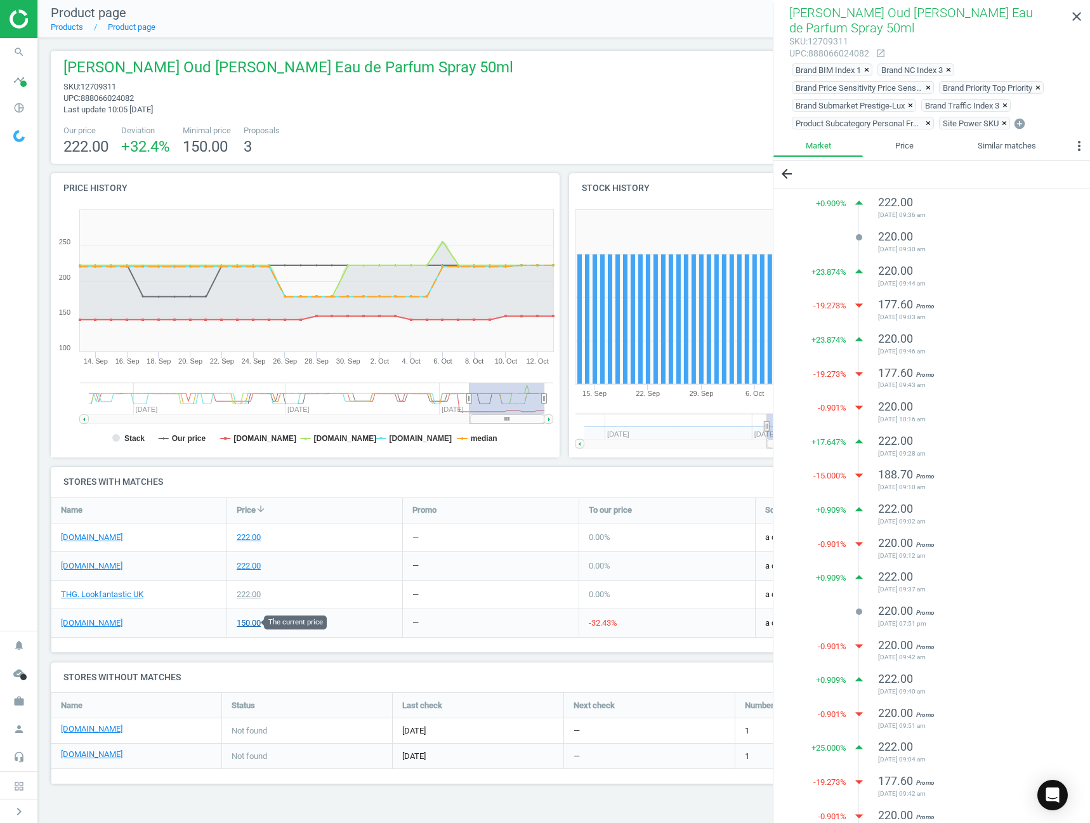
click at [259, 622] on div "150.00" at bounding box center [249, 622] width 24 height 11
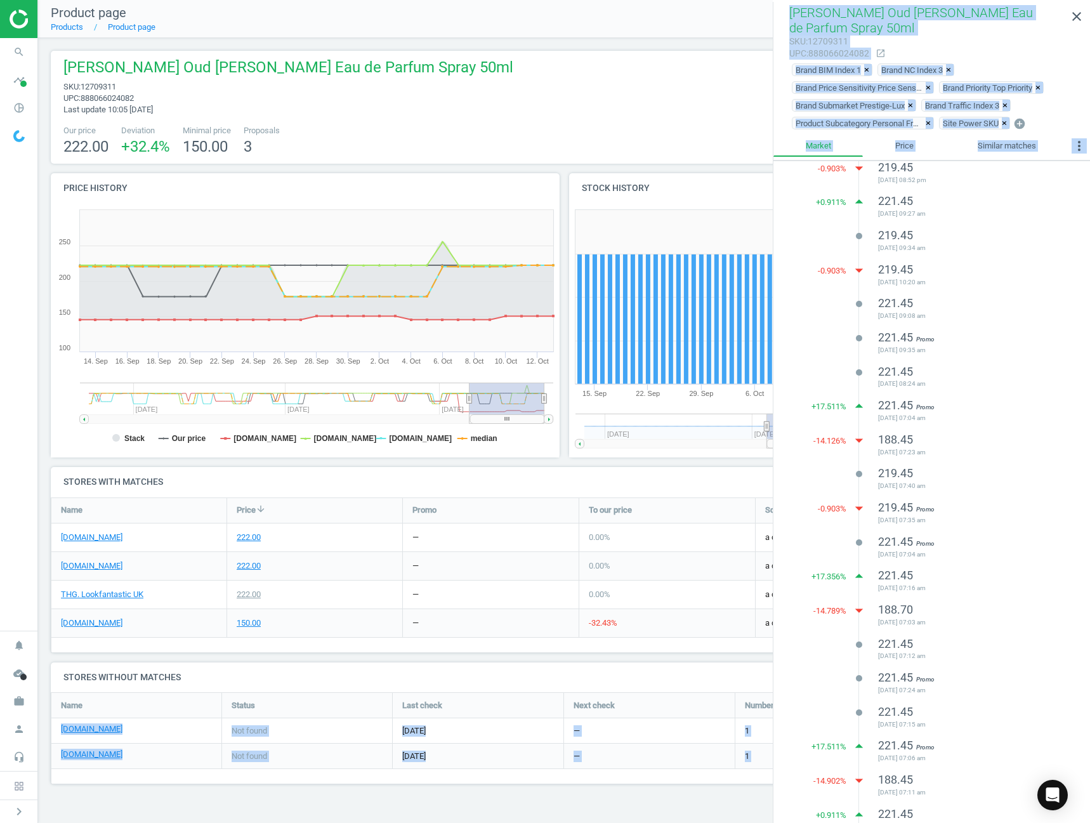
scroll to position [1579, 0]
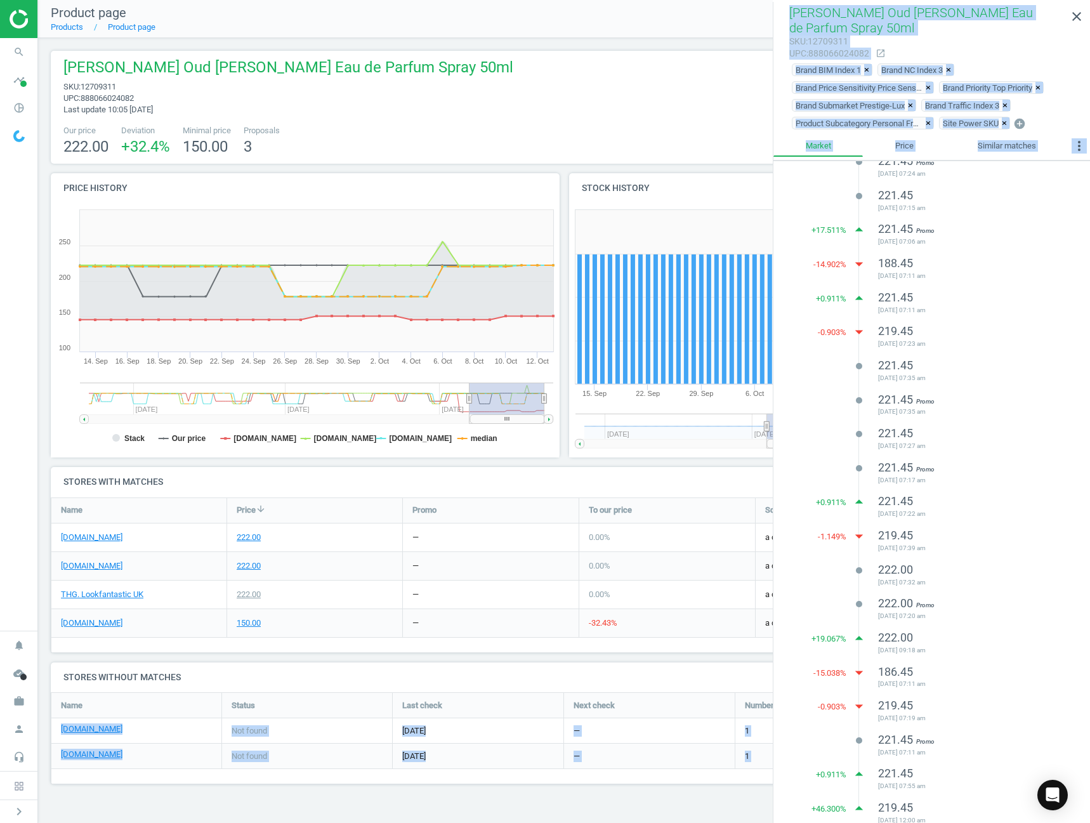
drag, startPoint x: 810, startPoint y: 180, endPoint x: 983, endPoint y: 799, distance: 642.3
copy ul "150.00 [DATE] 09:49 am lens 145.00 [DATE] 10:06 am -3.333 % arrow_drop_down 145…"
click at [1021, 646] on span "[DATE] 09:18 am" at bounding box center [968, 650] width 180 height 9
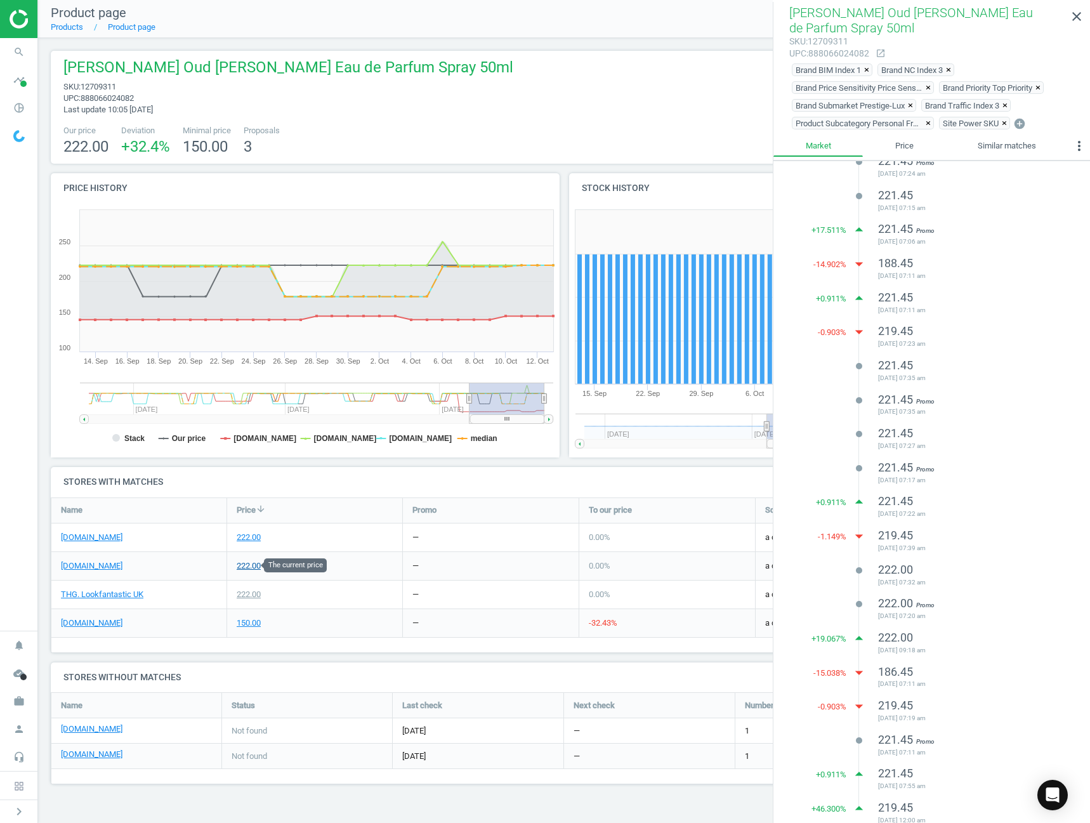
click at [256, 564] on div "222.00" at bounding box center [249, 565] width 24 height 11
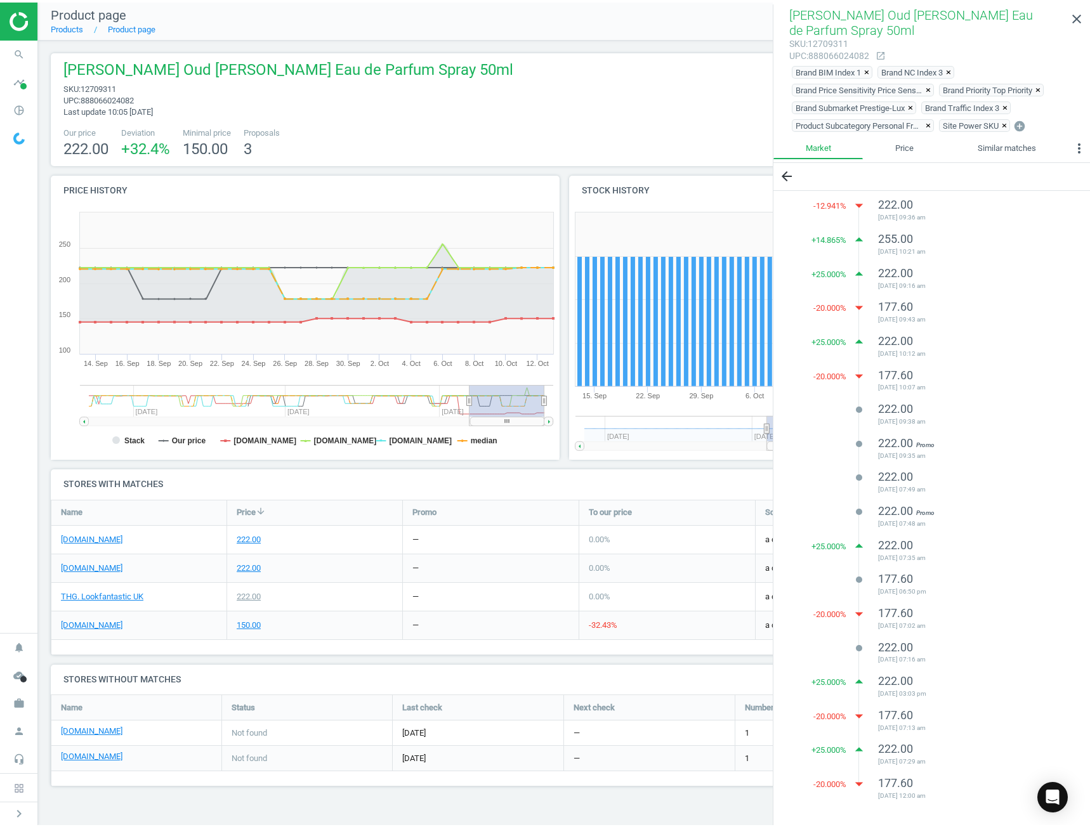
scroll to position [0, 0]
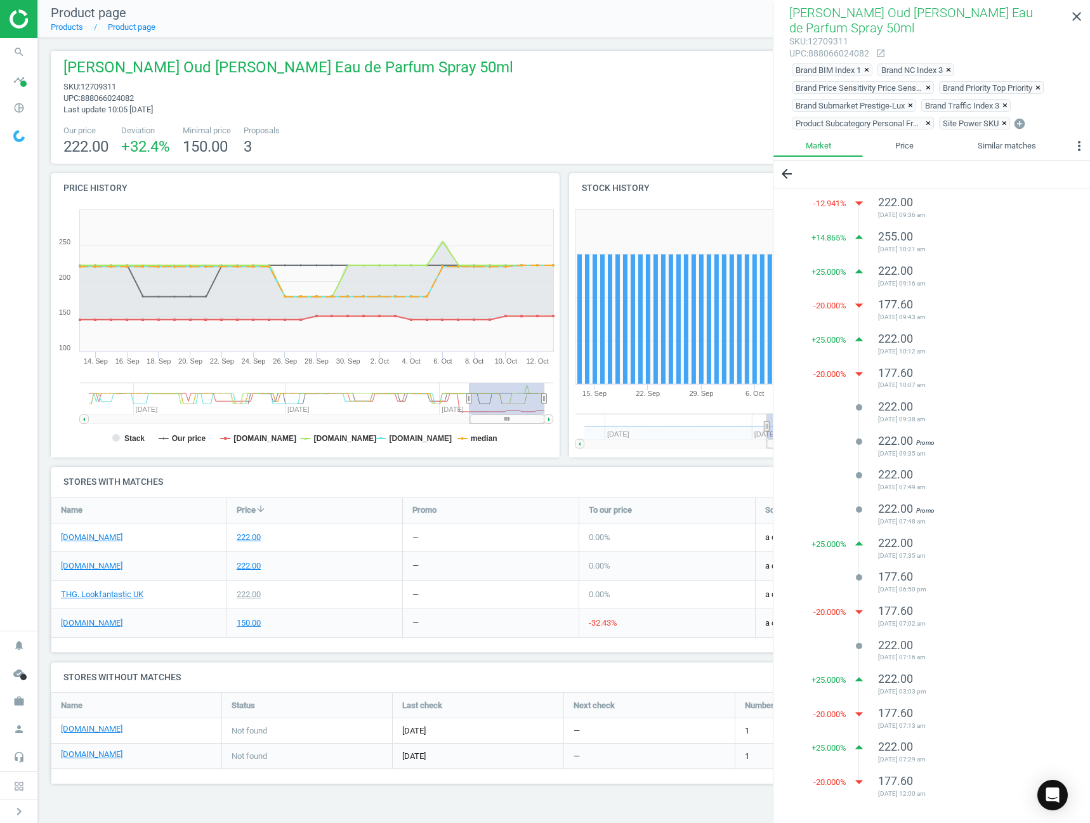
drag, startPoint x: 807, startPoint y: 184, endPoint x: 943, endPoint y: 775, distance: 606.0
click at [943, 775] on div "-12.941 % arrow_drop_down 222.00 [DATE] 09:36 am + 14.865 % arrow_drop_up 255.0…" at bounding box center [931, 494] width 317 height 612
copy ul "222.00 [DATE] 09:36 am + 14.865 % arrow_drop_up 255.00 [DATE] 10:21 am + 25.000…"
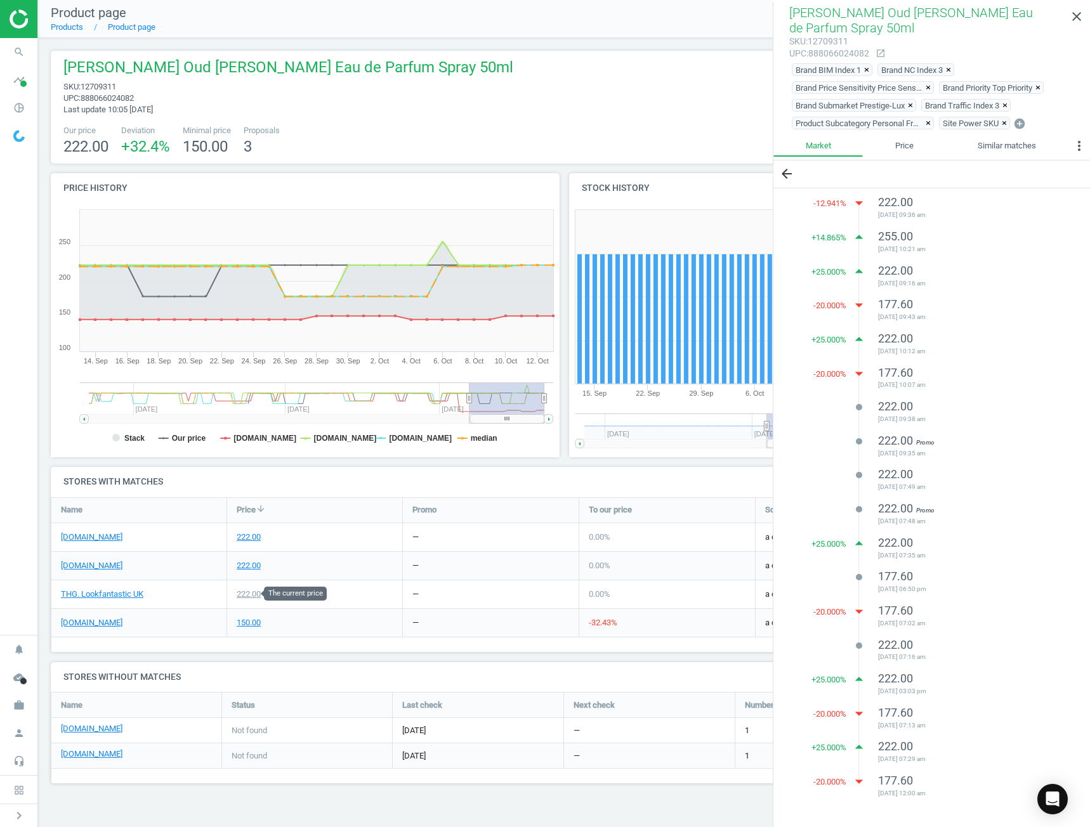
click at [260, 594] on div "222.00" at bounding box center [249, 594] width 24 height 11
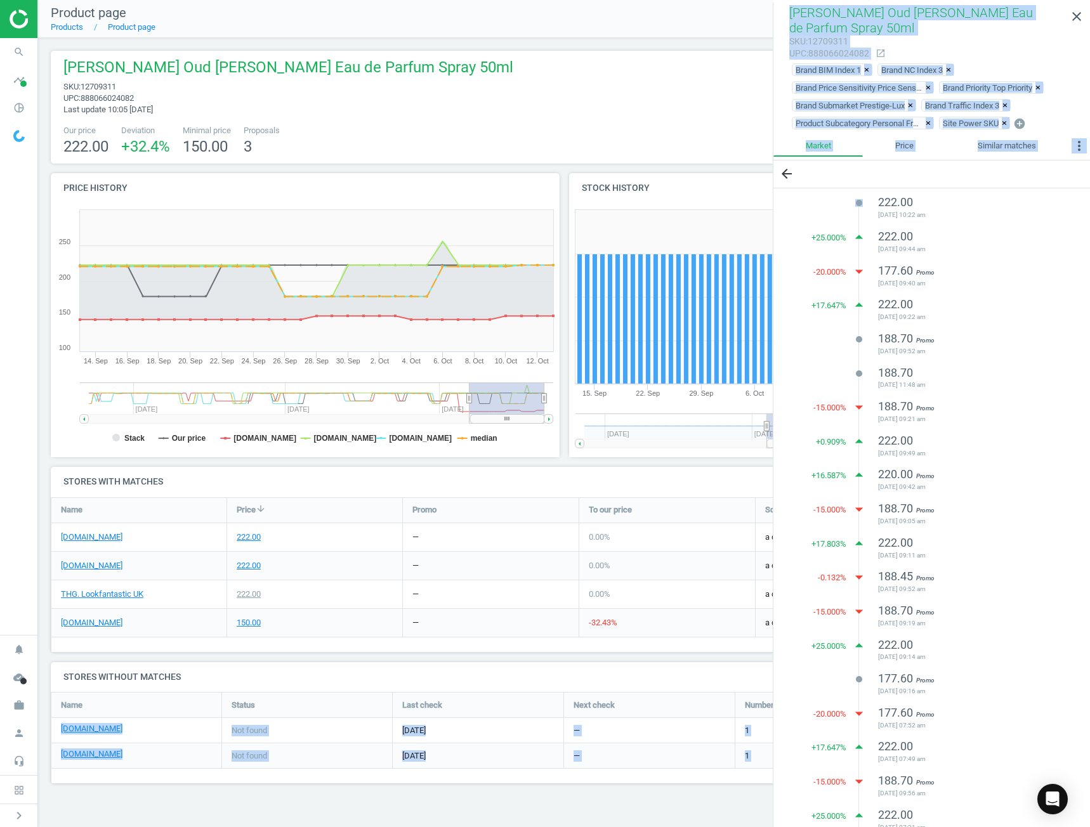
scroll to position [10, 0]
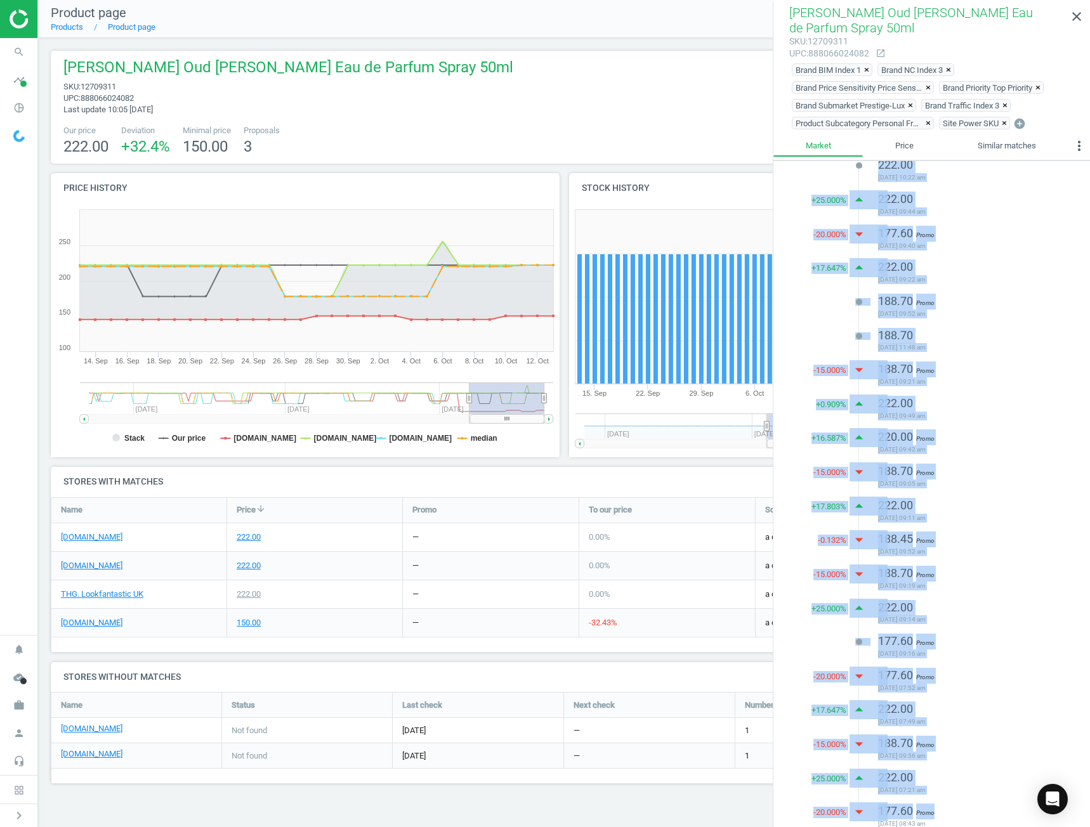
drag, startPoint x: 832, startPoint y: 194, endPoint x: 941, endPoint y: 802, distance: 618.1
click at [941, 802] on div "lens 222.00 [DATE] 10:22 am + 25.000 % arrow_drop_up 222.00 [DATE] 09:44 am -20…" at bounding box center [931, 491] width 317 height 681
copy ul "222.00 [DATE] 10:22 am + 25.000 % arrow_drop_up 222.00 [DATE] 09:44 am -20.000 …"
click at [998, 396] on div "222.00 [DATE] 09:49 am" at bounding box center [968, 410] width 180 height 28
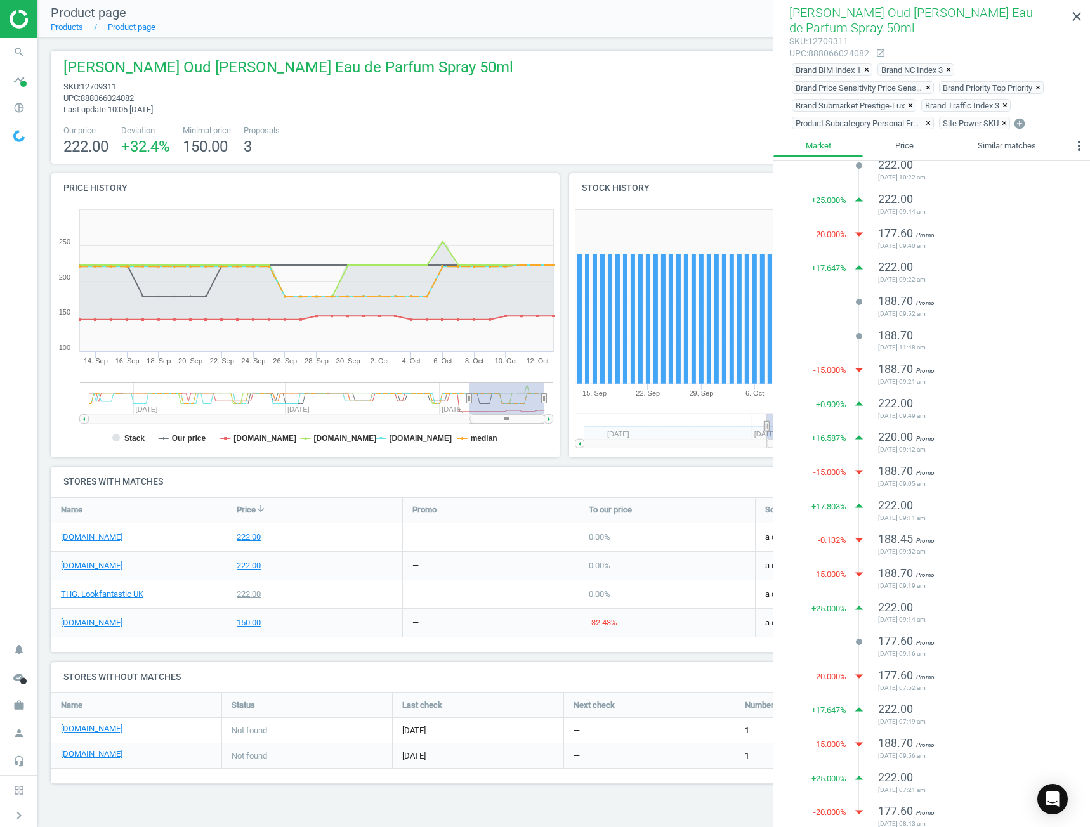
drag, startPoint x: 970, startPoint y: 812, endPoint x: 863, endPoint y: 735, distance: 131.7
click at [863, 735] on ul "lens 222.00 [DATE] 10:22 am + 25.000 % arrow_drop_up 222.00 [DATE] 09:44 am -20…" at bounding box center [968, 491] width 218 height 681
click at [978, 650] on span "[DATE] 09:16 am" at bounding box center [968, 654] width 180 height 9
